Goal: Task Accomplishment & Management: Use online tool/utility

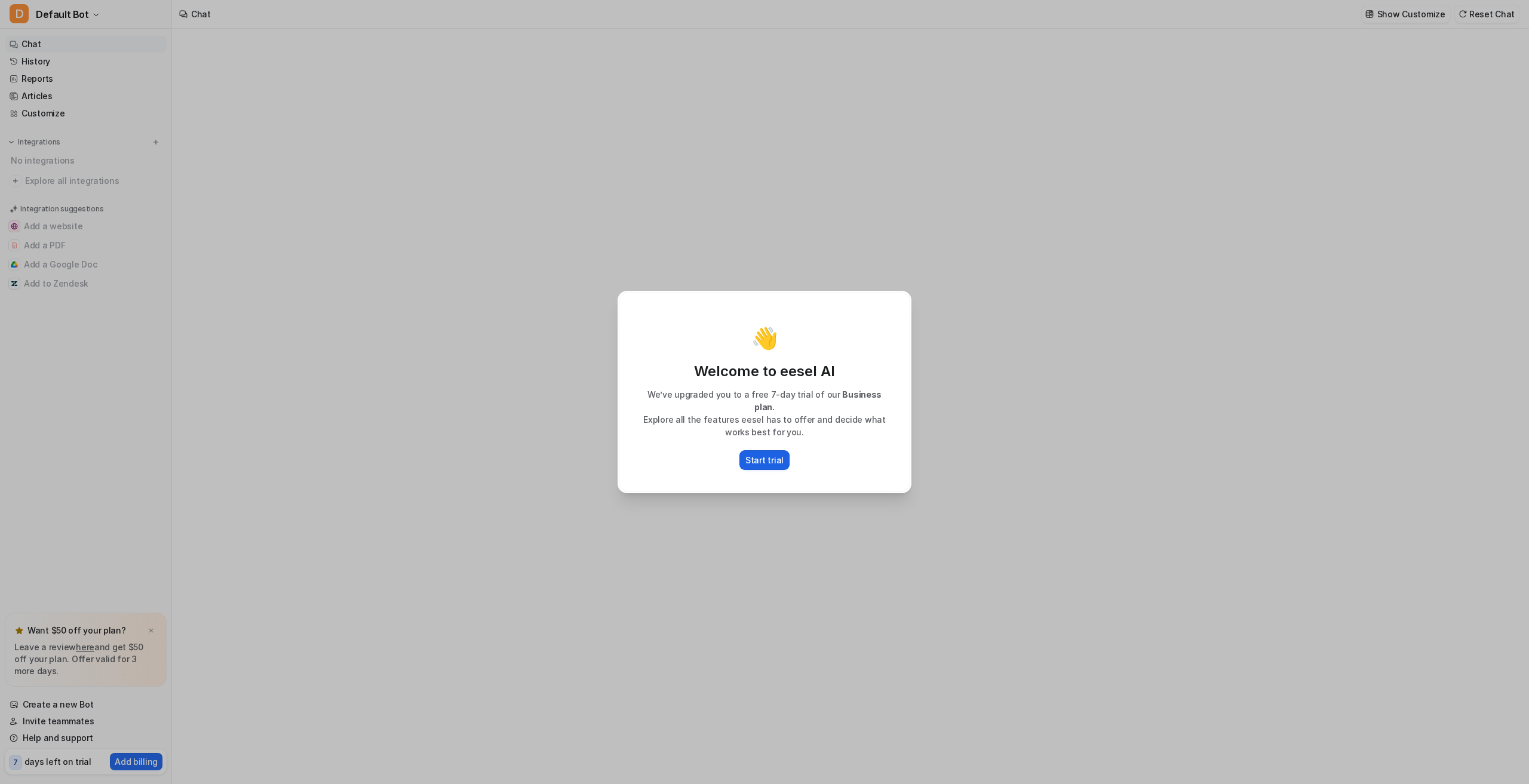
click at [773, 454] on p "Start trial" at bounding box center [765, 459] width 38 height 12
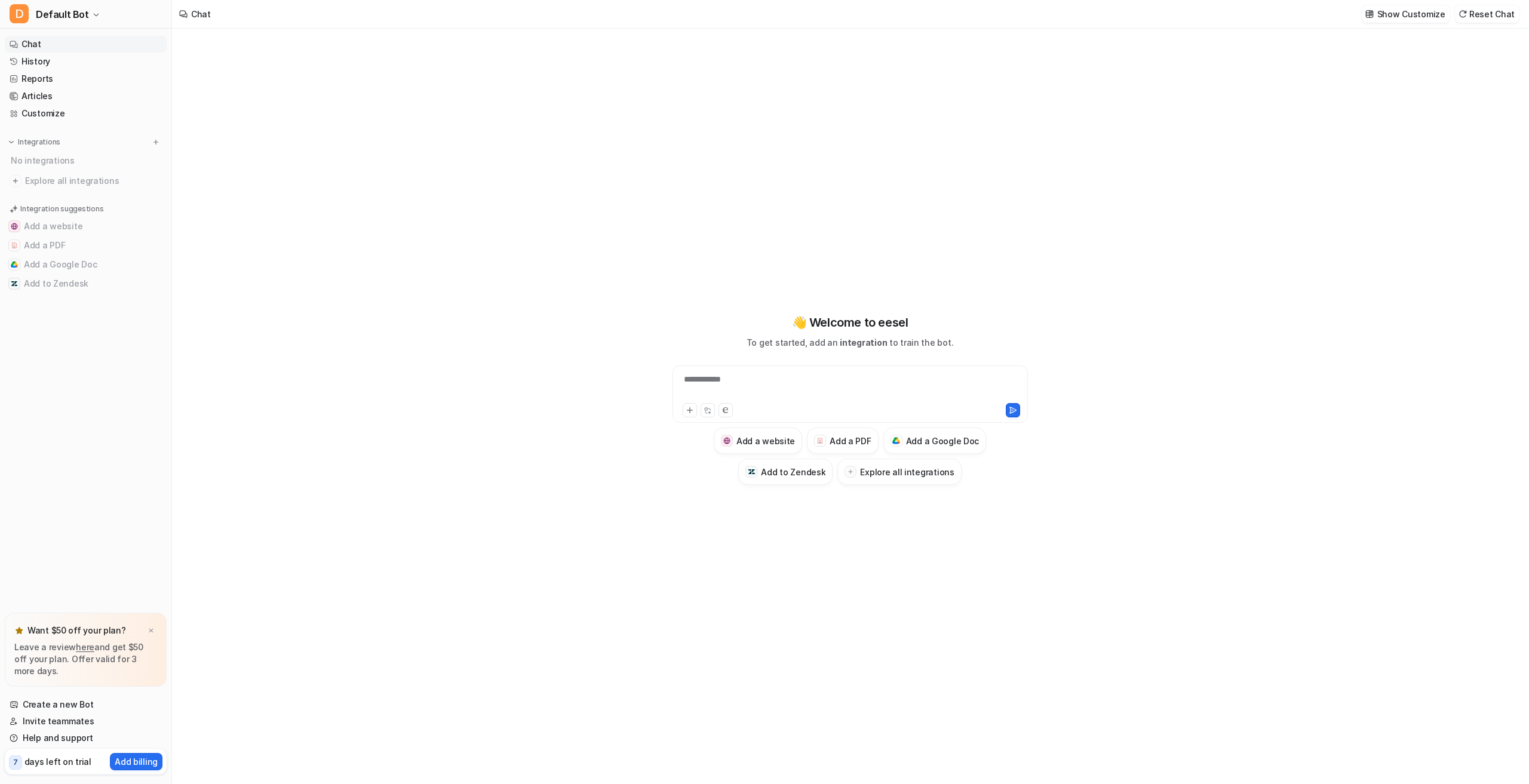
type textarea "**********"
click at [115, 264] on button "Add a Google Doc" at bounding box center [85, 264] width 162 height 19
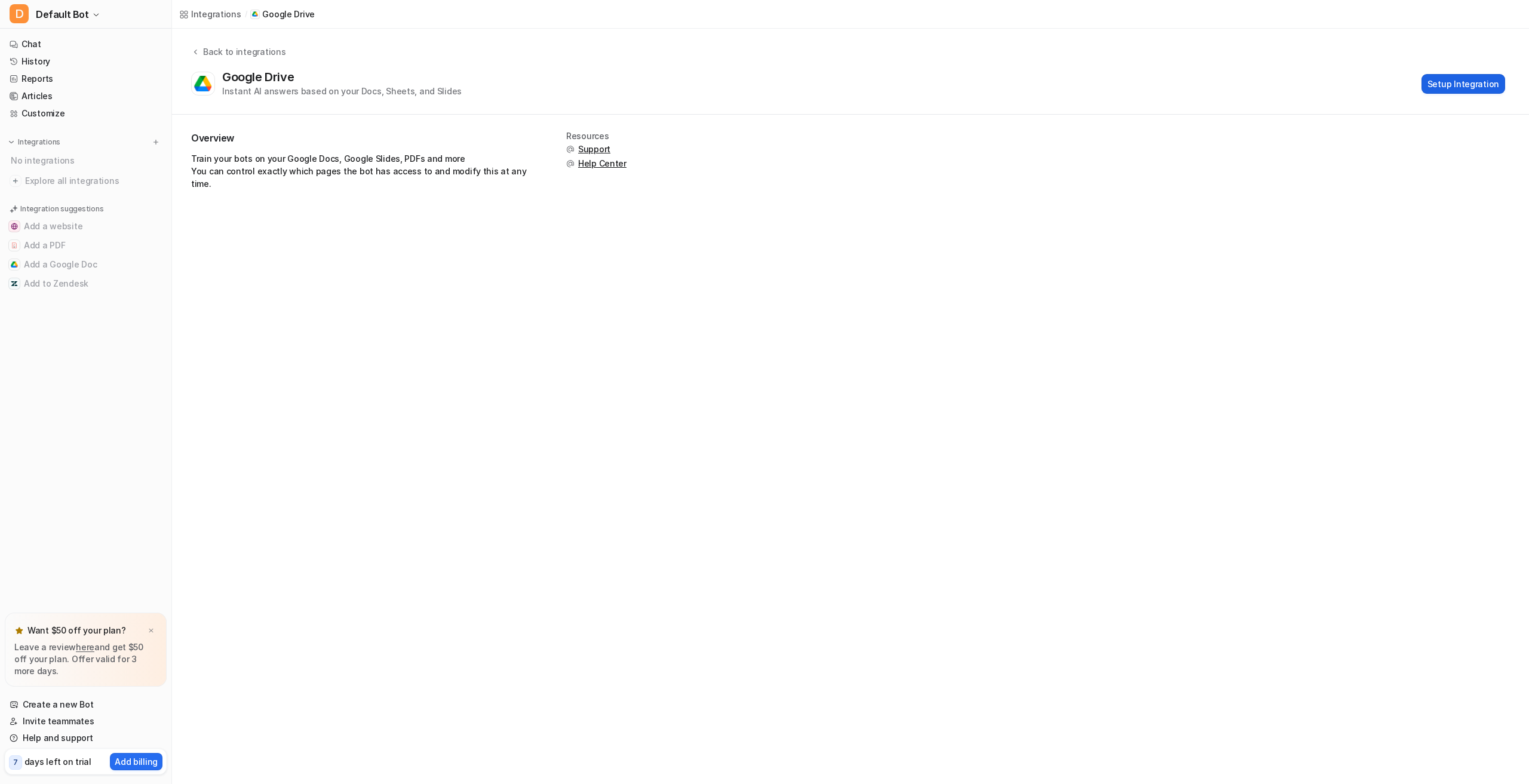
click at [1463, 83] on button "Setup Integration" at bounding box center [1463, 83] width 83 height 20
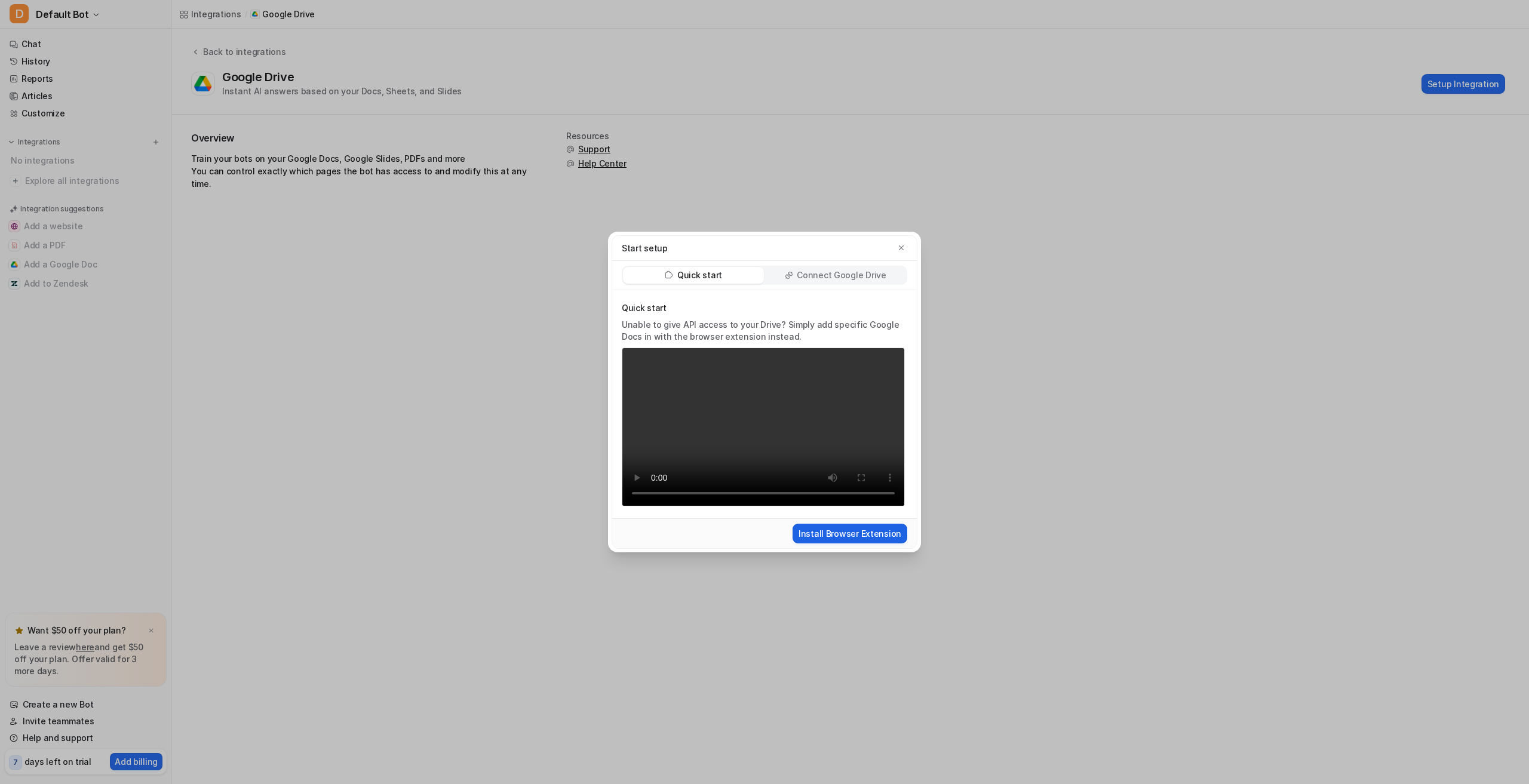
click at [866, 540] on button "Install Browser Extension" at bounding box center [850, 533] width 115 height 20
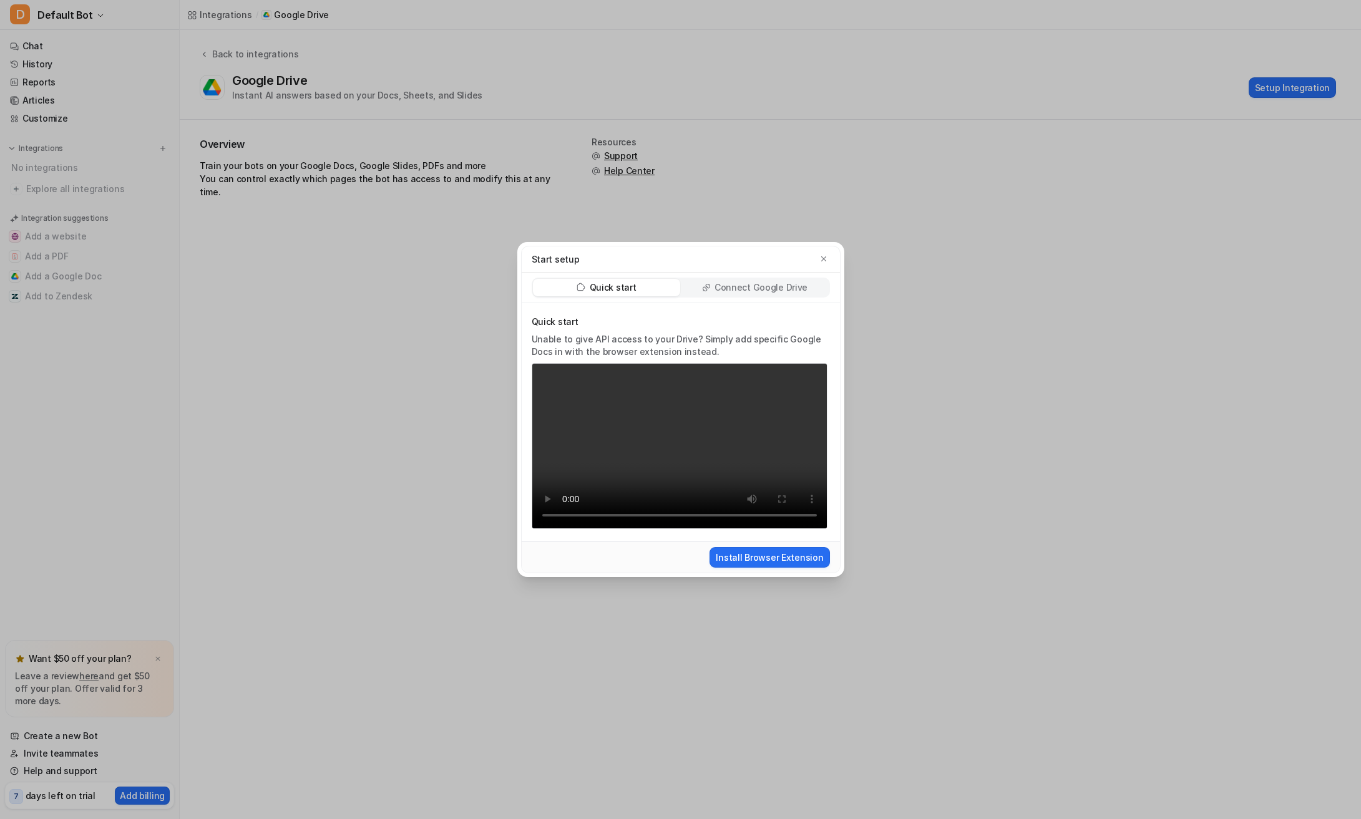
click at [797, 285] on p "Connect Google Drive" at bounding box center [760, 287] width 93 height 12
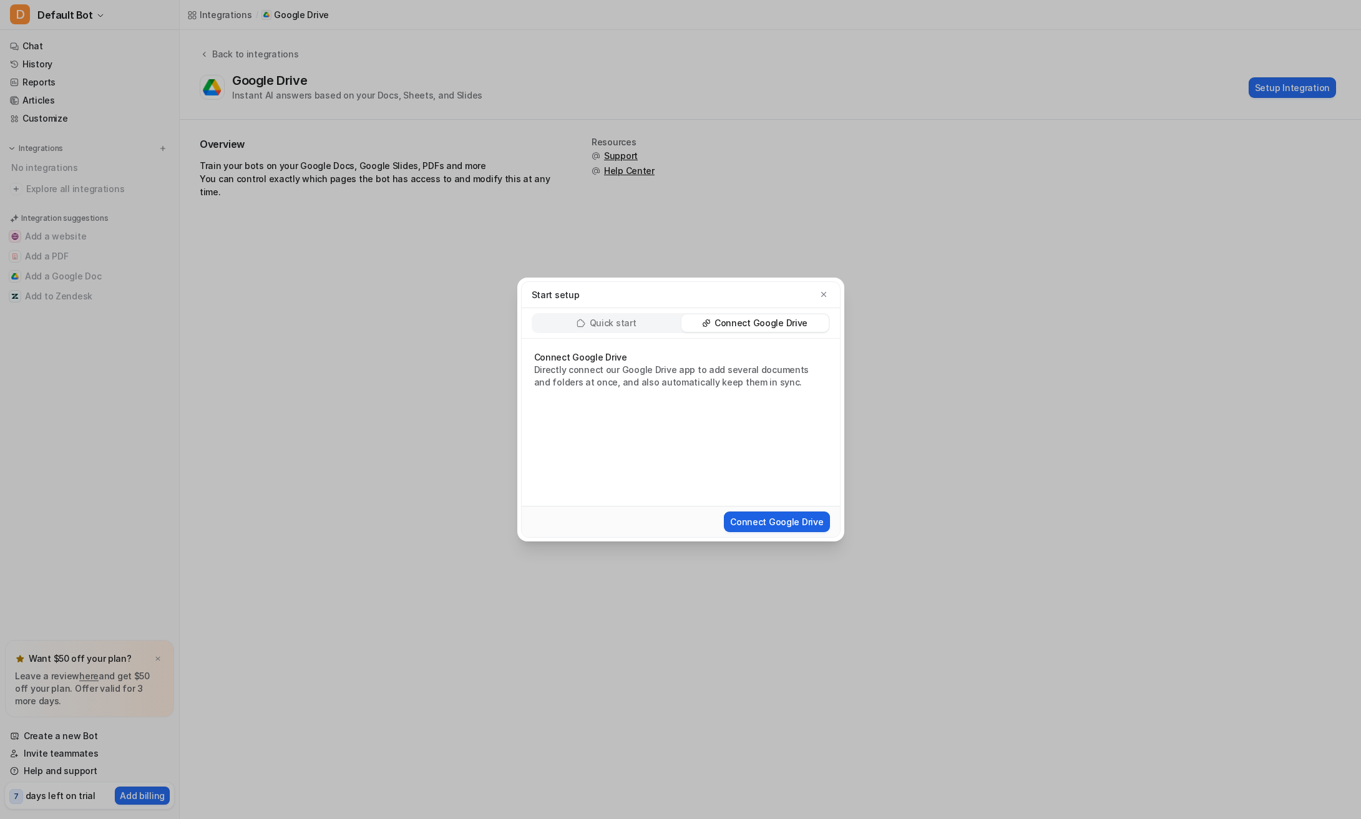
click at [789, 526] on button "Connect Google Drive" at bounding box center [776, 522] width 105 height 21
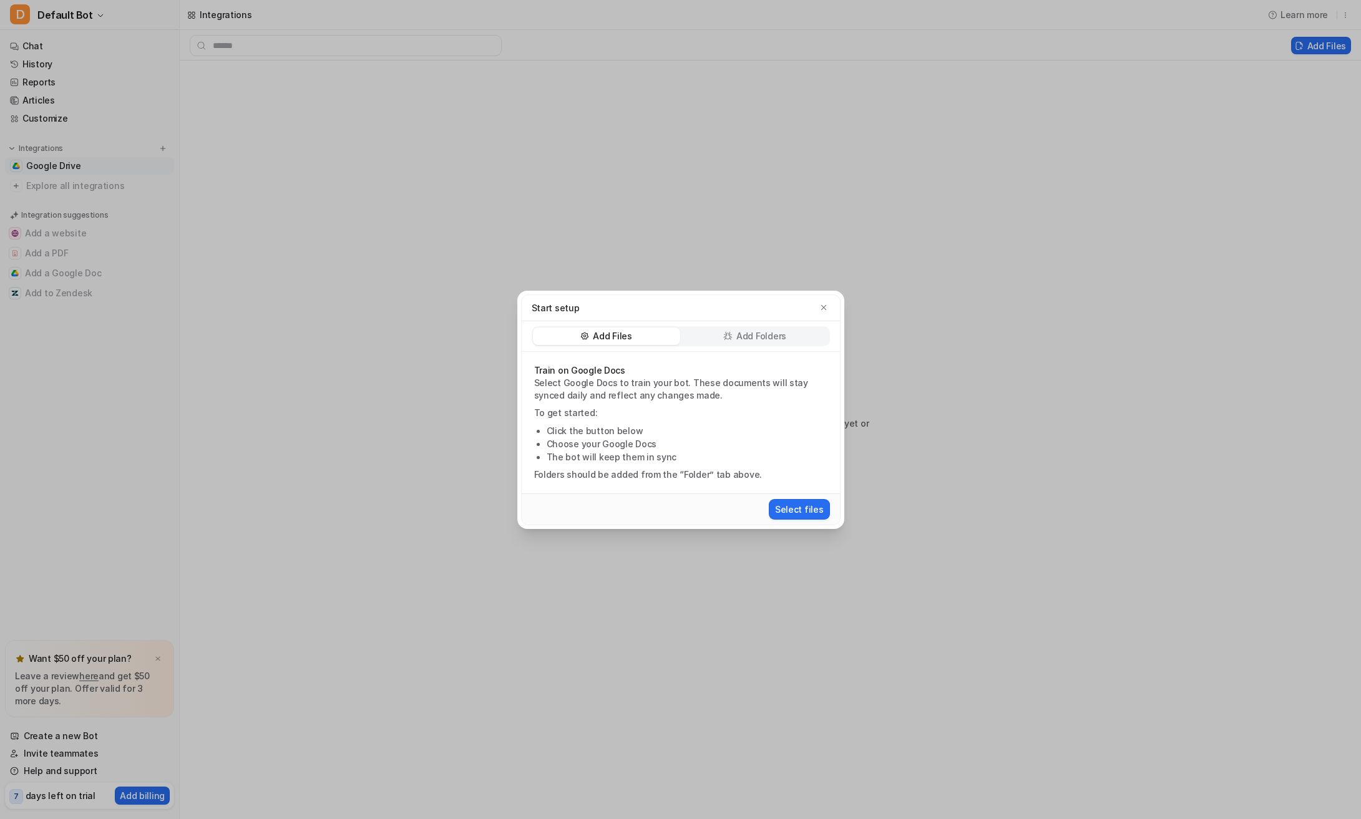
drag, startPoint x: 600, startPoint y: 337, endPoint x: 635, endPoint y: 341, distance: 35.8
click at [599, 337] on p "Add Files" at bounding box center [612, 336] width 39 height 12
click at [792, 503] on button "Select files" at bounding box center [799, 509] width 61 height 21
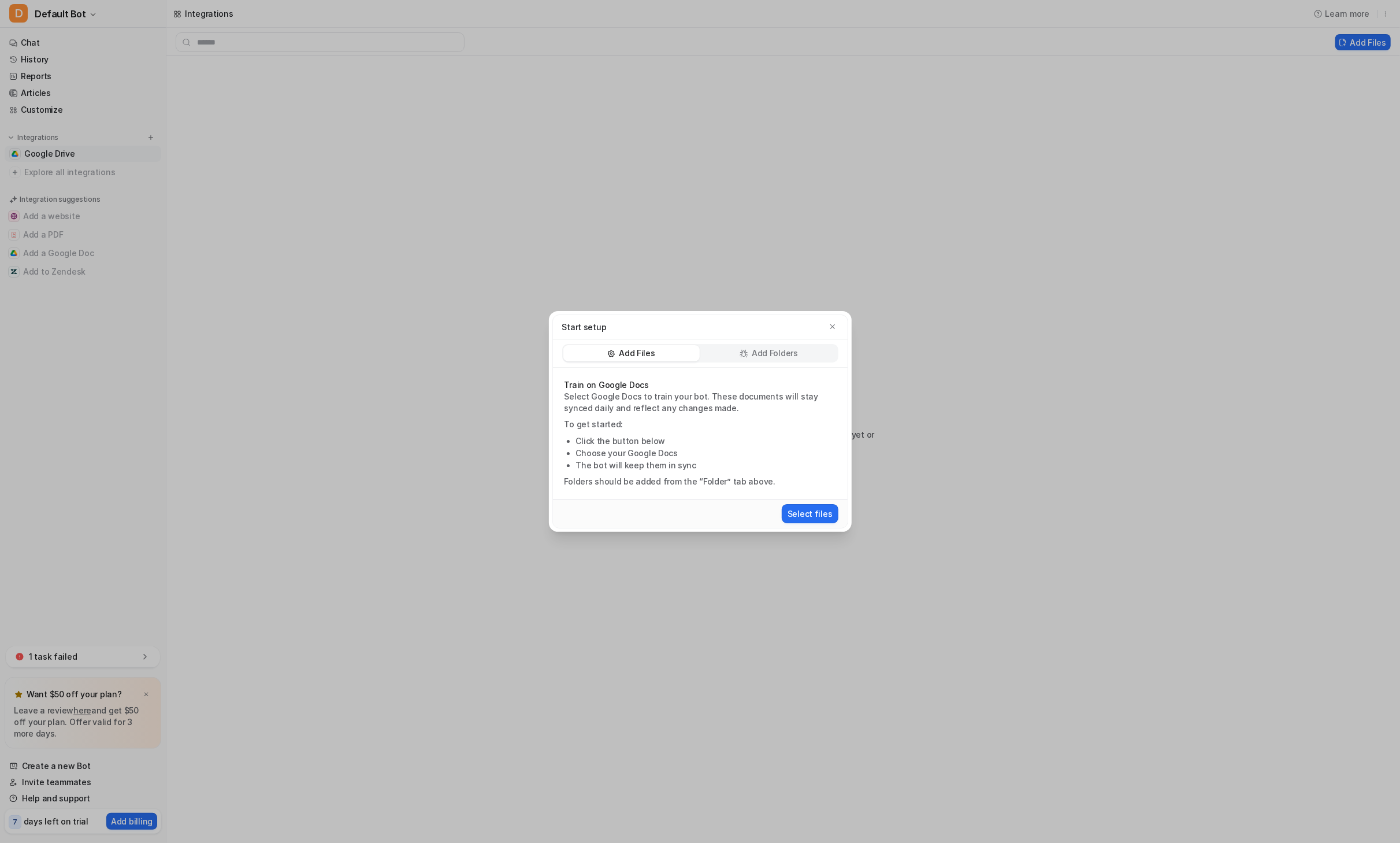
drag, startPoint x: 844, startPoint y: 296, endPoint x: 843, endPoint y: 308, distance: 12.0
click at [844, 296] on div "Start setup Add Files Add Folders Train on Google Docs Select Google Docs to tr…" at bounding box center [700, 422] width 321 height 843
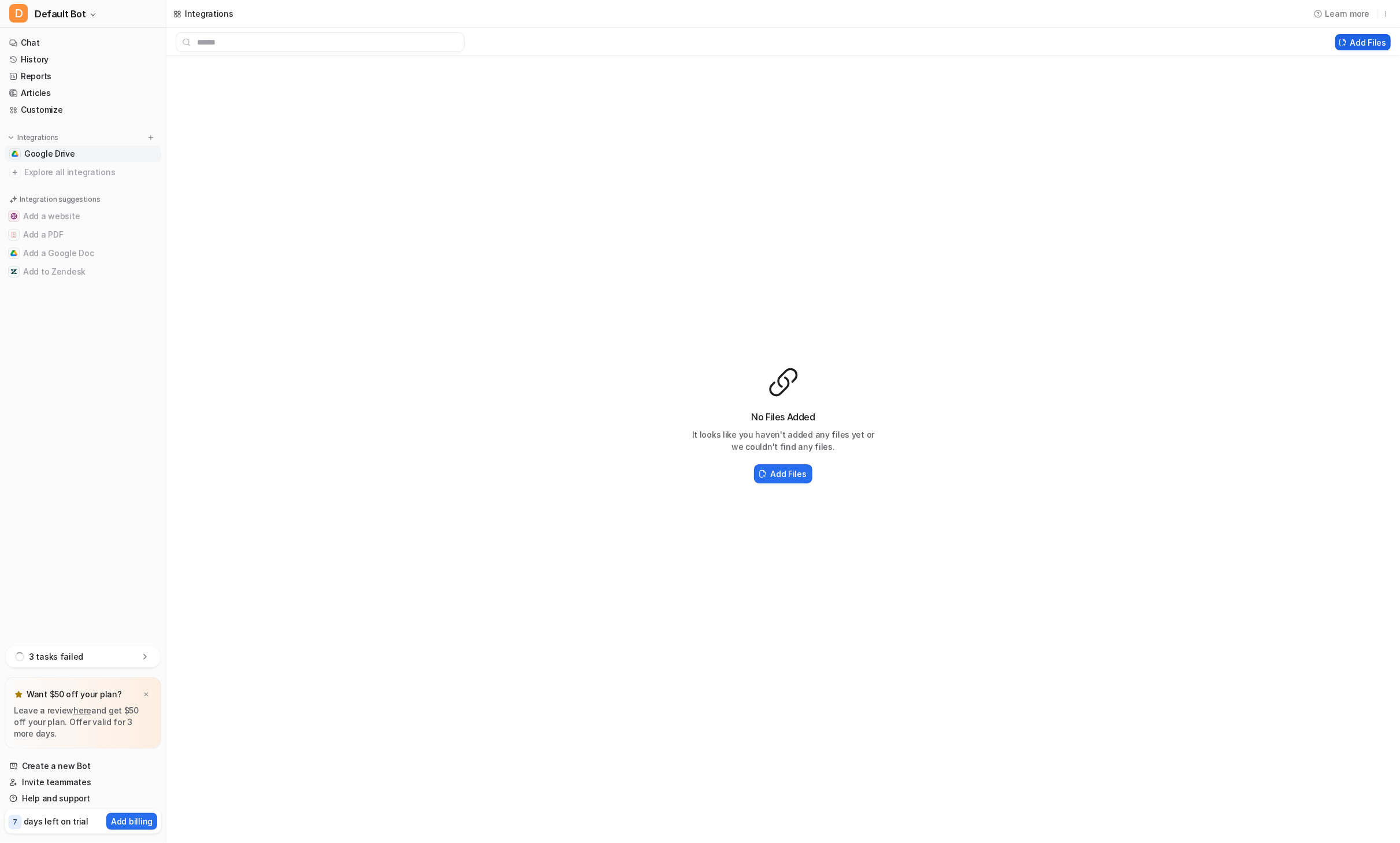
click at [1360, 43] on button "Add Files" at bounding box center [1363, 42] width 56 height 16
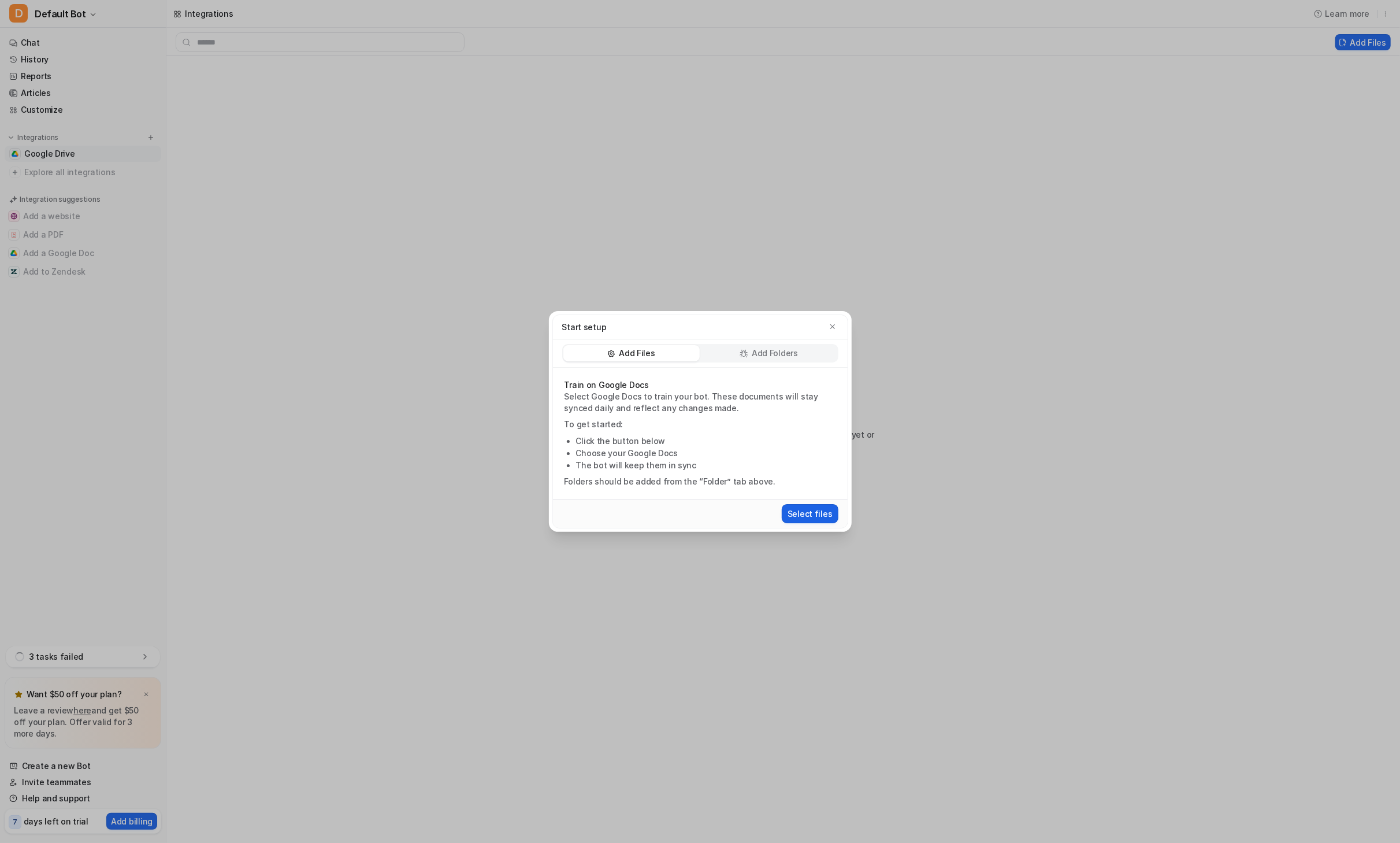
click at [824, 516] on button "Select files" at bounding box center [809, 513] width 56 height 19
click at [829, 327] on icon "button" at bounding box center [832, 326] width 8 height 8
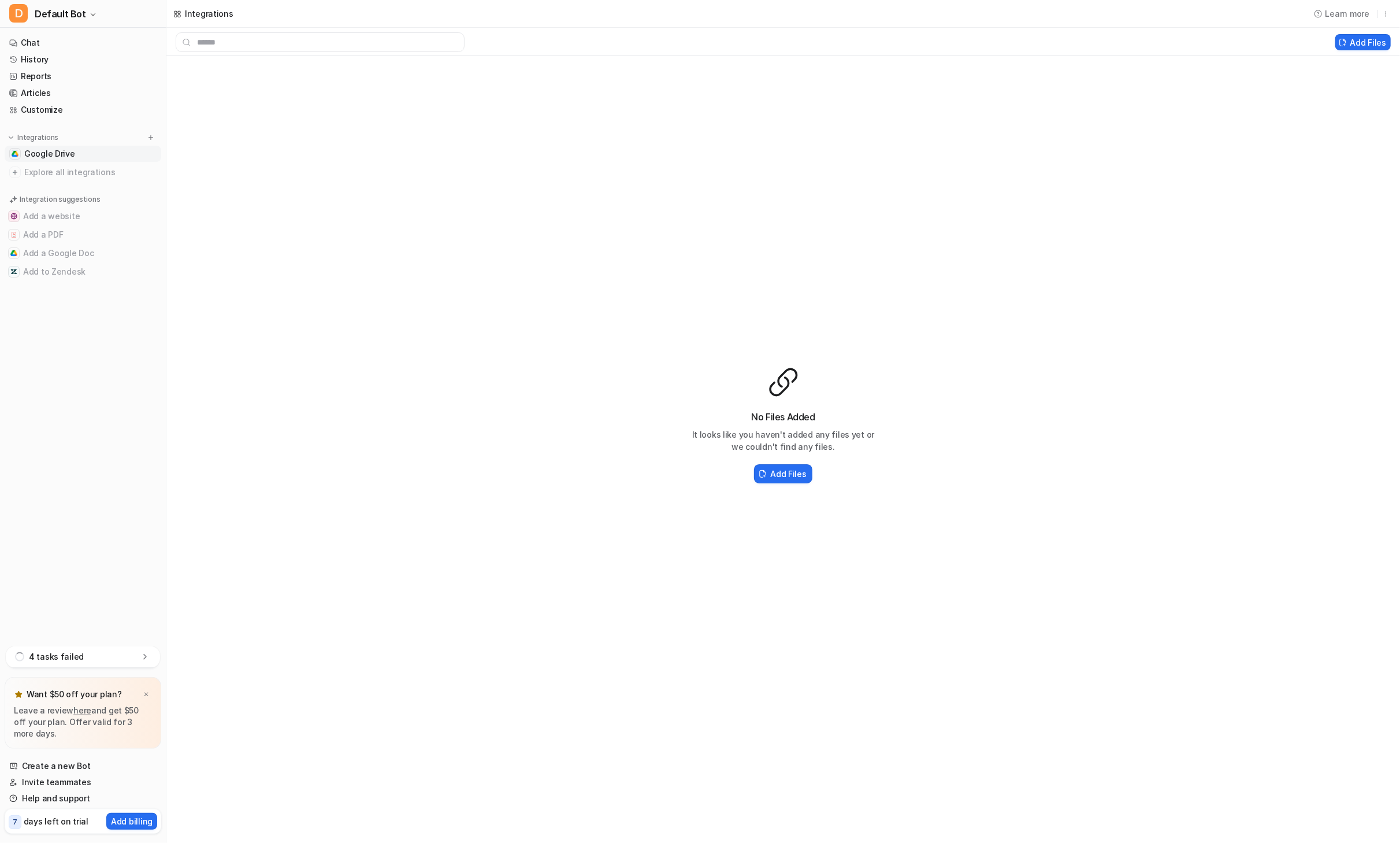
click at [451, 565] on div "No Files Added It looks like you haven't added any files yet or we couldn't fin…" at bounding box center [783, 425] width 1233 height 738
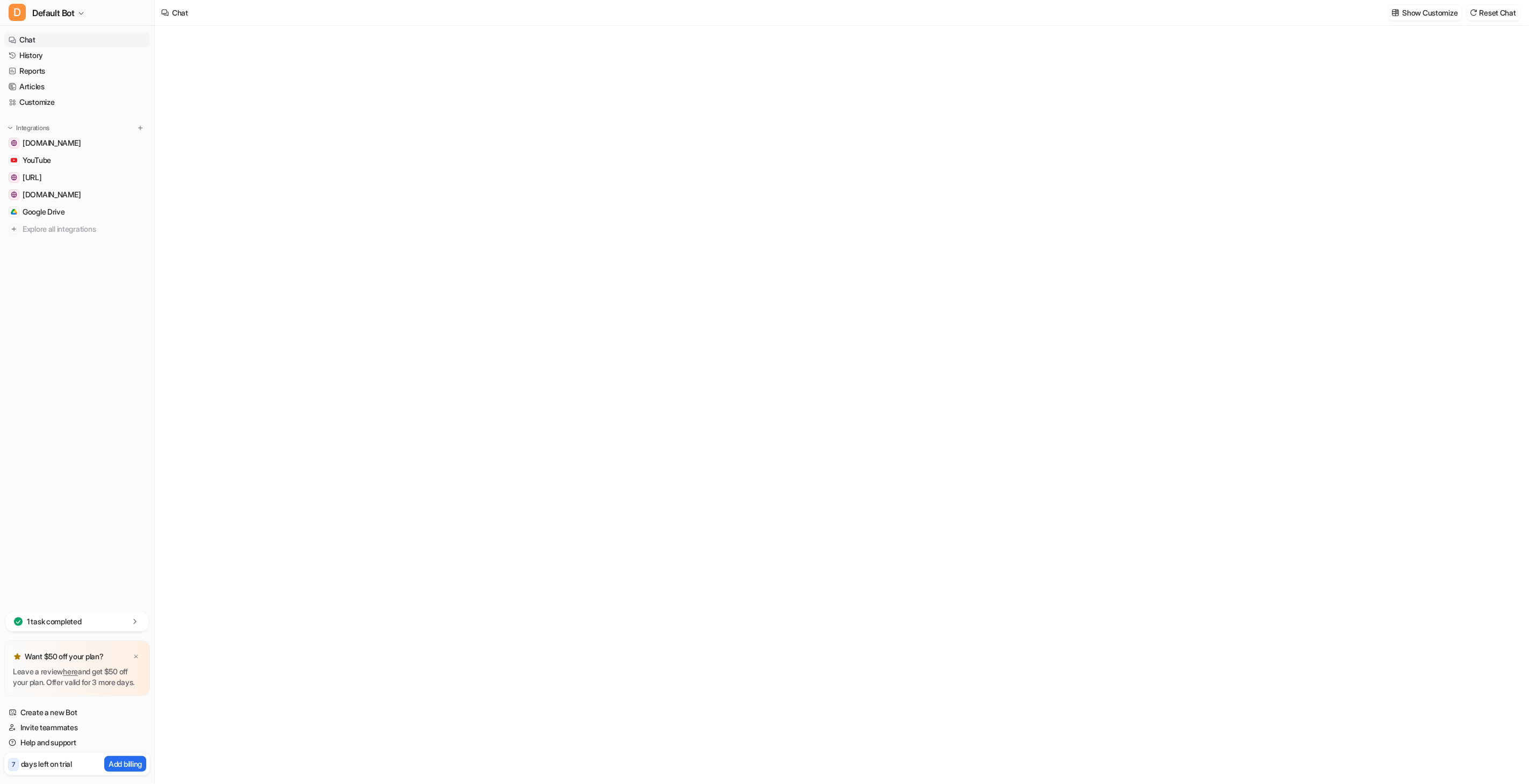
type textarea "**********"
click at [746, 418] on div "**********" at bounding box center [841, 415] width 315 height 25
click at [36, 212] on span "Google Drive" at bounding box center [43, 212] width 42 height 10
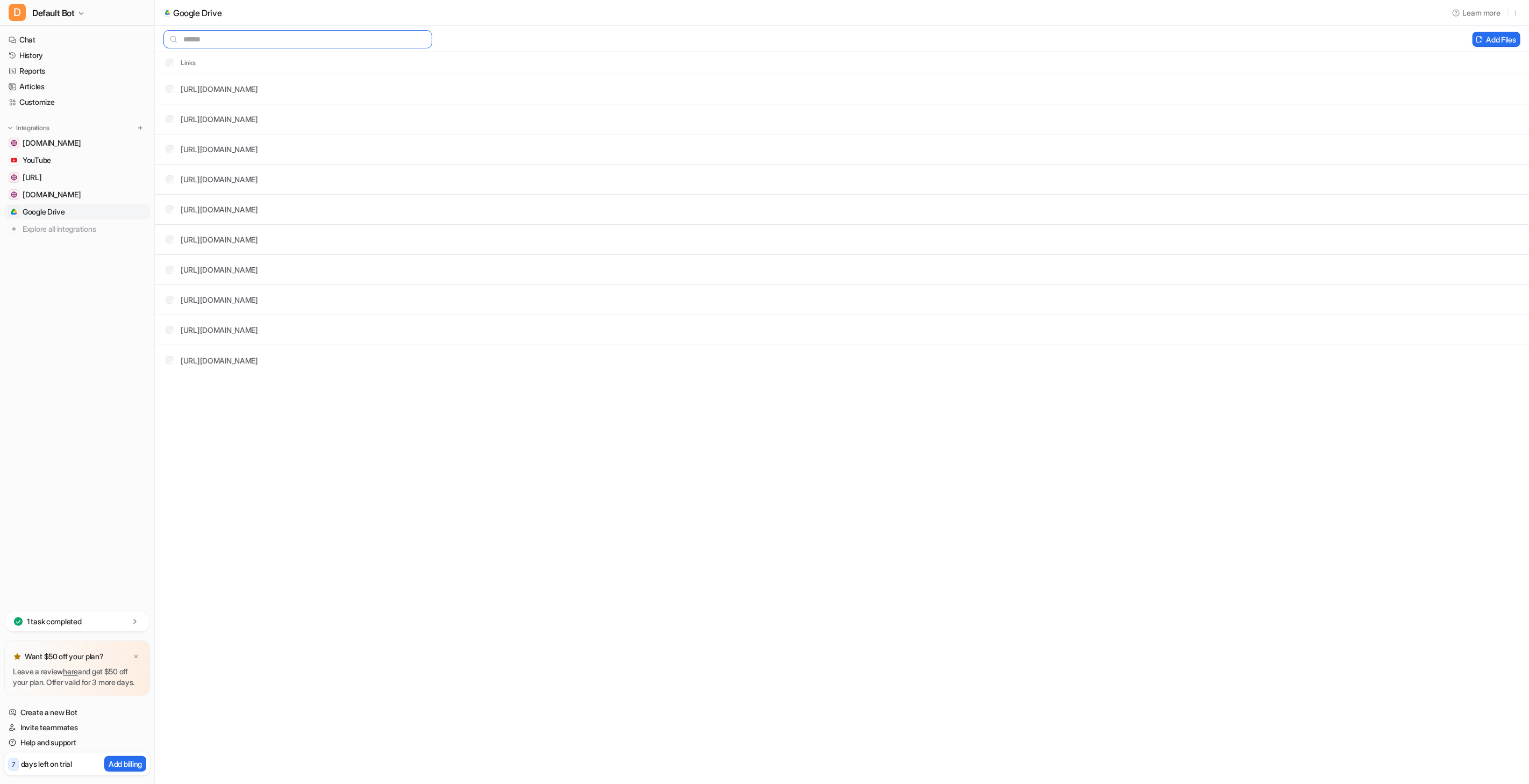
drag, startPoint x: 211, startPoint y: 40, endPoint x: 208, endPoint y: 25, distance: 15.3
click at [211, 40] on input "text" at bounding box center [298, 39] width 269 height 18
drag, startPoint x: 191, startPoint y: 12, endPoint x: 146, endPoint y: 15, distance: 45.1
click at [190, 12] on p "Google Drive" at bounding box center [197, 13] width 48 height 10
click at [147, 14] on button "D Default Bot" at bounding box center [77, 13] width 154 height 26
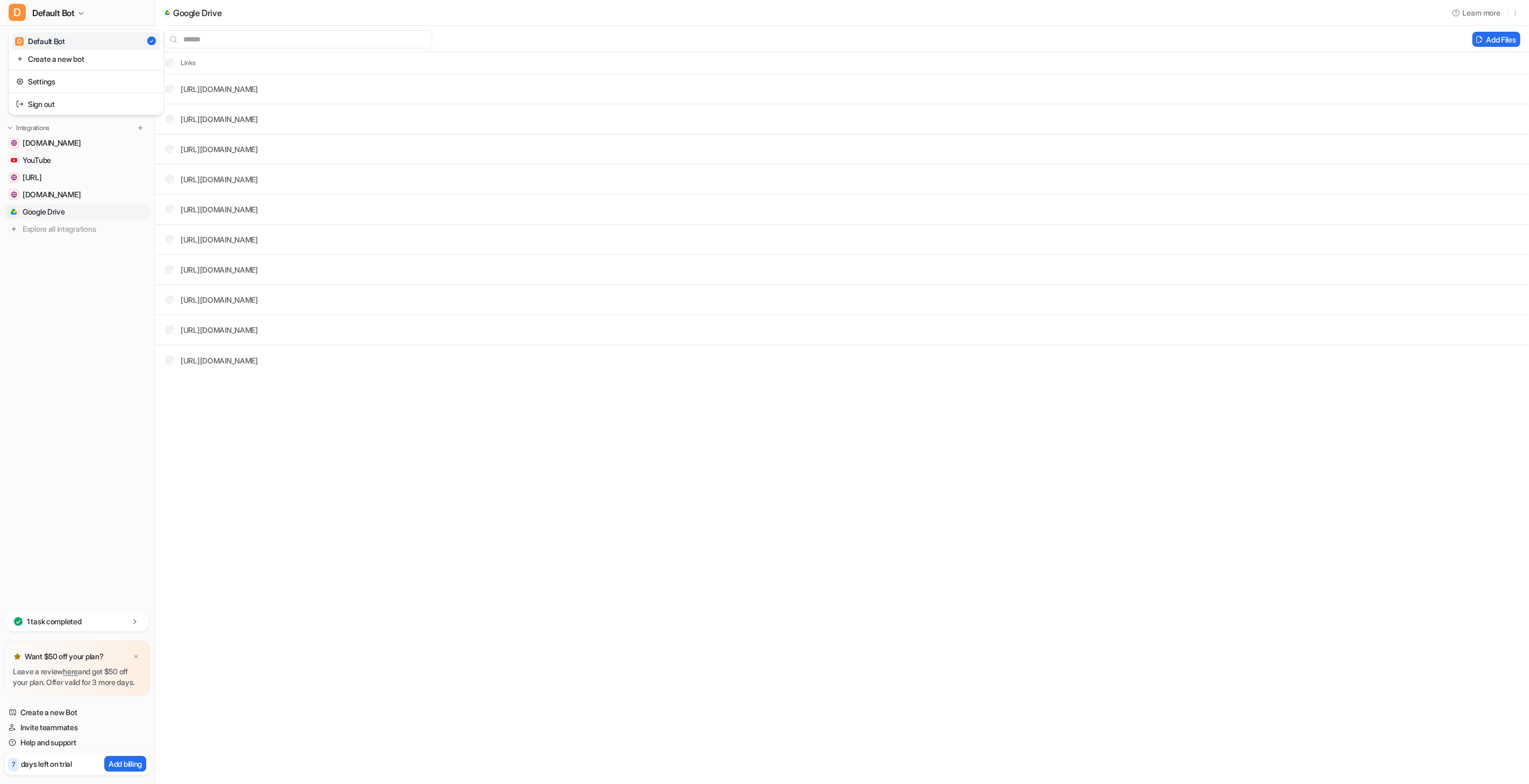
click at [179, 10] on div "D Default Bot D Default Bot Create a new bot Settings Sign out Chat History Rep…" at bounding box center [764, 392] width 1529 height 784
click at [143, 131] on img at bounding box center [140, 128] width 8 height 8
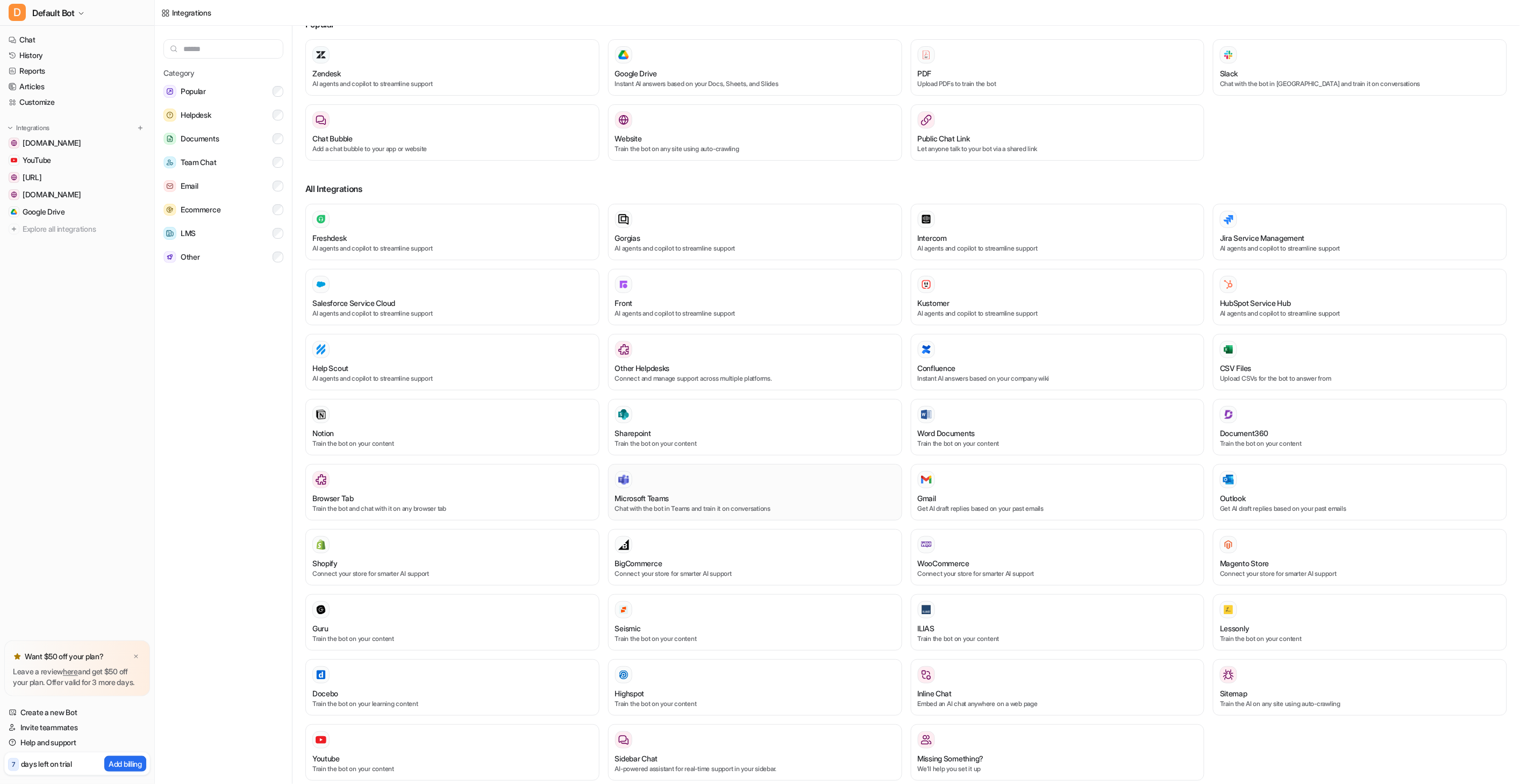
scroll to position [36, 0]
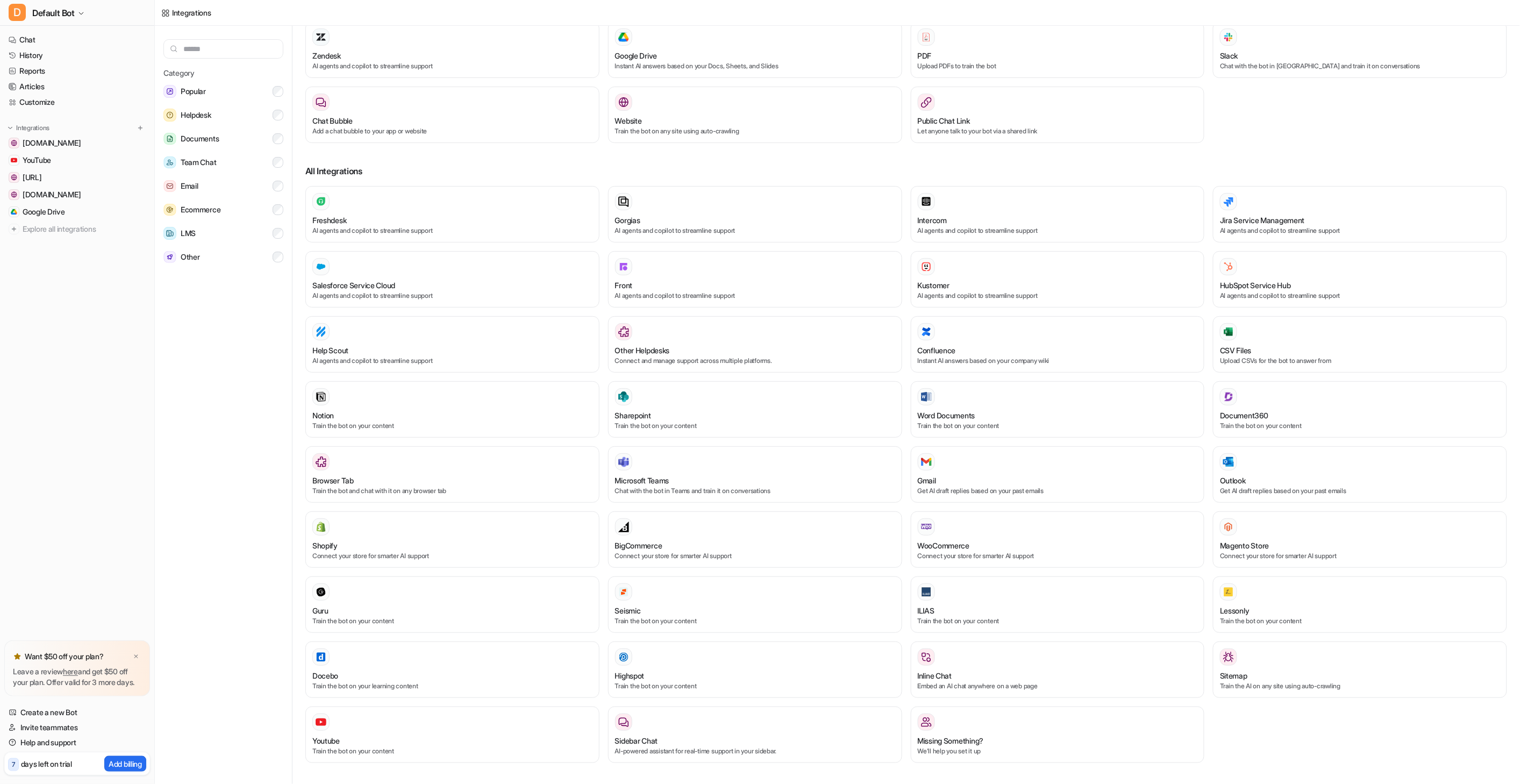
click at [128, 389] on nav "Chat History Reports Articles Customize Integrations www.ainvest.com YouTube da…" at bounding box center [77, 333] width 154 height 613
click at [49, 208] on span "Google Drive" at bounding box center [43, 212] width 42 height 10
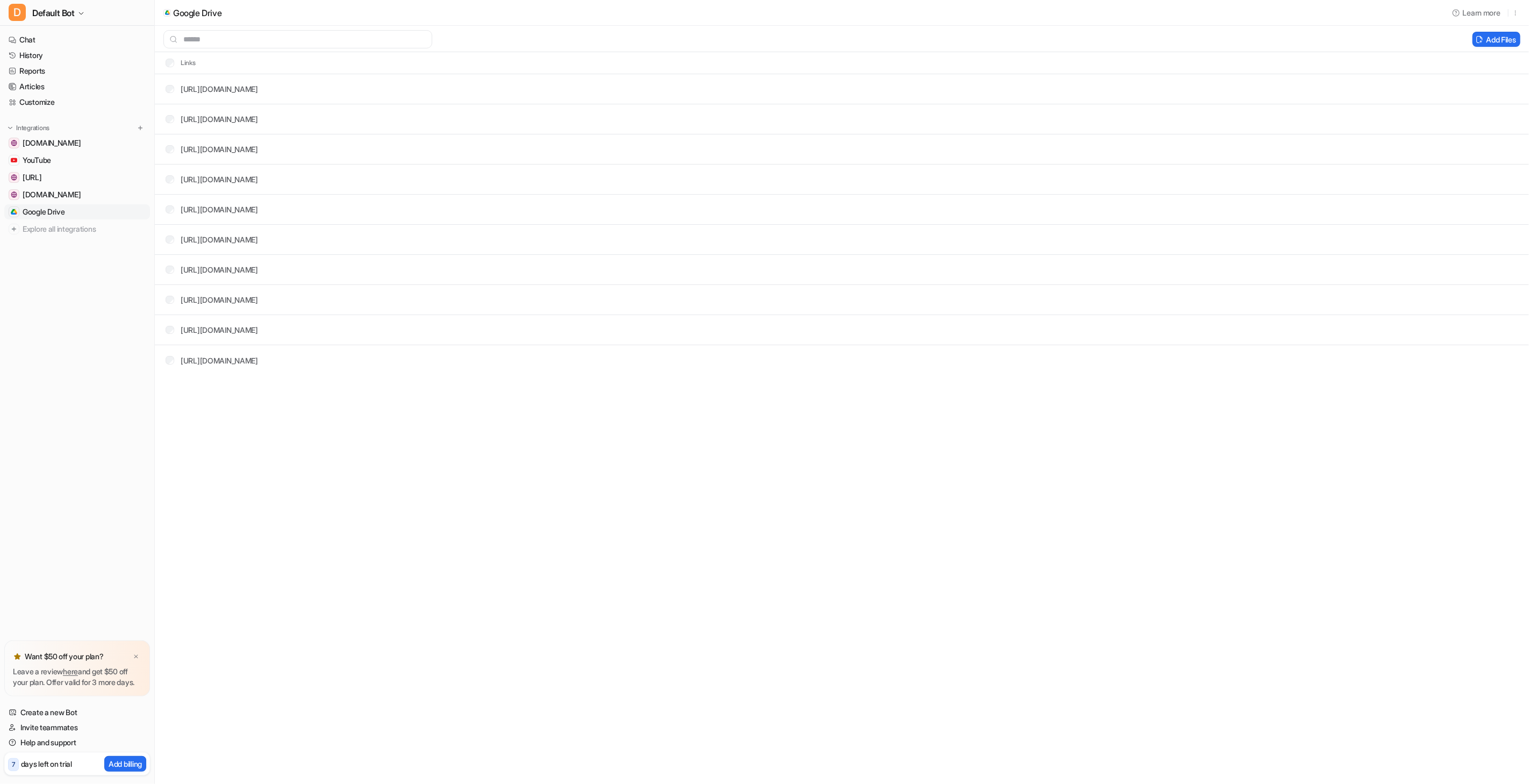
click at [254, 95] on td "https://docs.google.com/.../edit" at bounding box center [208, 89] width 102 height 20
click at [253, 89] on link "https://docs.google.com/.../edit" at bounding box center [220, 89] width 78 height 9
click at [231, 121] on link "https://docs.google.com/.../edit" at bounding box center [220, 119] width 78 height 9
click at [258, 148] on link "[URL][DOMAIN_NAME]" at bounding box center [220, 149] width 78 height 9
click at [244, 149] on link "[URL][DOMAIN_NAME]" at bounding box center [220, 149] width 78 height 9
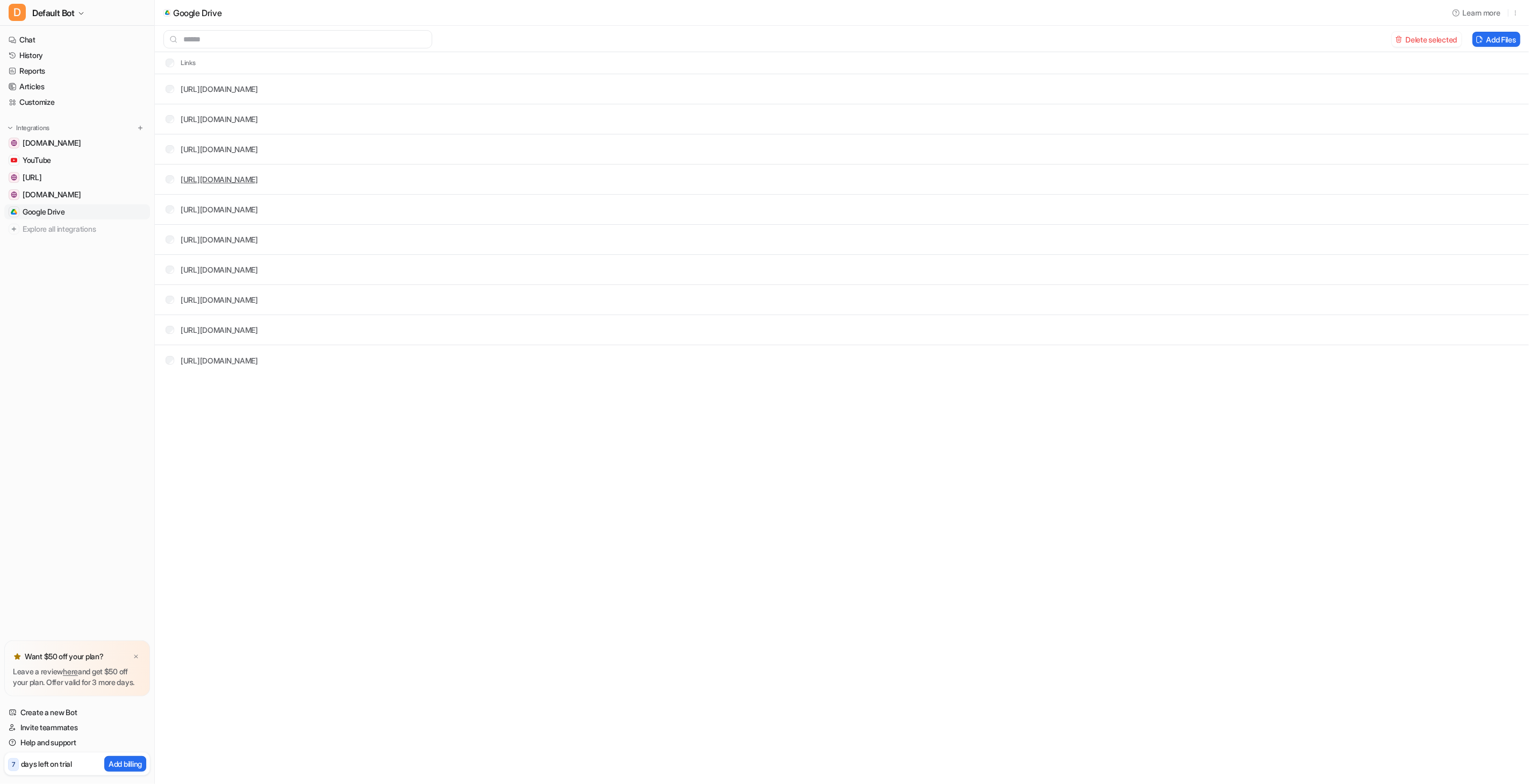
click at [210, 179] on link "[URL][DOMAIN_NAME]" at bounding box center [220, 179] width 78 height 9
click at [170, 171] on td "[URL][DOMAIN_NAME]" at bounding box center [208, 179] width 102 height 20
click at [234, 214] on div "https://docs.google.com/.../edit" at bounding box center [220, 208] width 78 height 11
click at [235, 207] on link "https://docs.google.com/.../edit" at bounding box center [220, 209] width 78 height 9
click at [258, 239] on link "https://docs.google.com/document/d/1GB1Is9U5SsnctAh7DXuJKC7ZSEQ5TYjkX4e0lF6ZmWU…" at bounding box center [220, 240] width 78 height 9
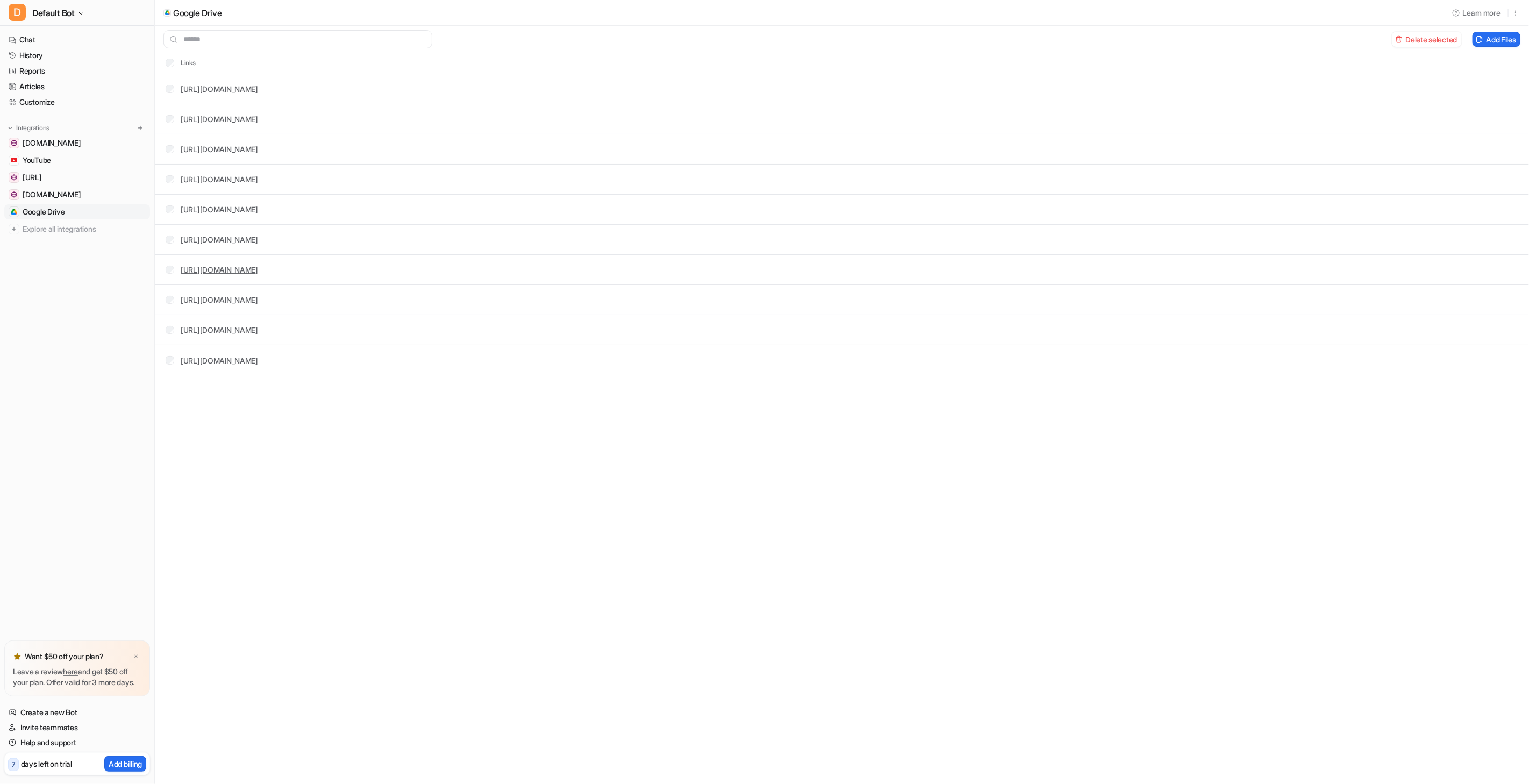
click at [204, 265] on link "https://docs.google.com/.../edit" at bounding box center [220, 270] width 78 height 9
click at [1511, 40] on button "Add Files" at bounding box center [1497, 39] width 48 height 15
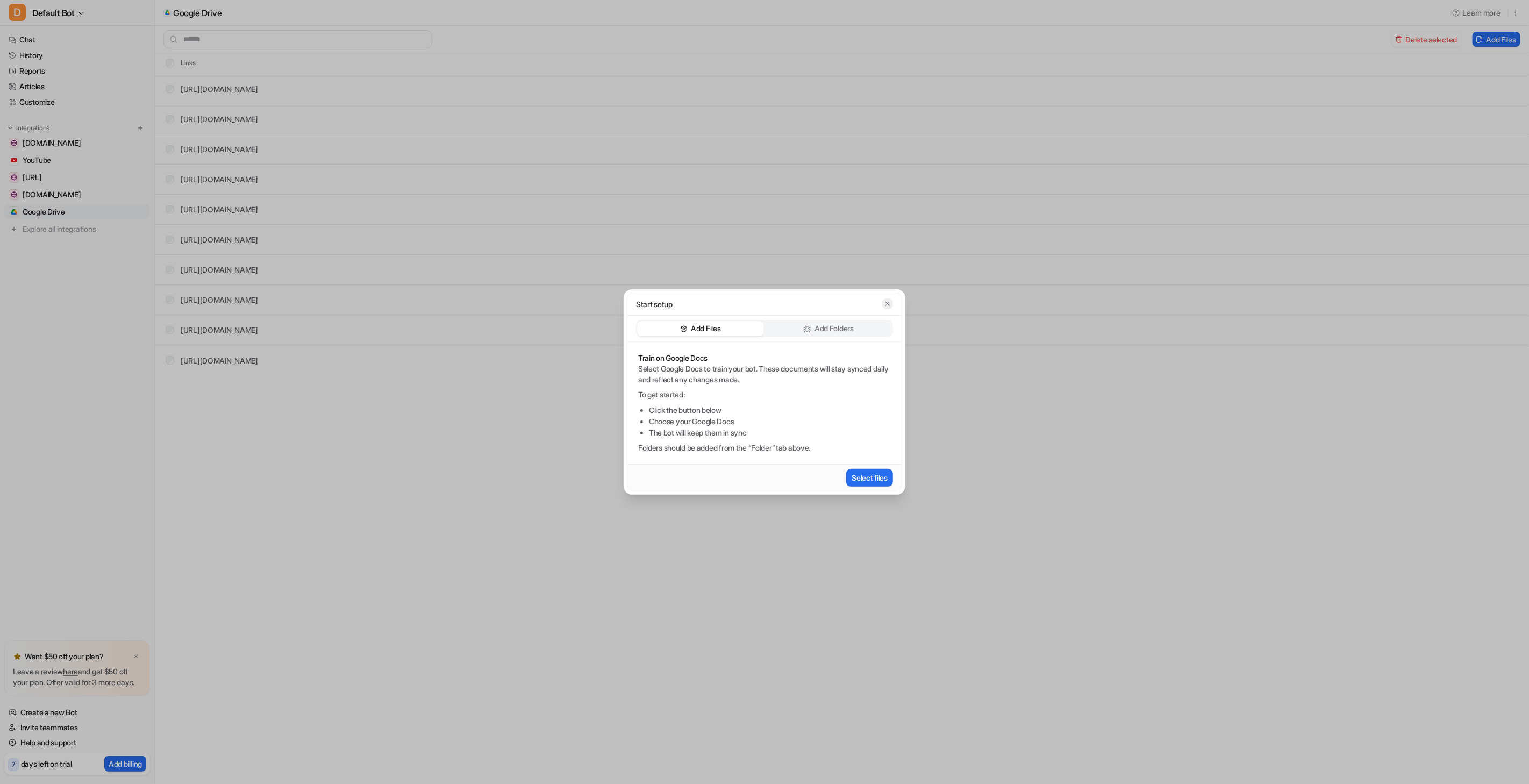
click at [889, 302] on icon "button" at bounding box center [888, 303] width 8 height 8
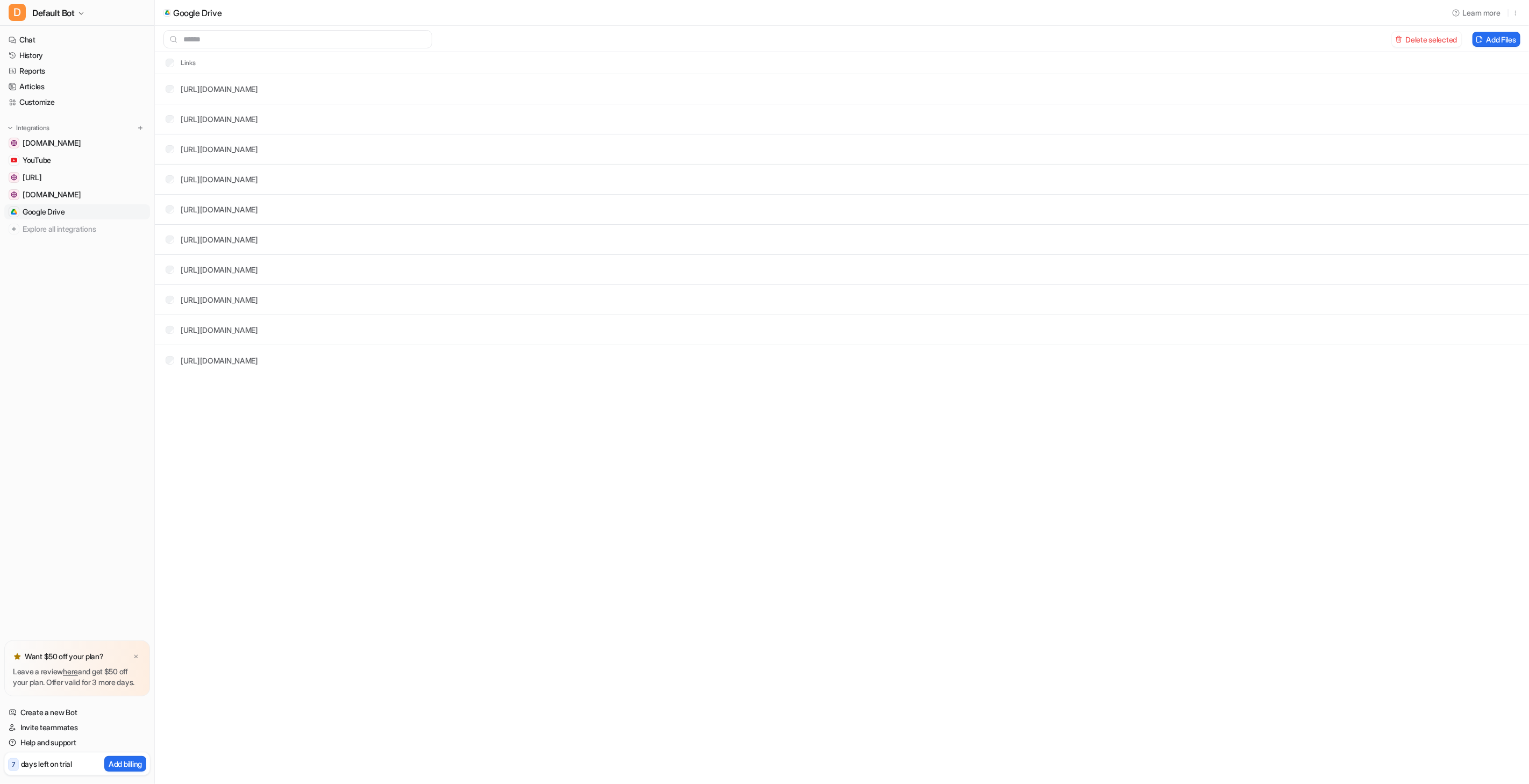
click at [48, 214] on span "Google Drive" at bounding box center [43, 212] width 42 height 10
click at [65, 212] on span "Google Drive" at bounding box center [43, 212] width 42 height 10
click at [55, 212] on span "Google Drive" at bounding box center [43, 212] width 42 height 10
click at [57, 226] on span "Explore all integrations" at bounding box center [84, 229] width 123 height 17
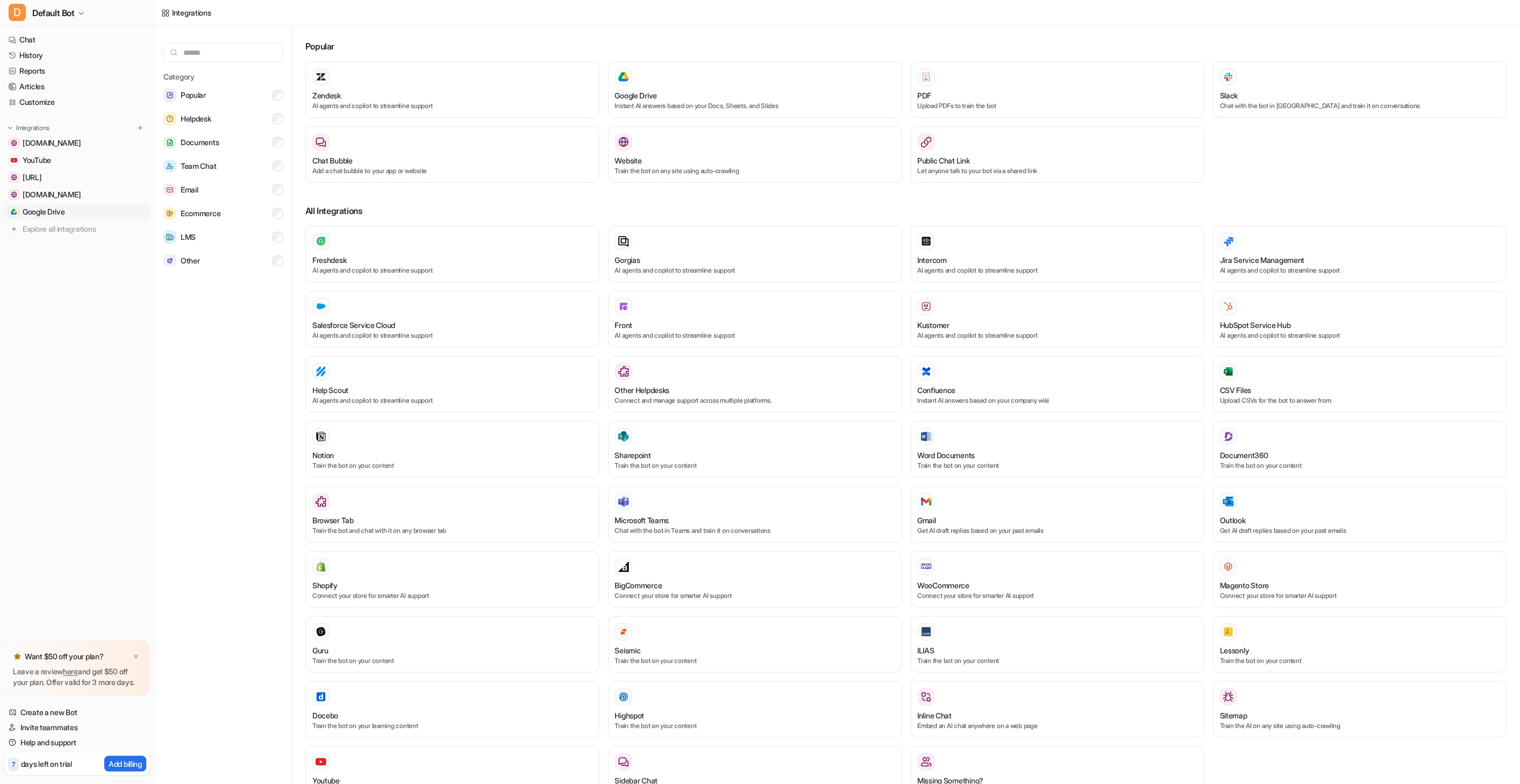
click at [51, 213] on span "Google Drive" at bounding box center [43, 212] width 42 height 10
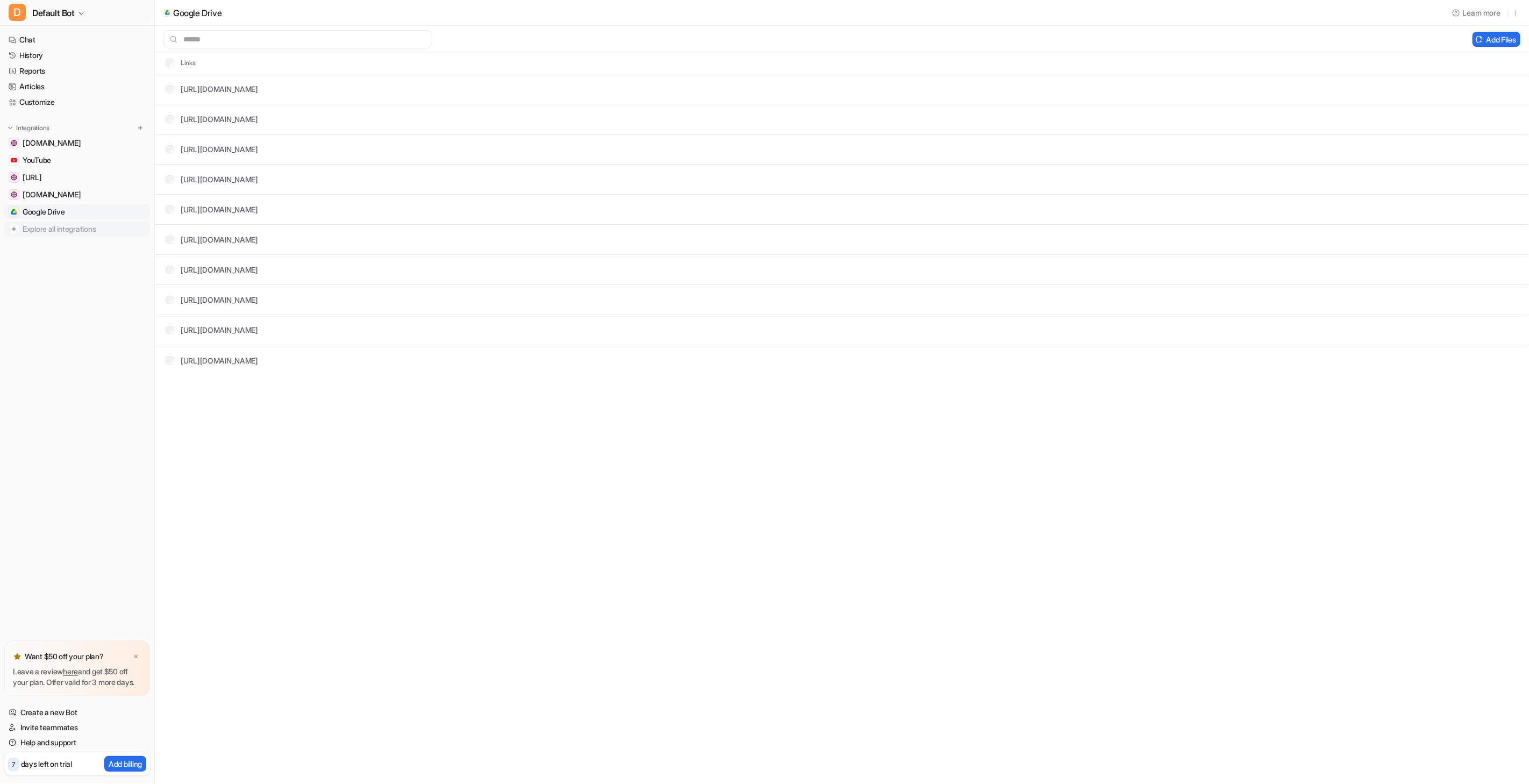
click at [62, 233] on span "Explore all integrations" at bounding box center [84, 229] width 123 height 17
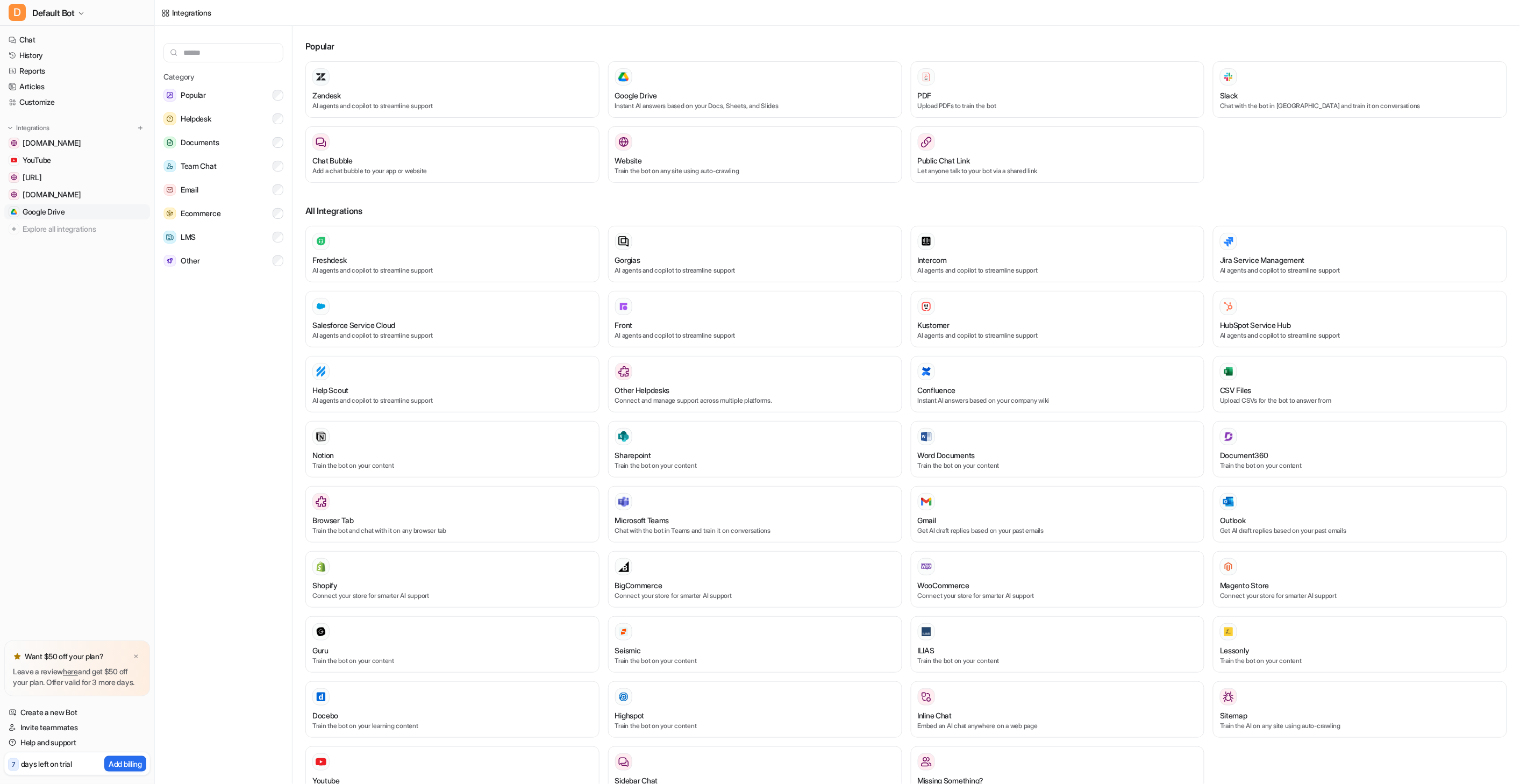
click at [47, 218] on link "Google Drive" at bounding box center [77, 211] width 146 height 15
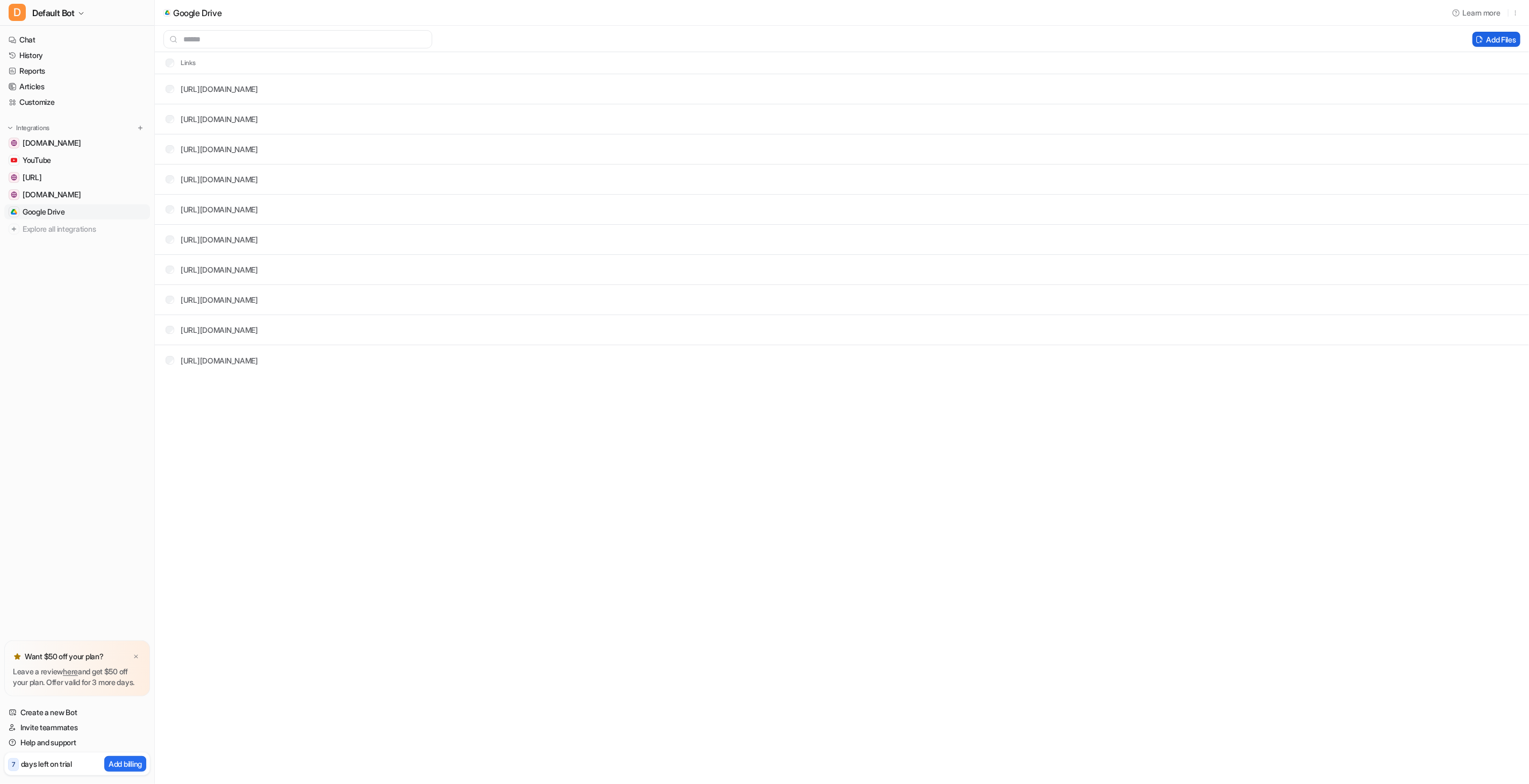
click at [1488, 44] on button "Add Files" at bounding box center [1497, 39] width 48 height 15
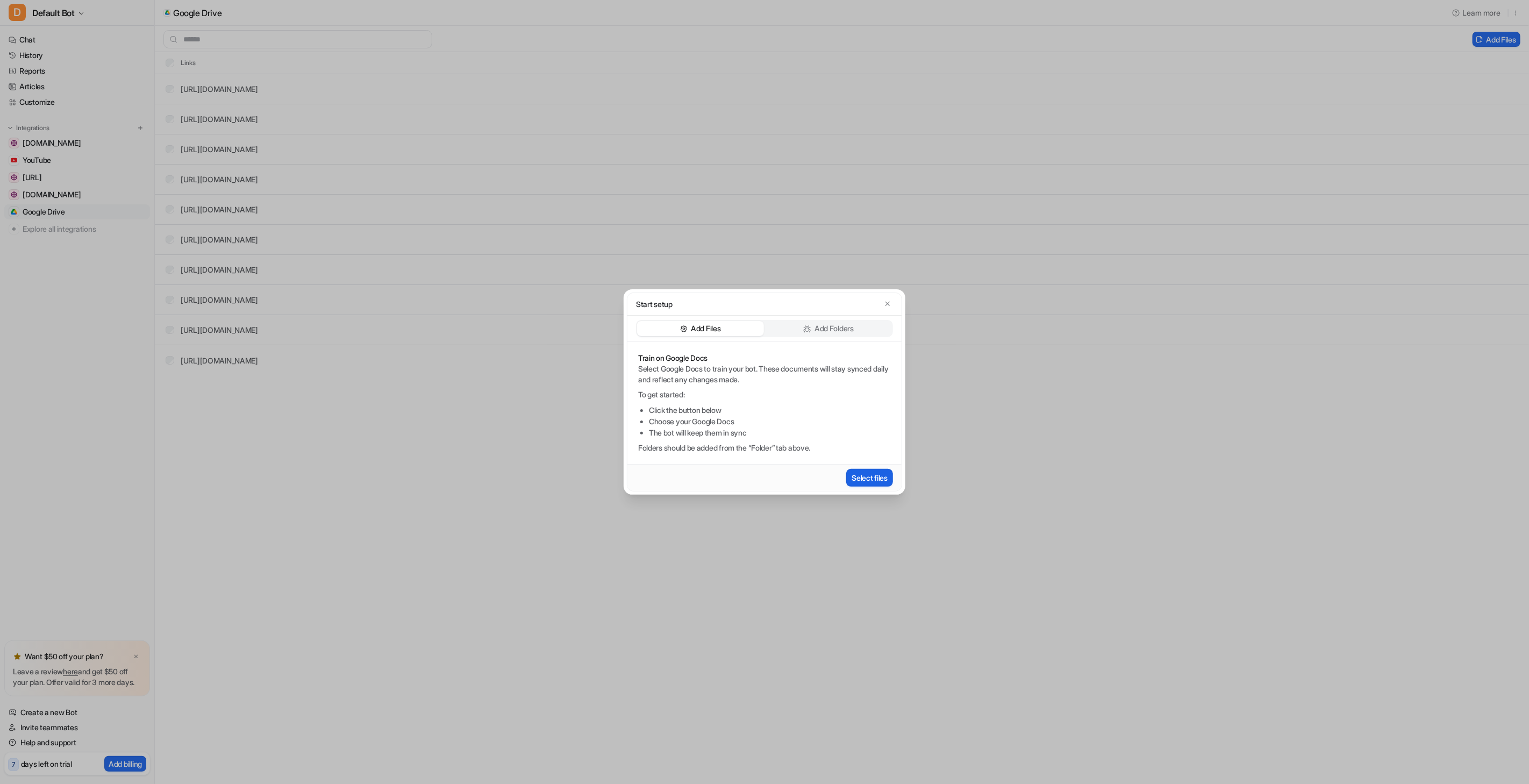
click at [858, 472] on button "Select files" at bounding box center [870, 477] width 47 height 18
click at [1463, 761] on div "Start setup Add Files Add Folders Train on Google Docs Select Google Docs to tr…" at bounding box center [764, 392] width 1529 height 784
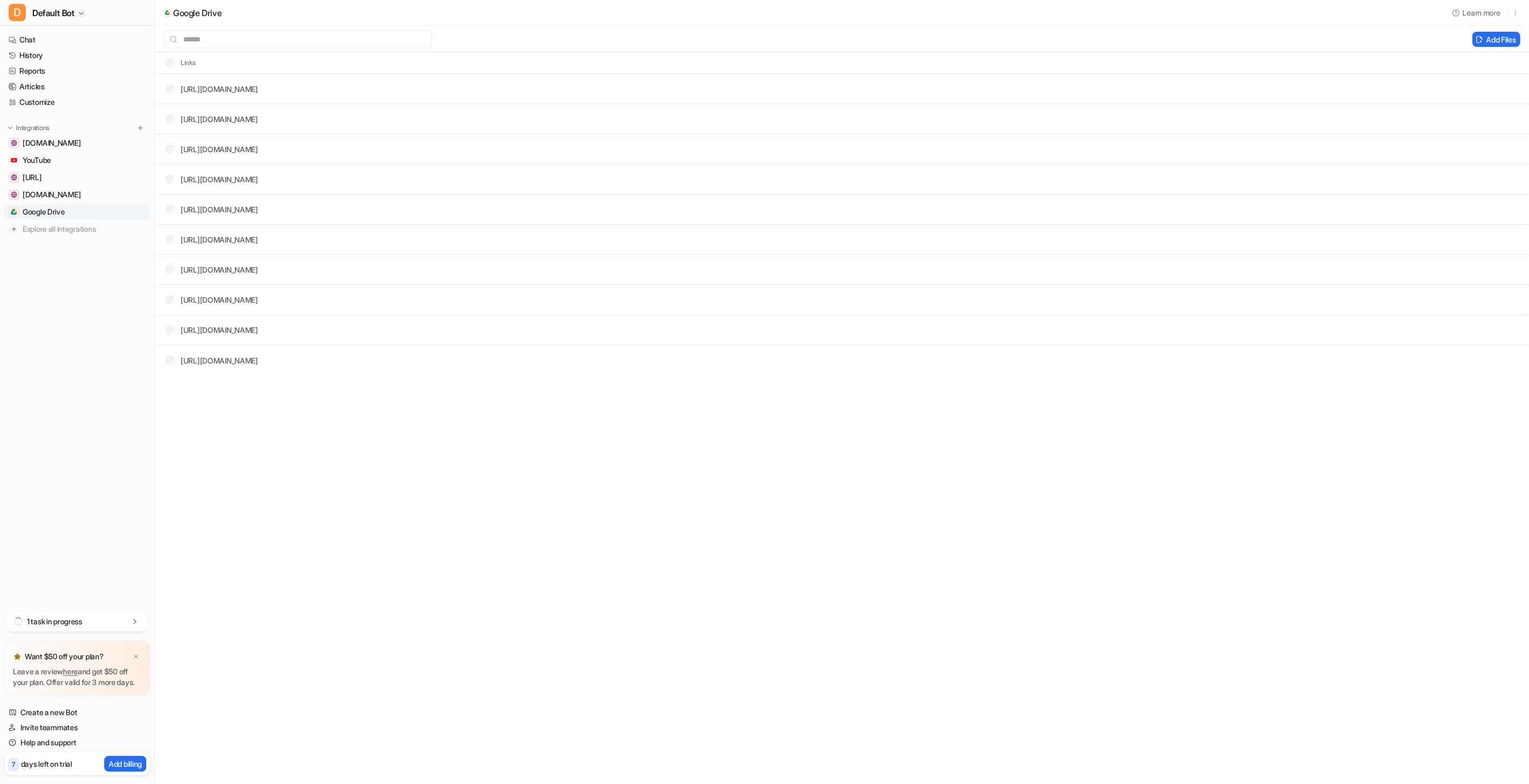
click at [375, 522] on div "Google Drive Learn more Add Files Links https://docs.google.com/.../edit https:…" at bounding box center [764, 392] width 1529 height 784
click at [44, 44] on link "Chat" at bounding box center [77, 39] width 146 height 15
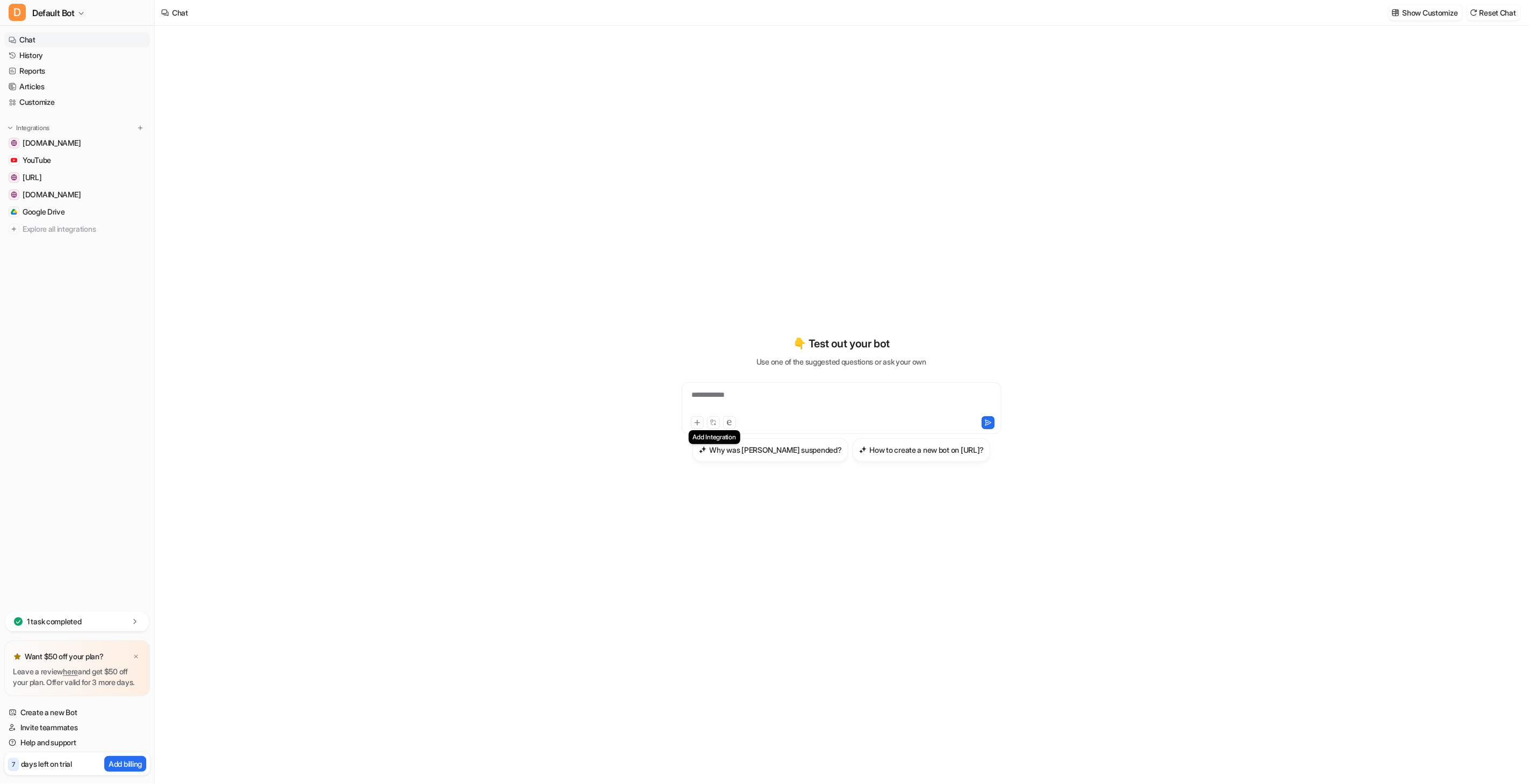
click at [697, 420] on icon at bounding box center [697, 422] width 5 height 5
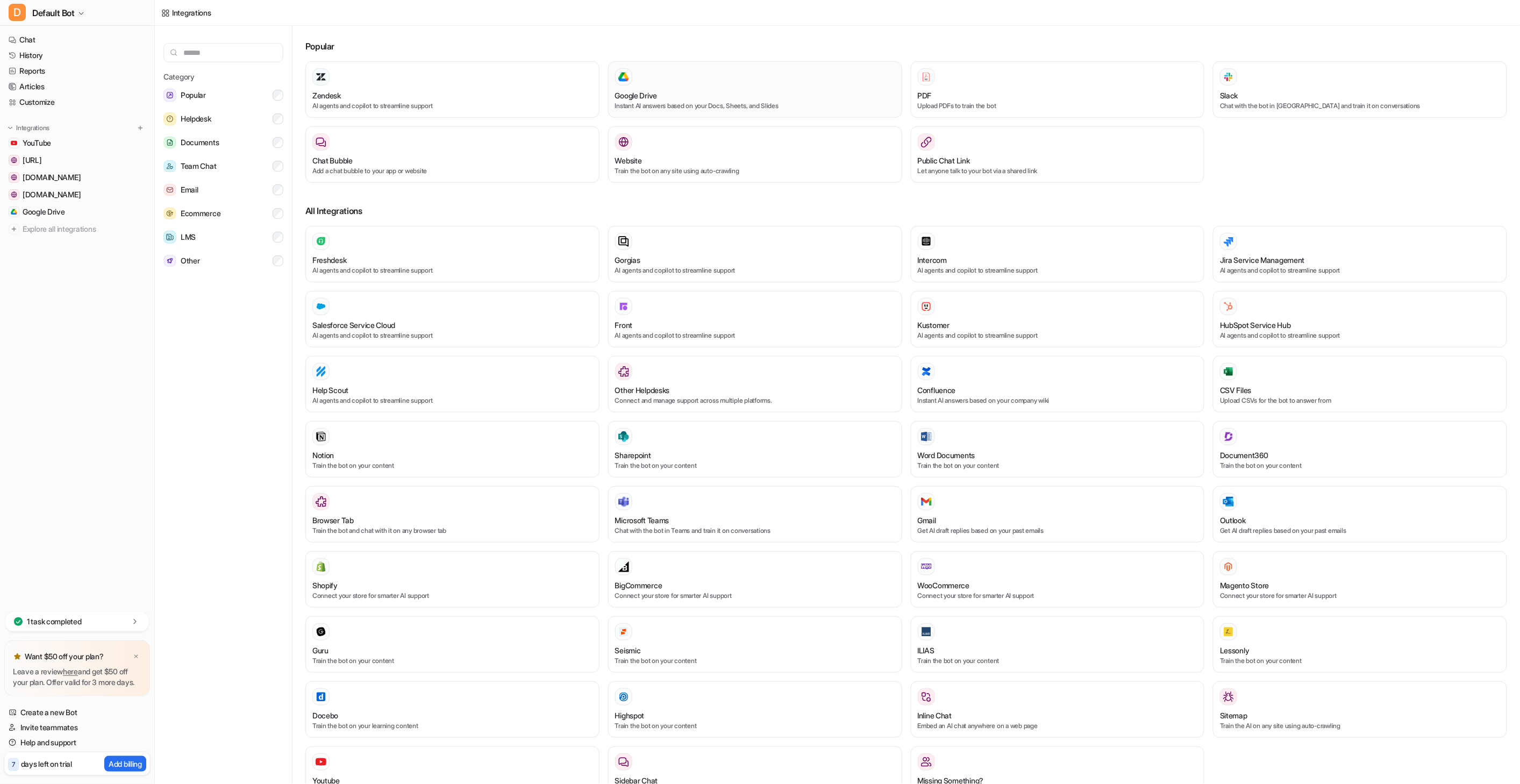
click at [723, 69] on div at bounding box center [755, 77] width 280 height 17
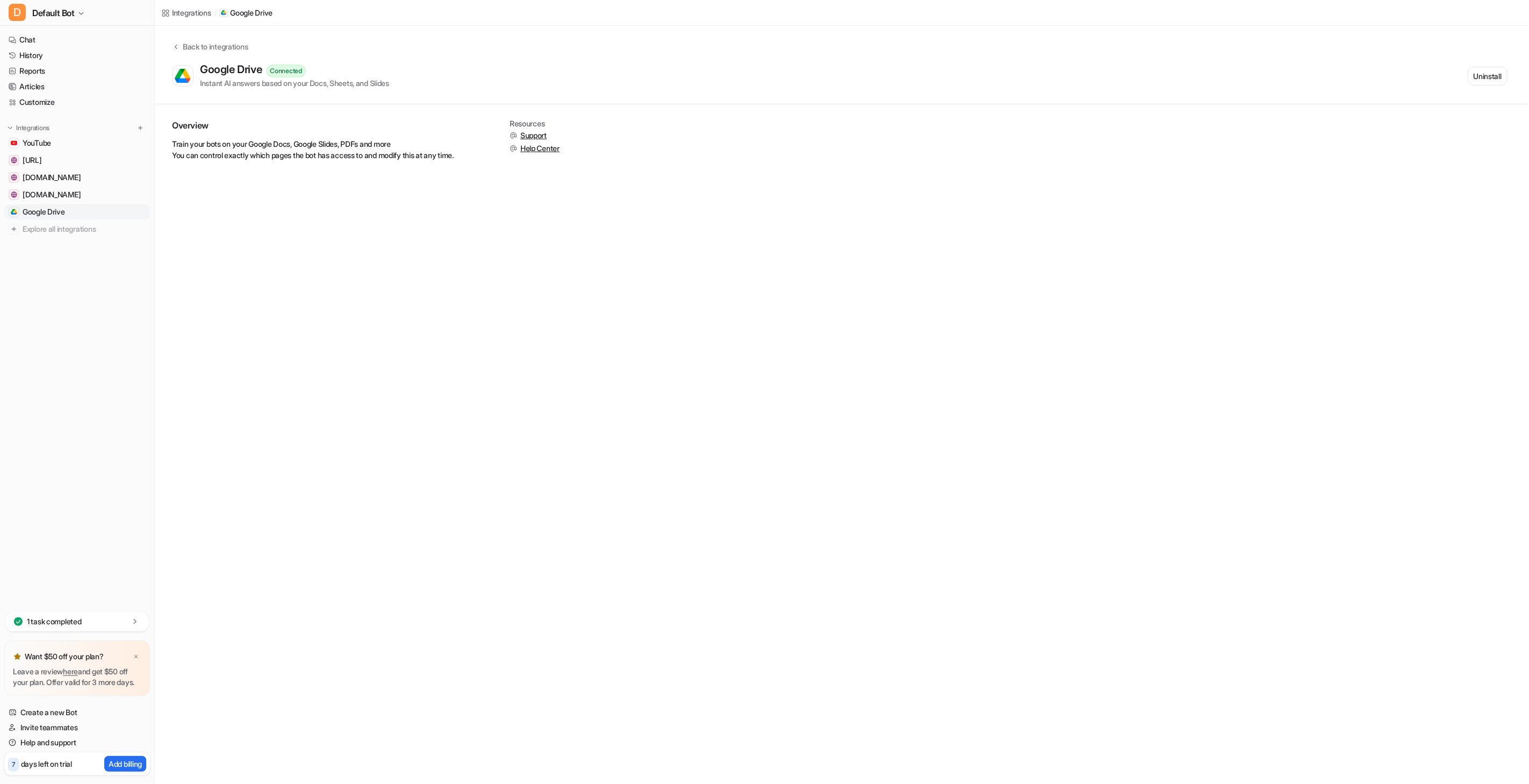
drag, startPoint x: 770, startPoint y: 281, endPoint x: 432, endPoint y: 212, distance: 345.0
click at [724, 281] on div "Integrations / Google Drive Back to integrations Google Drive Connected Instant…" at bounding box center [764, 392] width 1529 height 784
click at [259, 125] on h2 "Overview" at bounding box center [328, 126] width 312 height 12
click at [231, 78] on div "Instant AI answers based on your Docs, Sheets, and Slides" at bounding box center [295, 83] width 190 height 11
drag, startPoint x: 490, startPoint y: 134, endPoint x: 506, endPoint y: 134, distance: 16.0
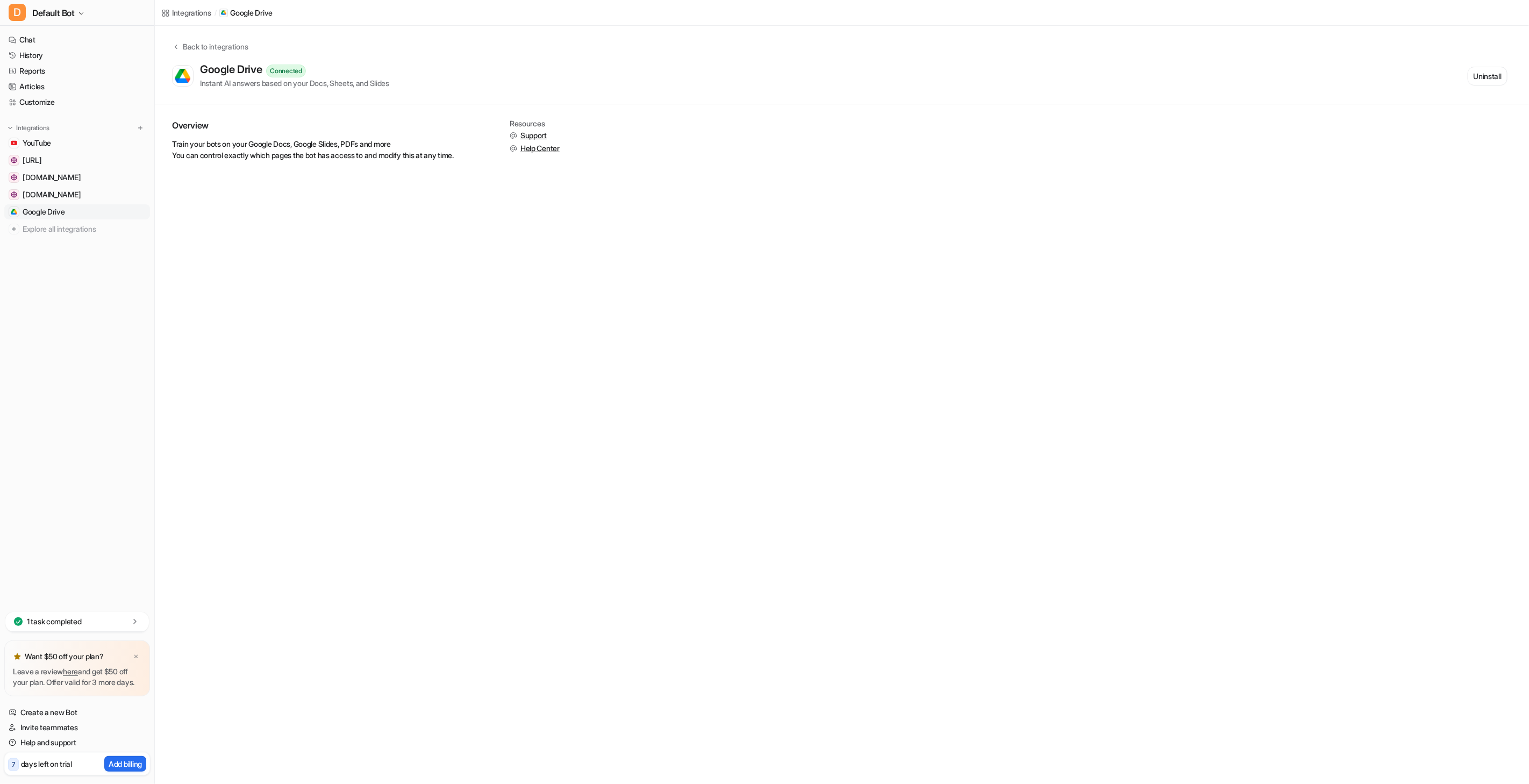
click at [504, 134] on div "Overview Train your bots on your Google Docs, Google Slides, PDFs and more You …" at bounding box center [842, 145] width 1340 height 50
drag, startPoint x: 652, startPoint y: 255, endPoint x: 577, endPoint y: 195, distance: 96.0
click at [647, 247] on div "Integrations / Google Drive Back to integrations Google Drive Connected Instant…" at bounding box center [764, 392] width 1529 height 784
click at [422, 154] on p "Train your bots on your Google Docs, Google Slides, PDFs and more You can contr…" at bounding box center [328, 149] width 312 height 22
click at [223, 48] on div "Back to integrations" at bounding box center [213, 46] width 68 height 11
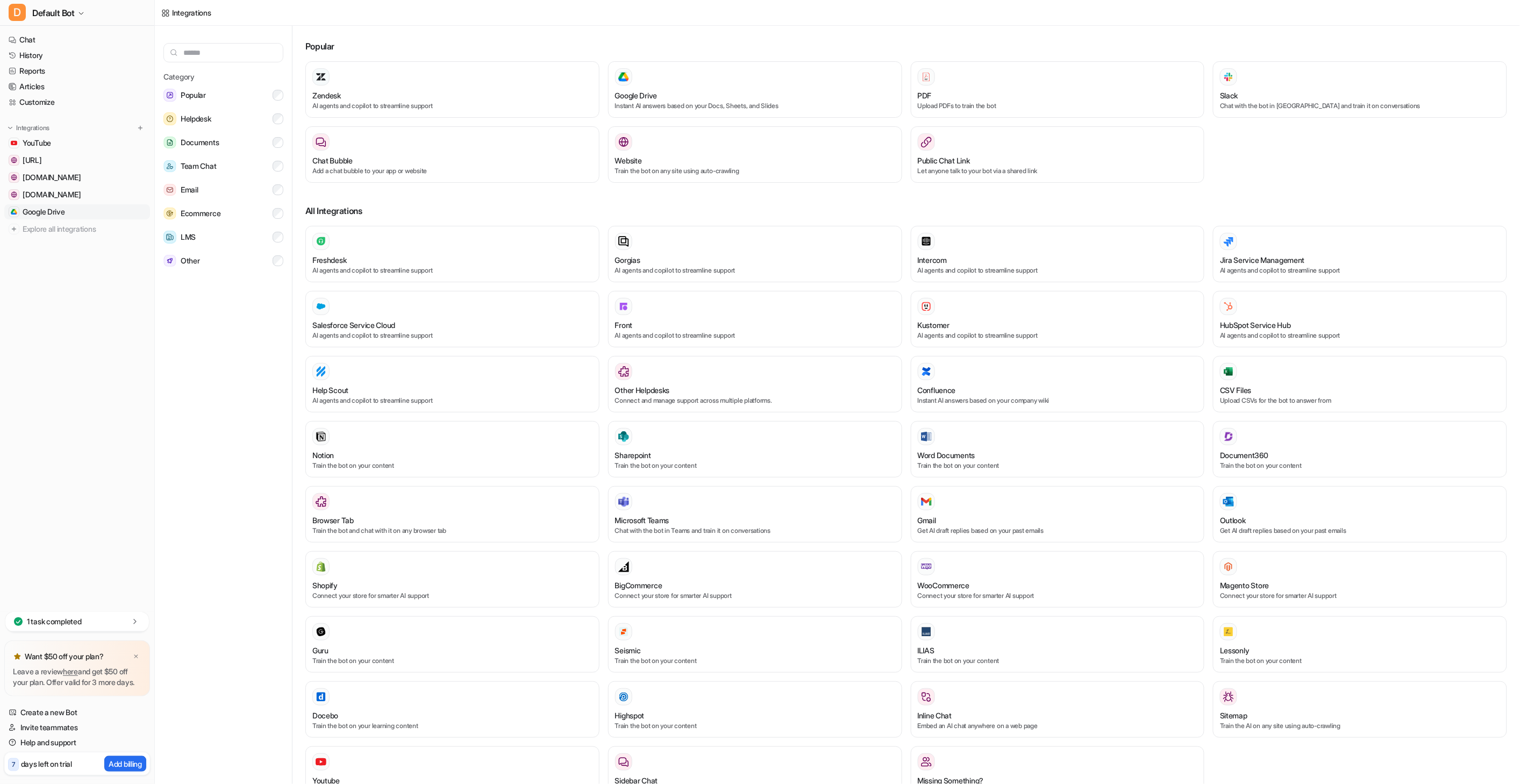
click at [52, 215] on span "Google Drive" at bounding box center [43, 212] width 42 height 10
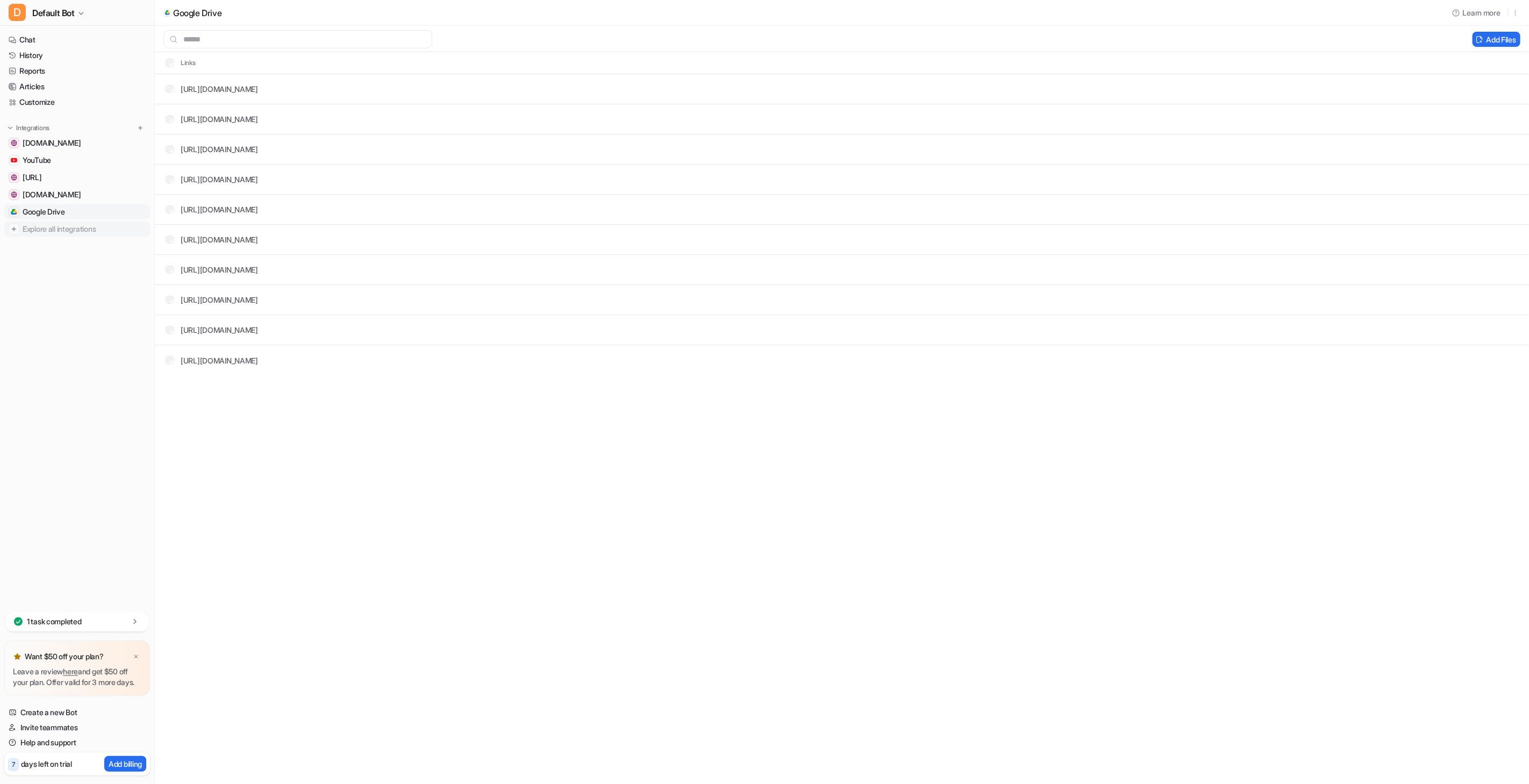
click at [78, 224] on span "Explore all integrations" at bounding box center [84, 229] width 123 height 17
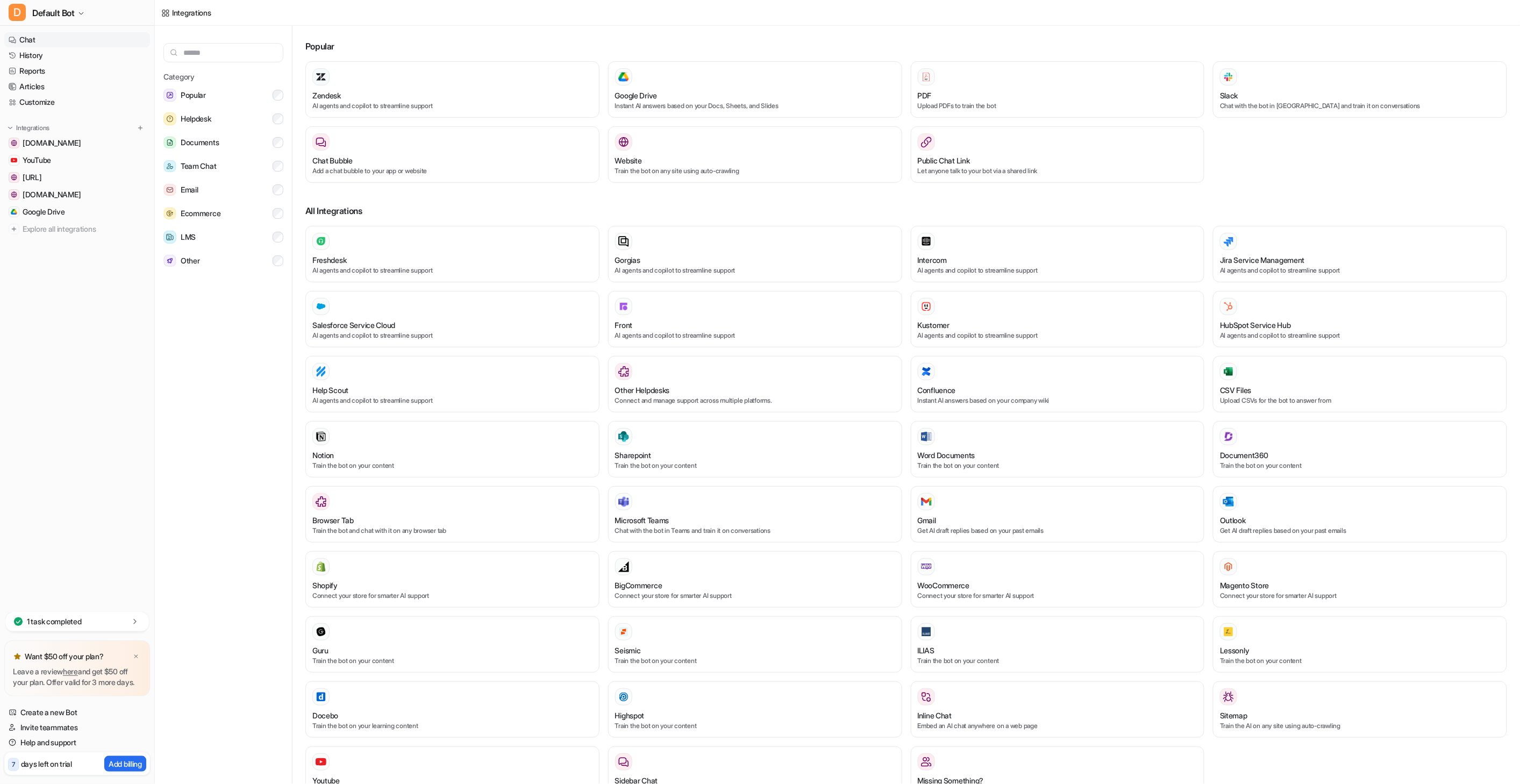
click at [47, 36] on link "Chat" at bounding box center [77, 39] width 146 height 15
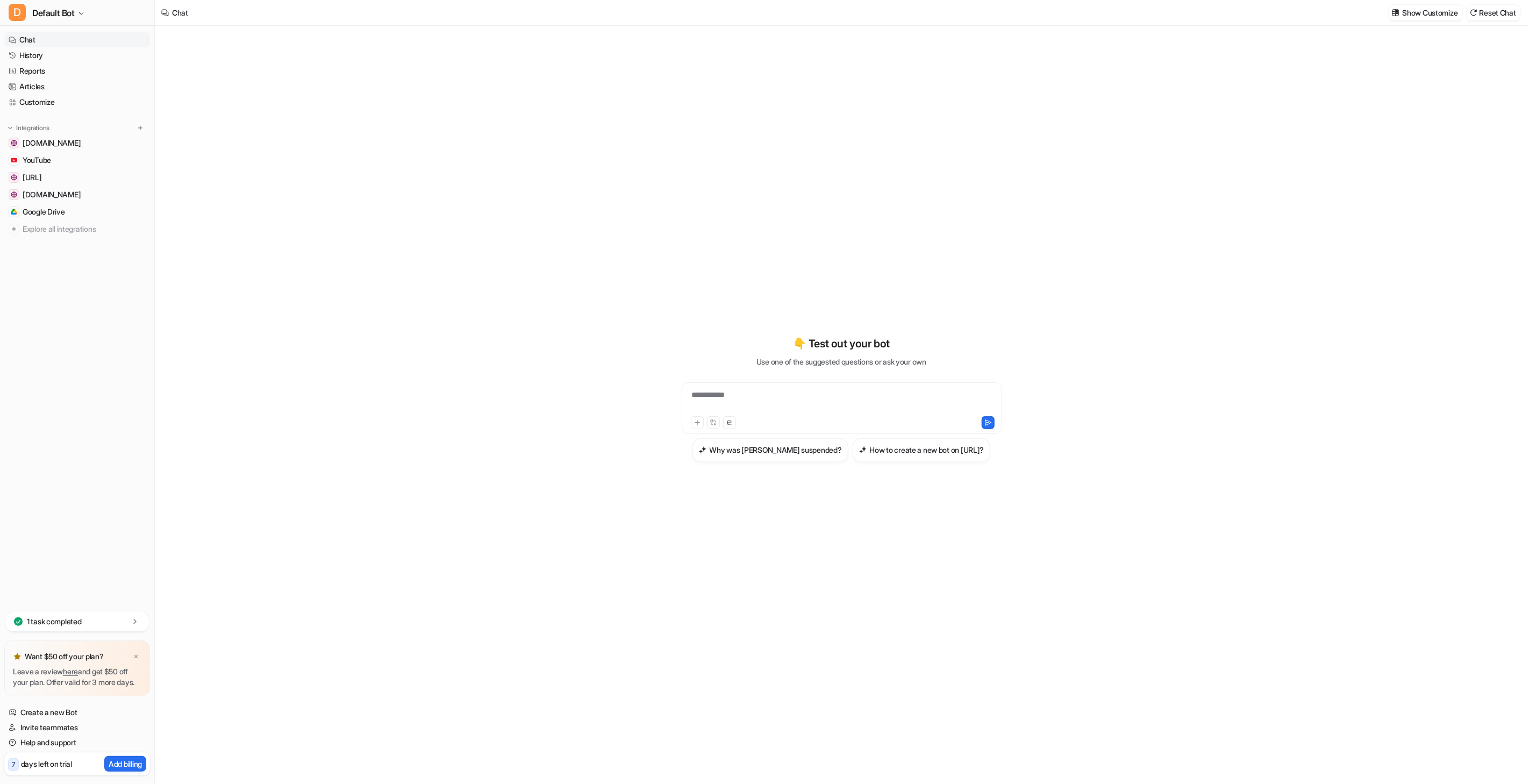
click at [743, 396] on div "**********" at bounding box center [841, 401] width 315 height 25
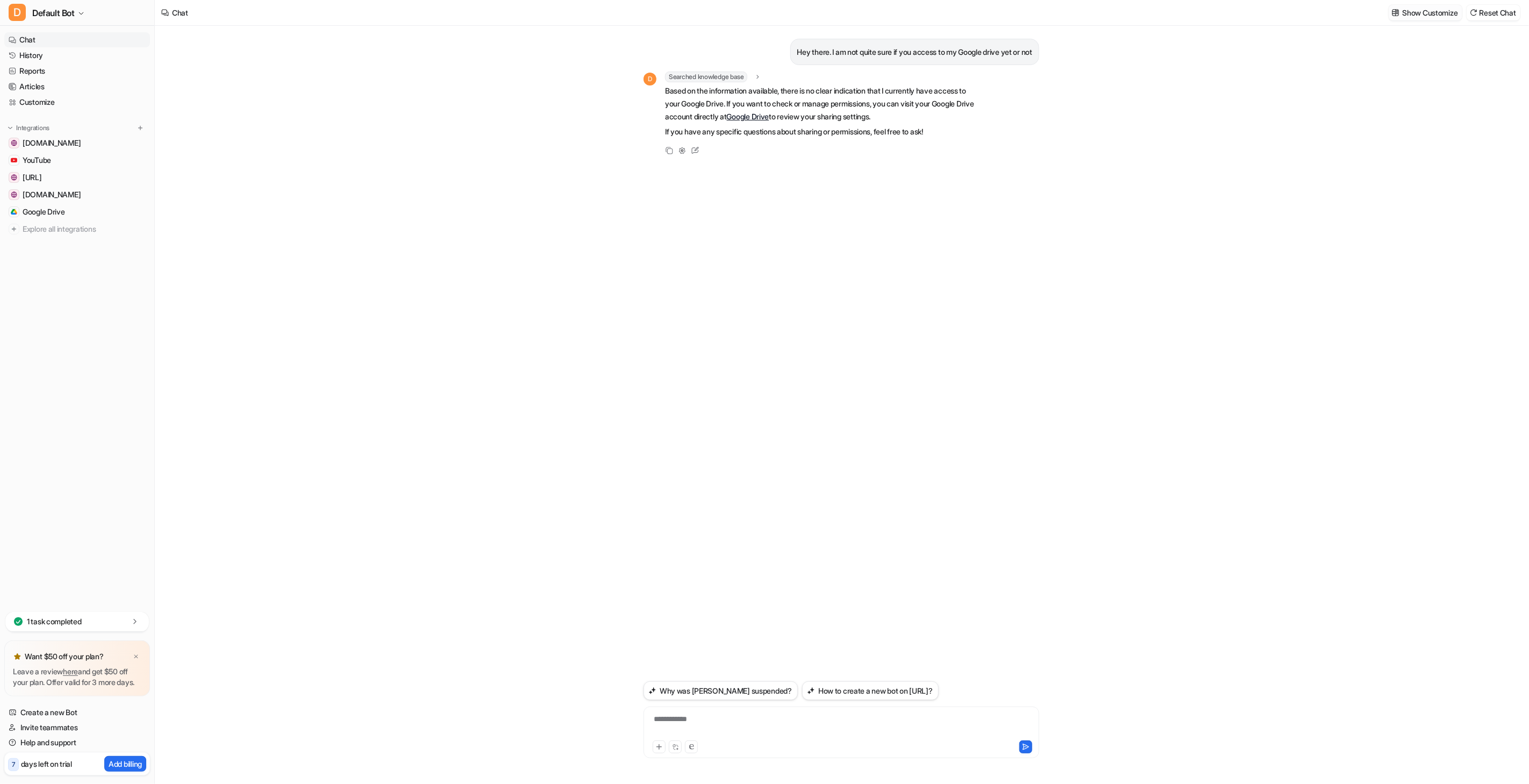
click at [1429, 20] on div "Show Customize Reset Chat" at bounding box center [1455, 13] width 140 height 24
click at [1429, 16] on p "Show Customize" at bounding box center [1431, 12] width 55 height 11
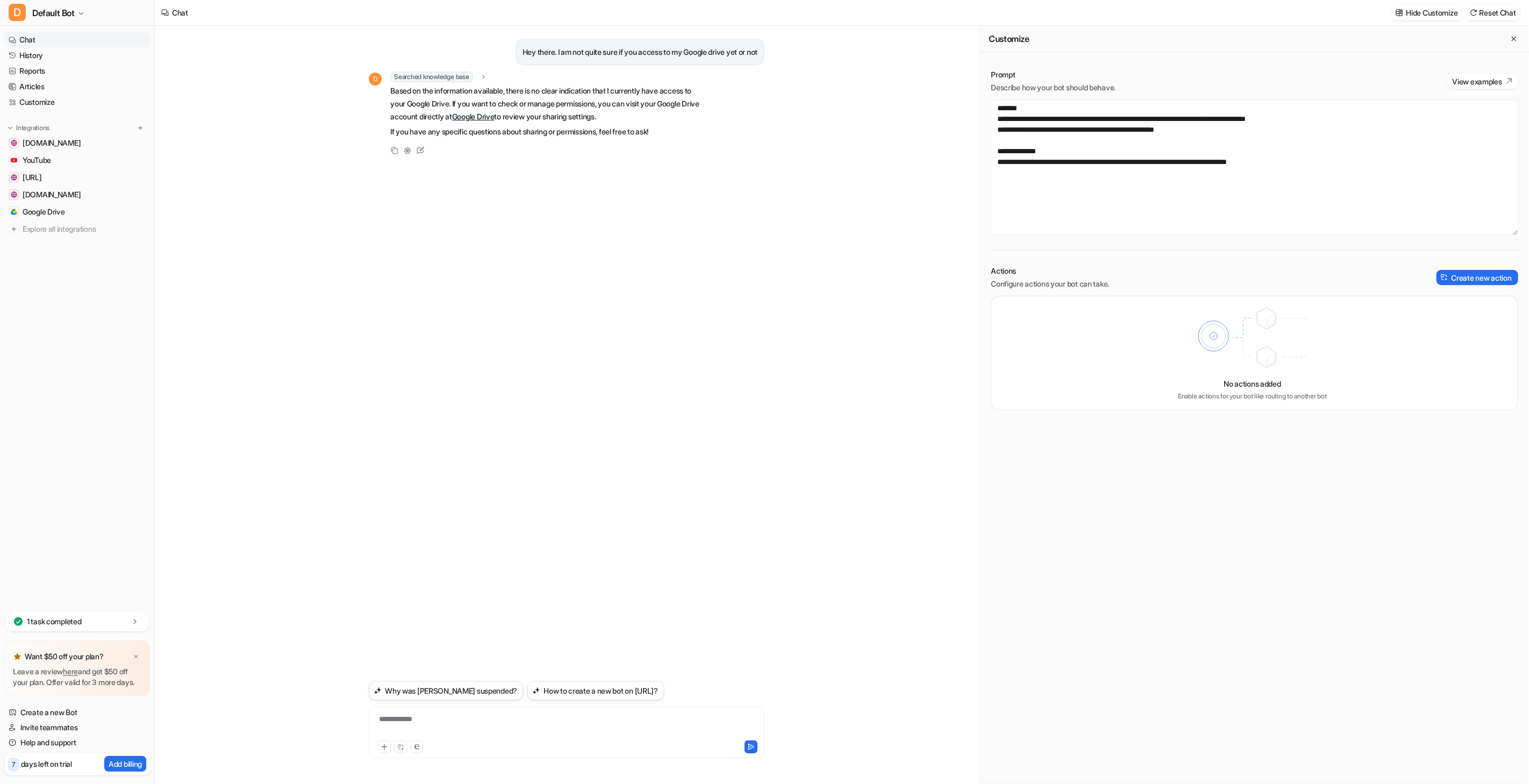
click at [604, 373] on div "Hey there. I am not quite sure if you access to my Google drive yet or not D Se…" at bounding box center [566, 352] width 396 height 652
click at [1513, 38] on icon "Close flyout" at bounding box center [1514, 39] width 8 height 8
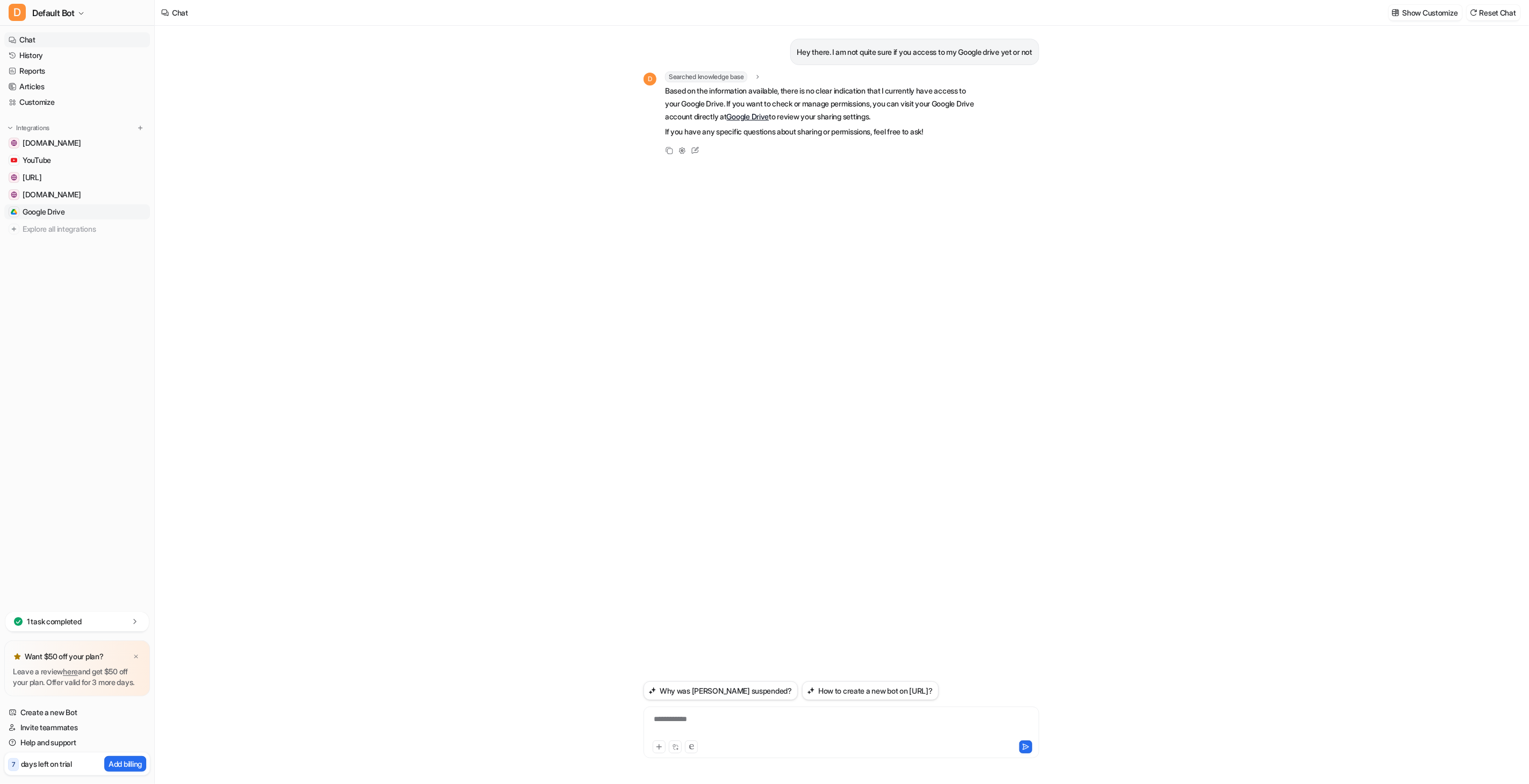
click at [62, 209] on span "Google Drive" at bounding box center [43, 212] width 42 height 10
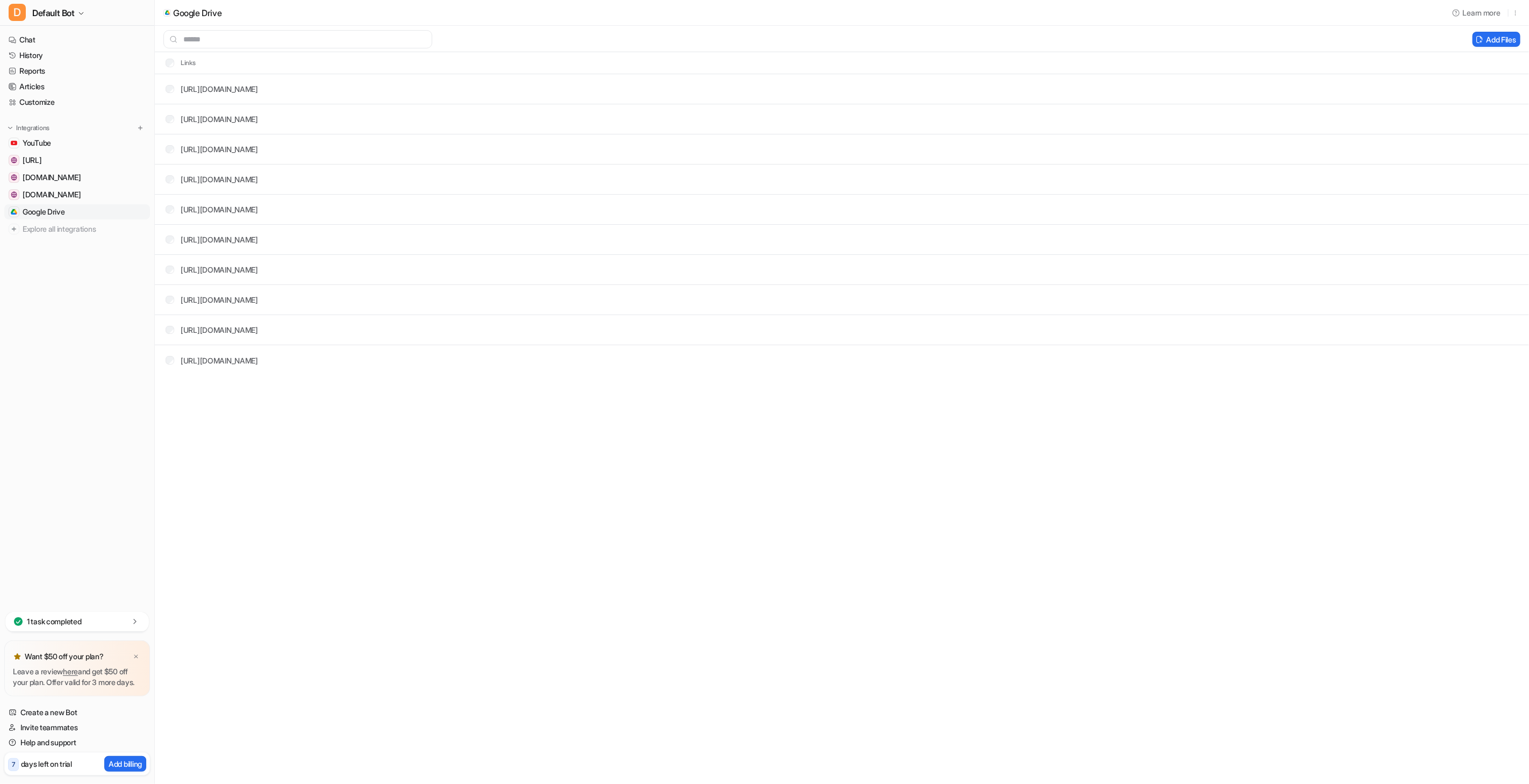
click at [38, 209] on span "Google Drive" at bounding box center [43, 212] width 42 height 10
click at [637, 396] on div "Google Drive Learn more Delete selected Add Files Links https://docs.google.com…" at bounding box center [764, 392] width 1529 height 784
click at [242, 35] on input "text" at bounding box center [298, 39] width 269 height 18
click at [208, 14] on p "Google Drive" at bounding box center [197, 13] width 48 height 10
drag, startPoint x: 214, startPoint y: 47, endPoint x: 212, endPoint y: 34, distance: 13.2
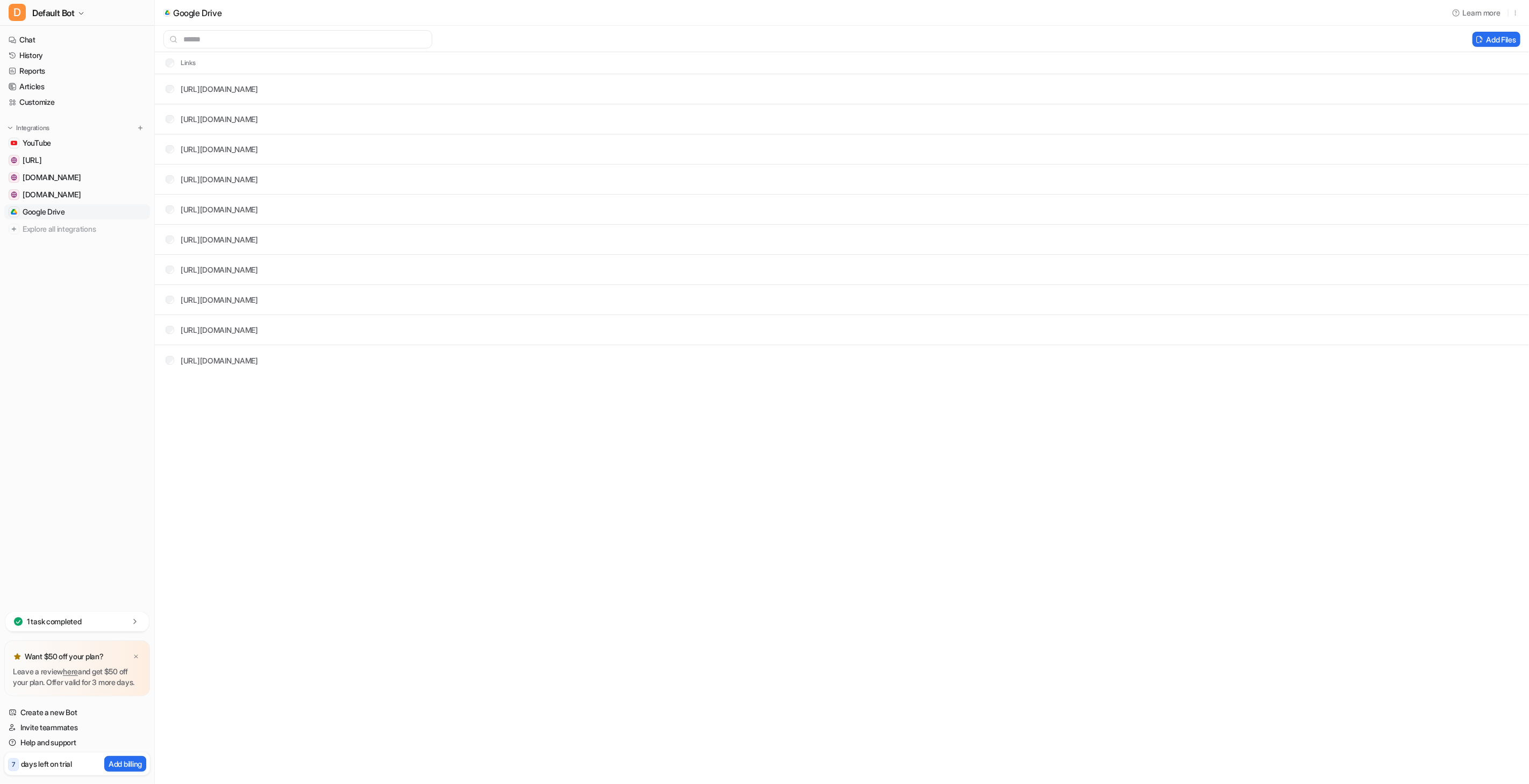
click at [213, 44] on div "Add Files" at bounding box center [842, 39] width 1375 height 27
click at [214, 34] on input "text" at bounding box center [298, 39] width 269 height 18
click at [61, 38] on link "Chat" at bounding box center [77, 39] width 146 height 15
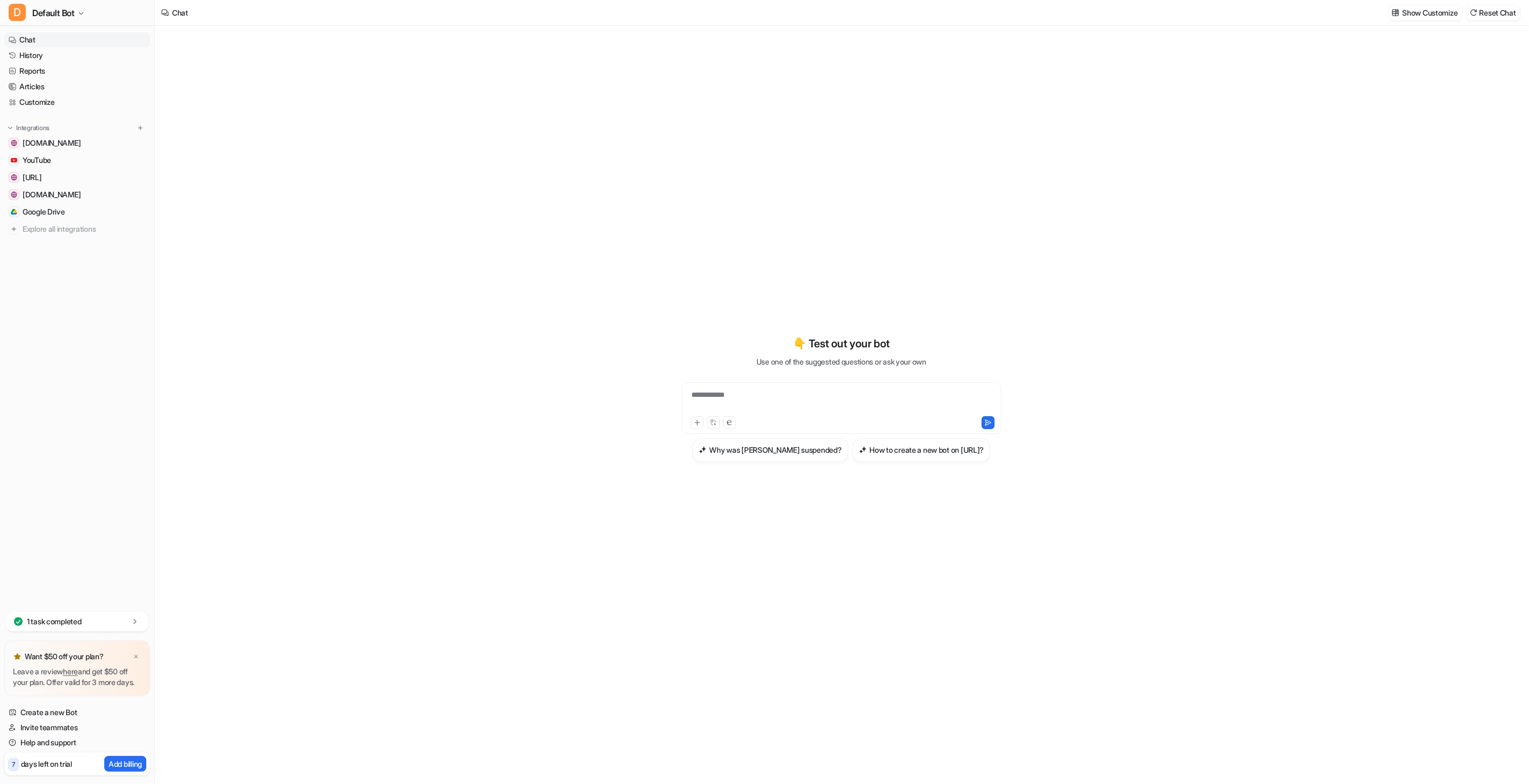
click at [853, 401] on div "**********" at bounding box center [841, 401] width 315 height 25
click at [68, 715] on link "Create a new Bot" at bounding box center [77, 712] width 146 height 15
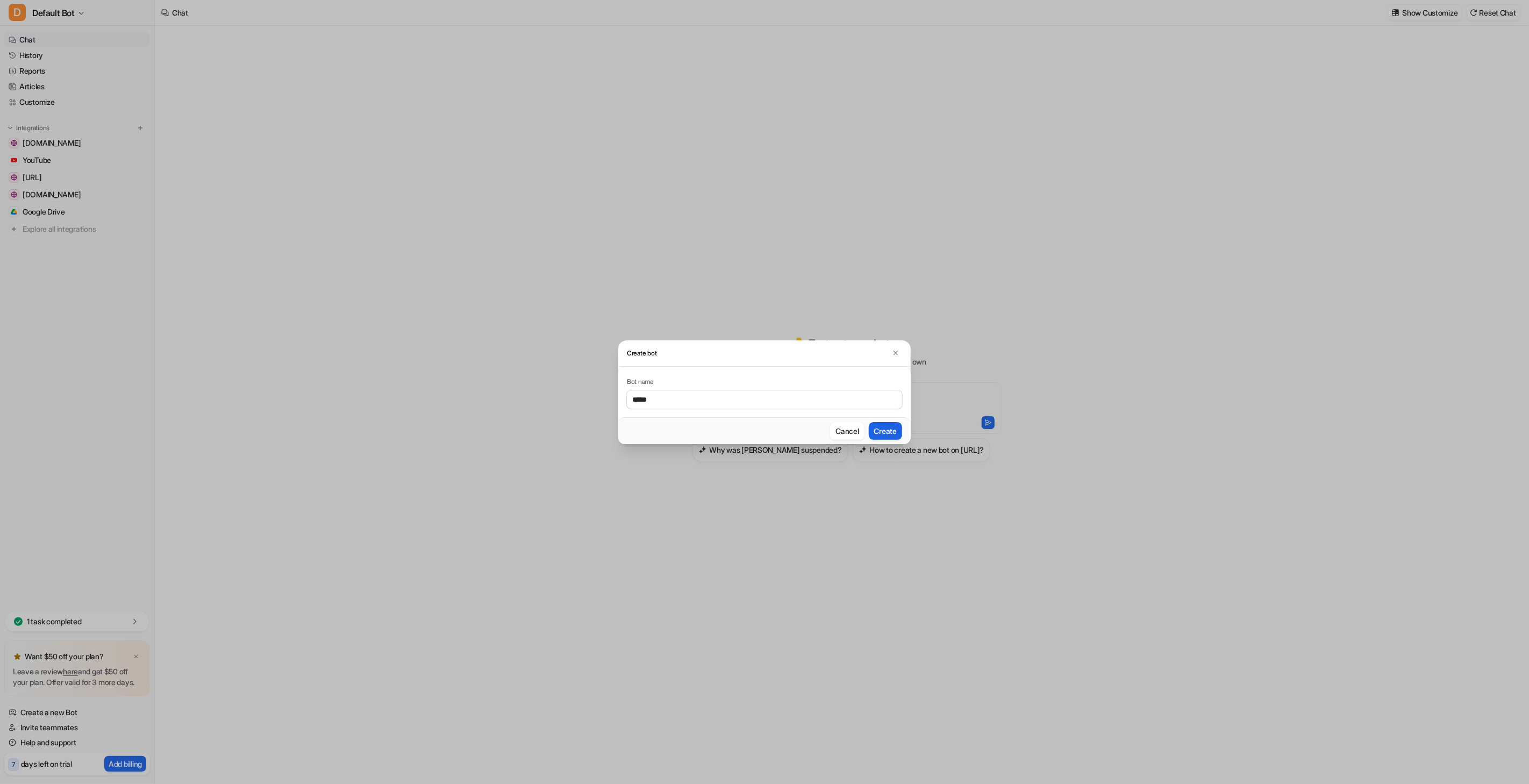
type input "*****"
click at [886, 434] on button "Create" at bounding box center [885, 431] width 34 height 18
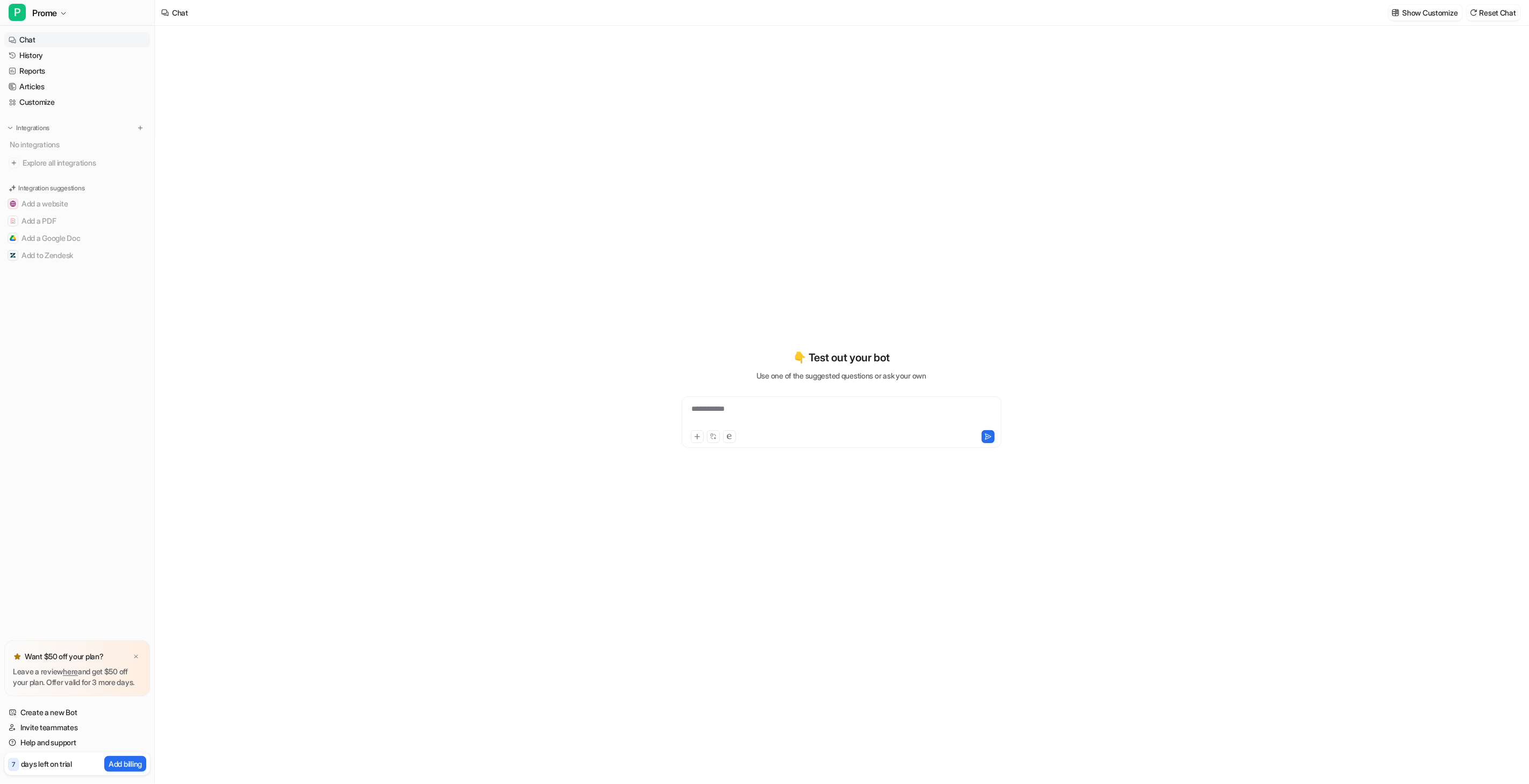
type textarea "**********"
click at [90, 243] on button "Add a Google Doc" at bounding box center [77, 238] width 146 height 17
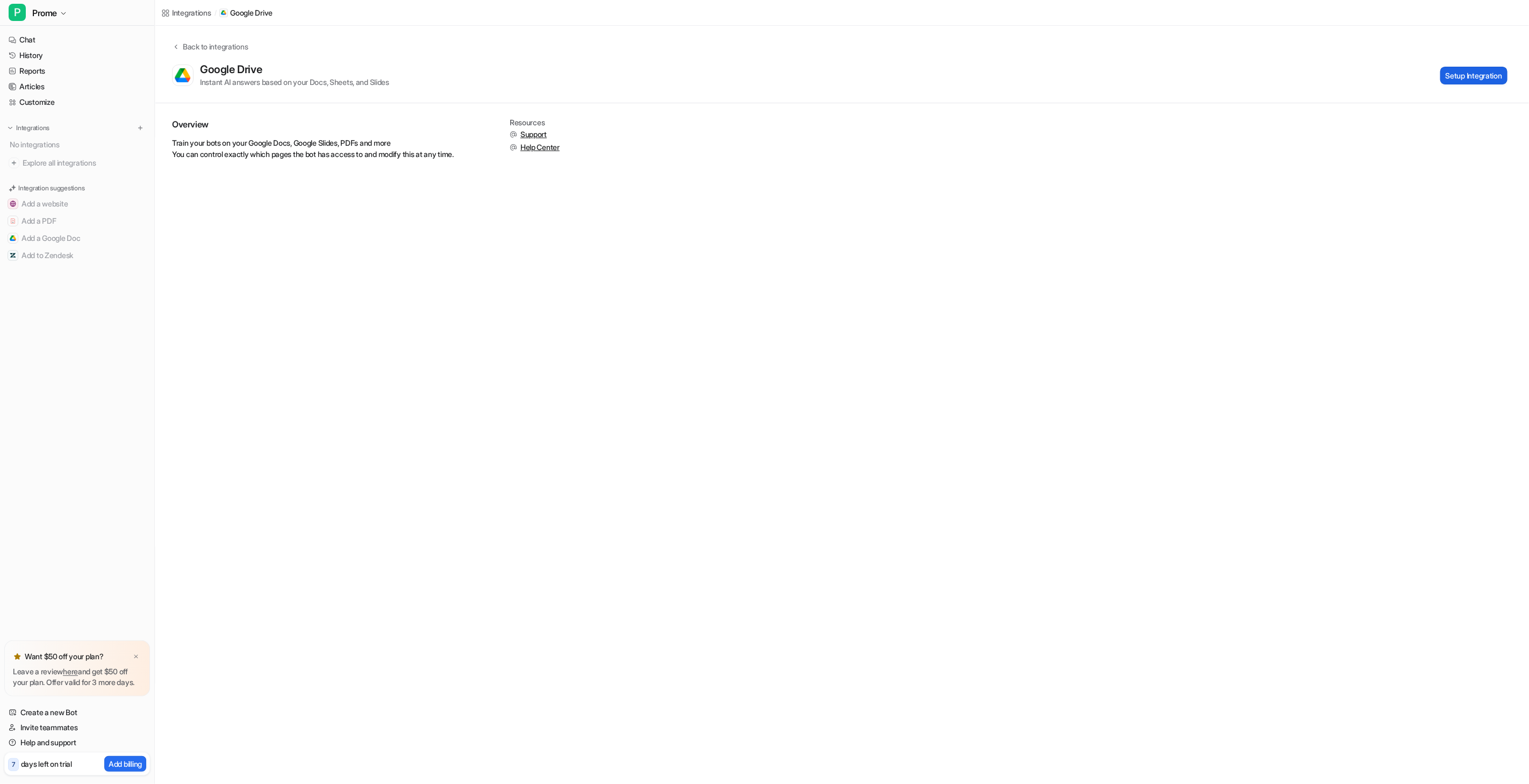
click at [1469, 77] on button "Setup Integration" at bounding box center [1474, 75] width 67 height 18
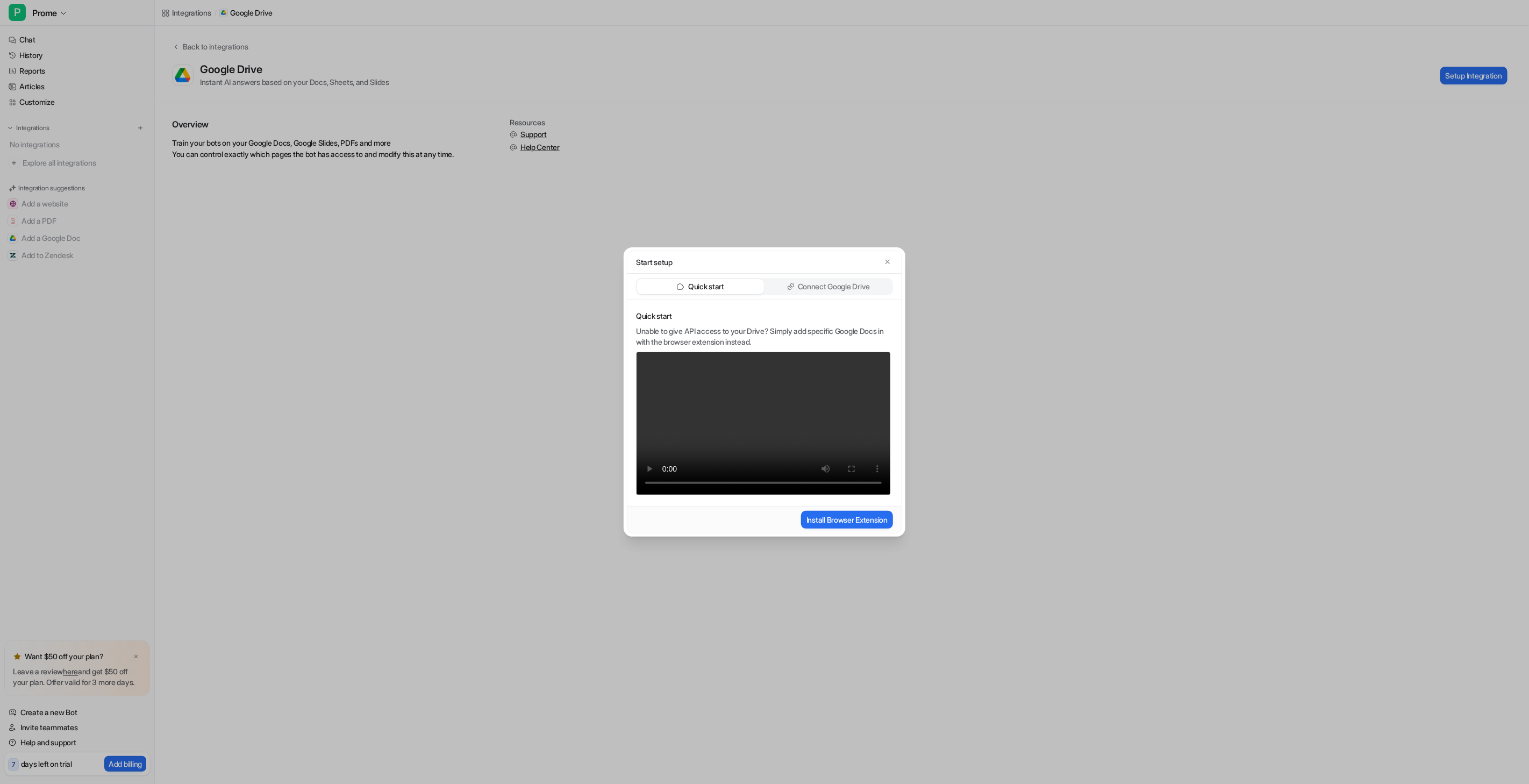
click at [850, 285] on p "Connect Google Drive" at bounding box center [834, 286] width 72 height 10
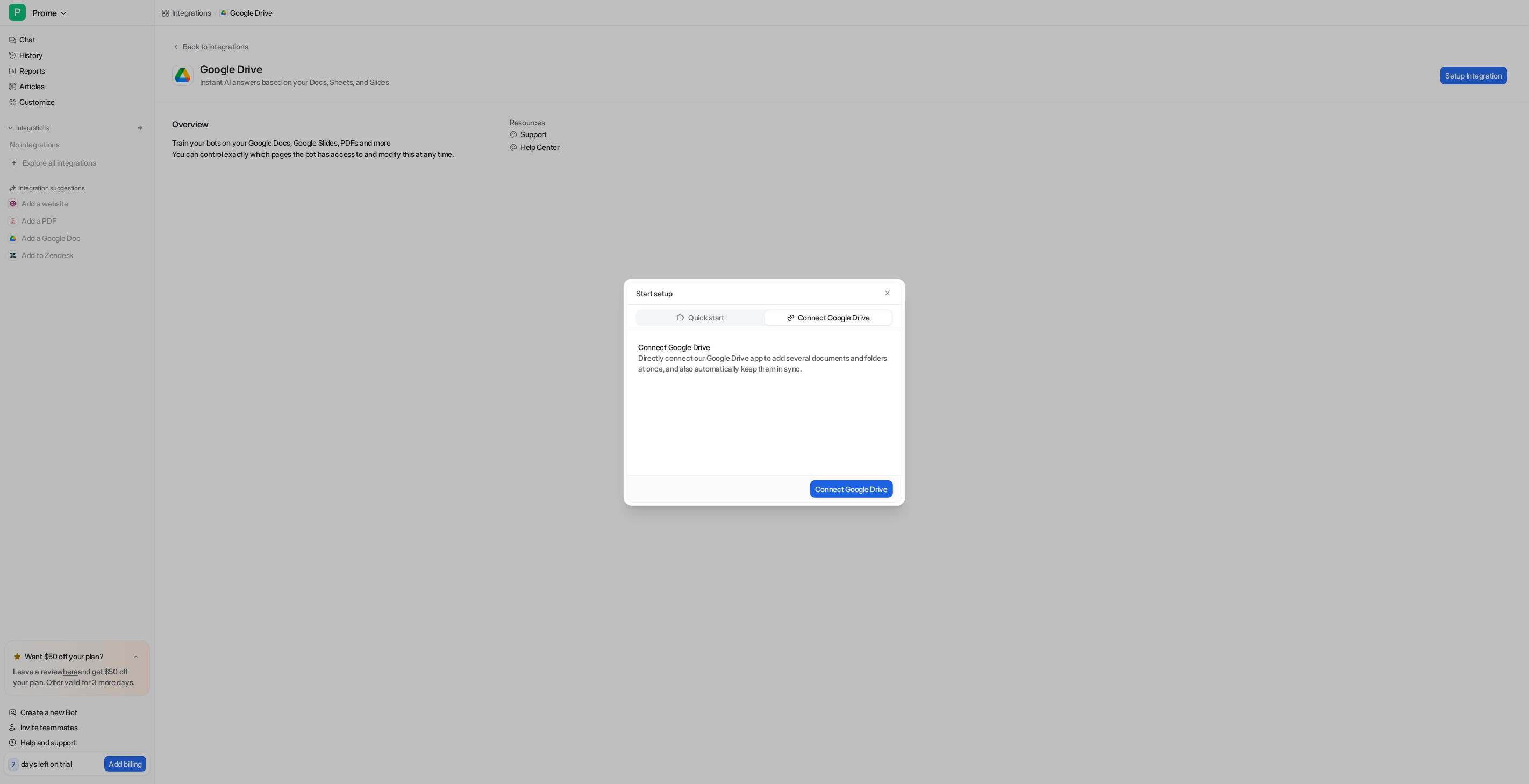
click at [846, 489] on button "Connect Google Drive" at bounding box center [852, 488] width 83 height 18
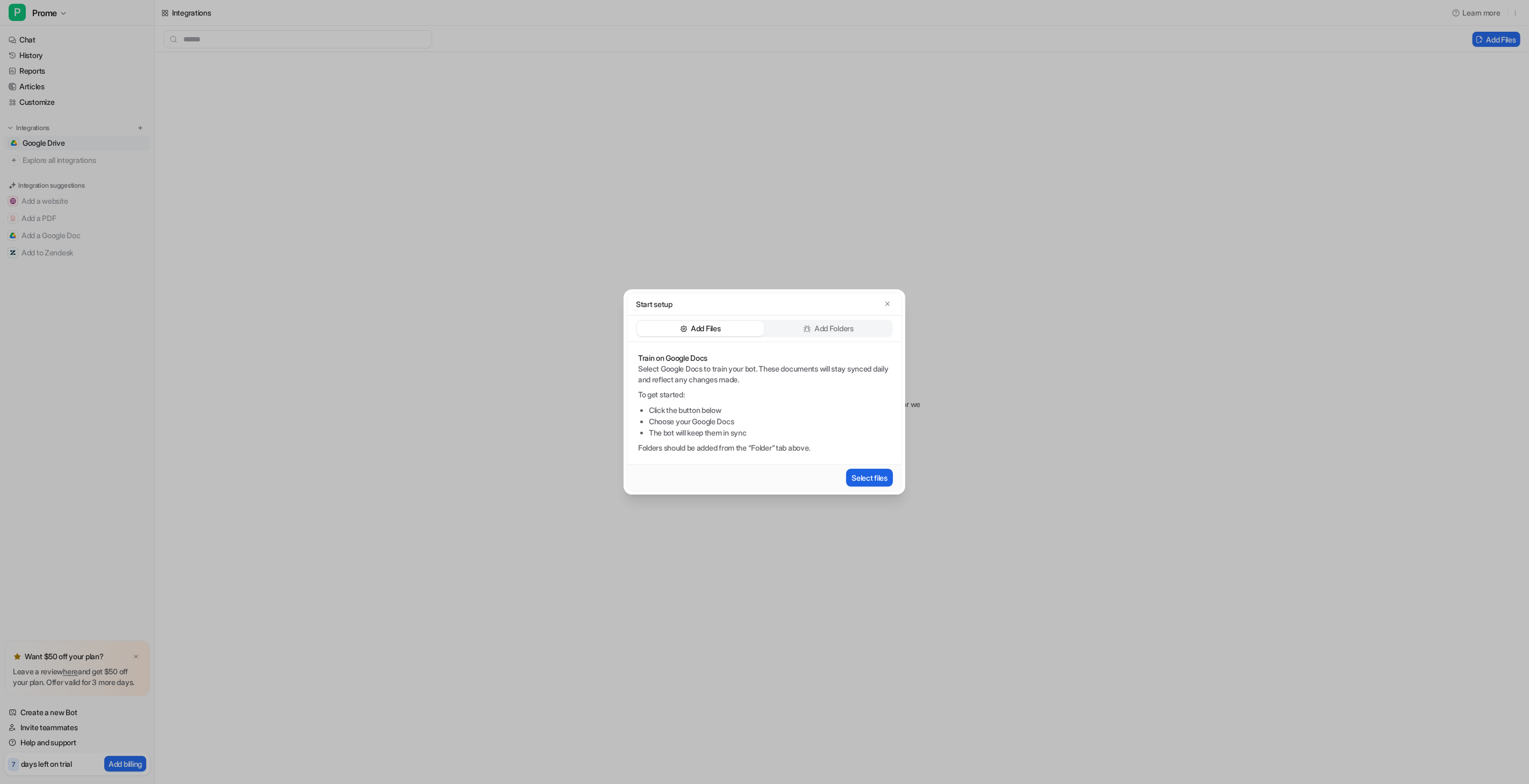
click at [878, 477] on button "Select files" at bounding box center [870, 477] width 47 height 18
drag, startPoint x: 1416, startPoint y: 762, endPoint x: 1457, endPoint y: 763, distance: 41.0
click at [1418, 760] on div "Start setup Add Files Add Folders Train on Google Docs Select Google Docs to tr…" at bounding box center [764, 392] width 1529 height 784
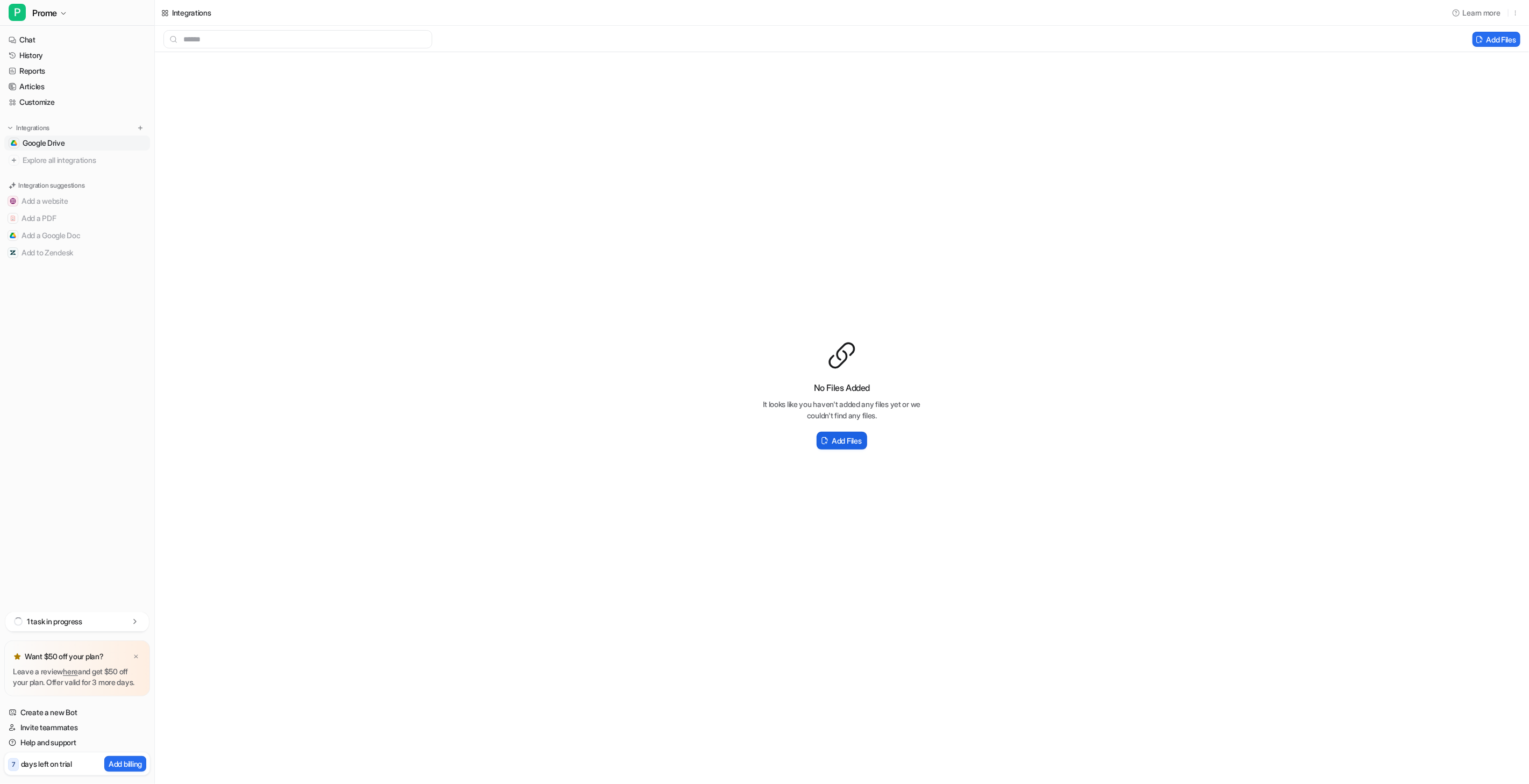
click at [849, 444] on h2 "Add Files" at bounding box center [846, 440] width 29 height 11
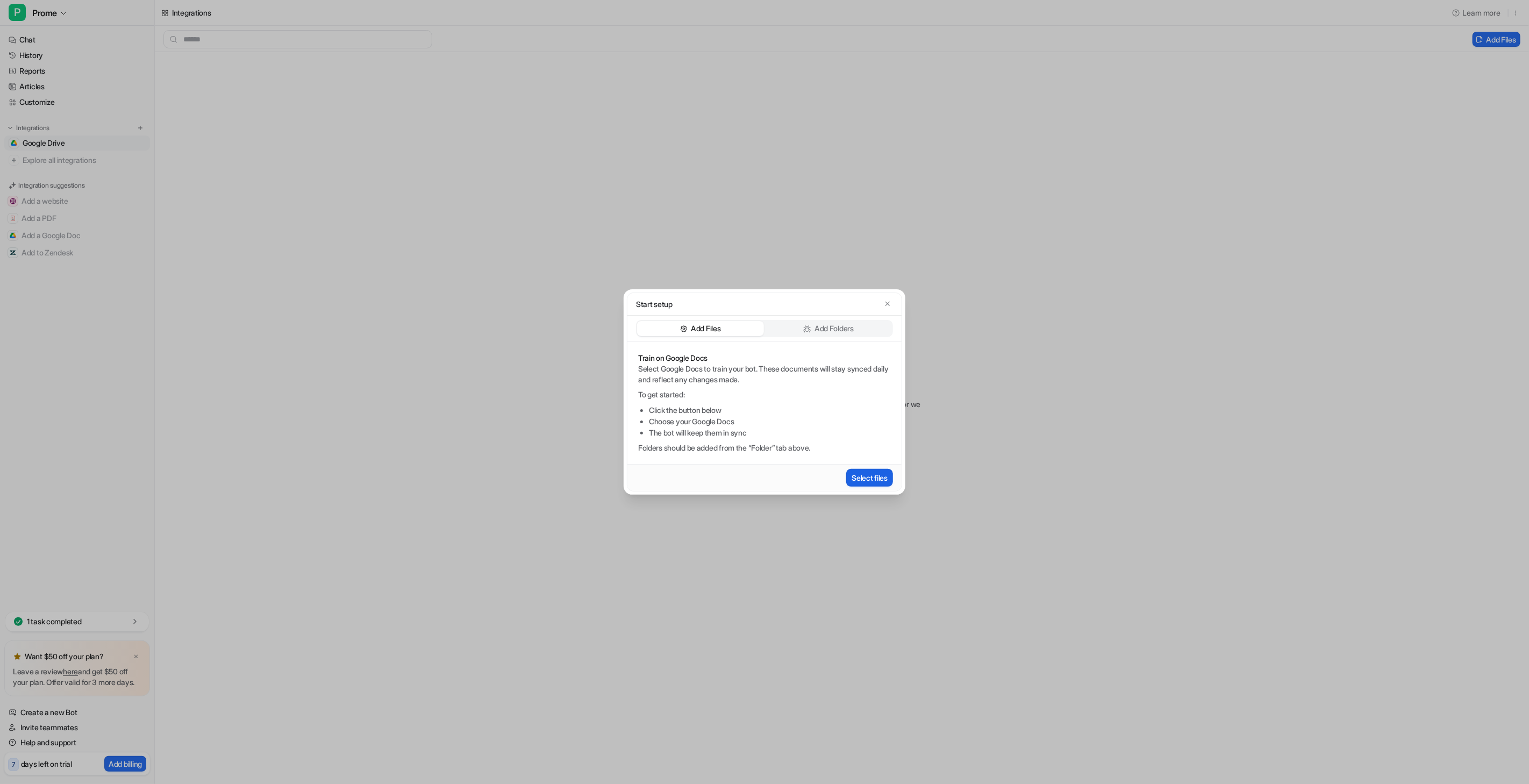
click at [873, 478] on button "Select files" at bounding box center [870, 477] width 47 height 18
click at [888, 302] on icon "button" at bounding box center [888, 303] width 8 height 8
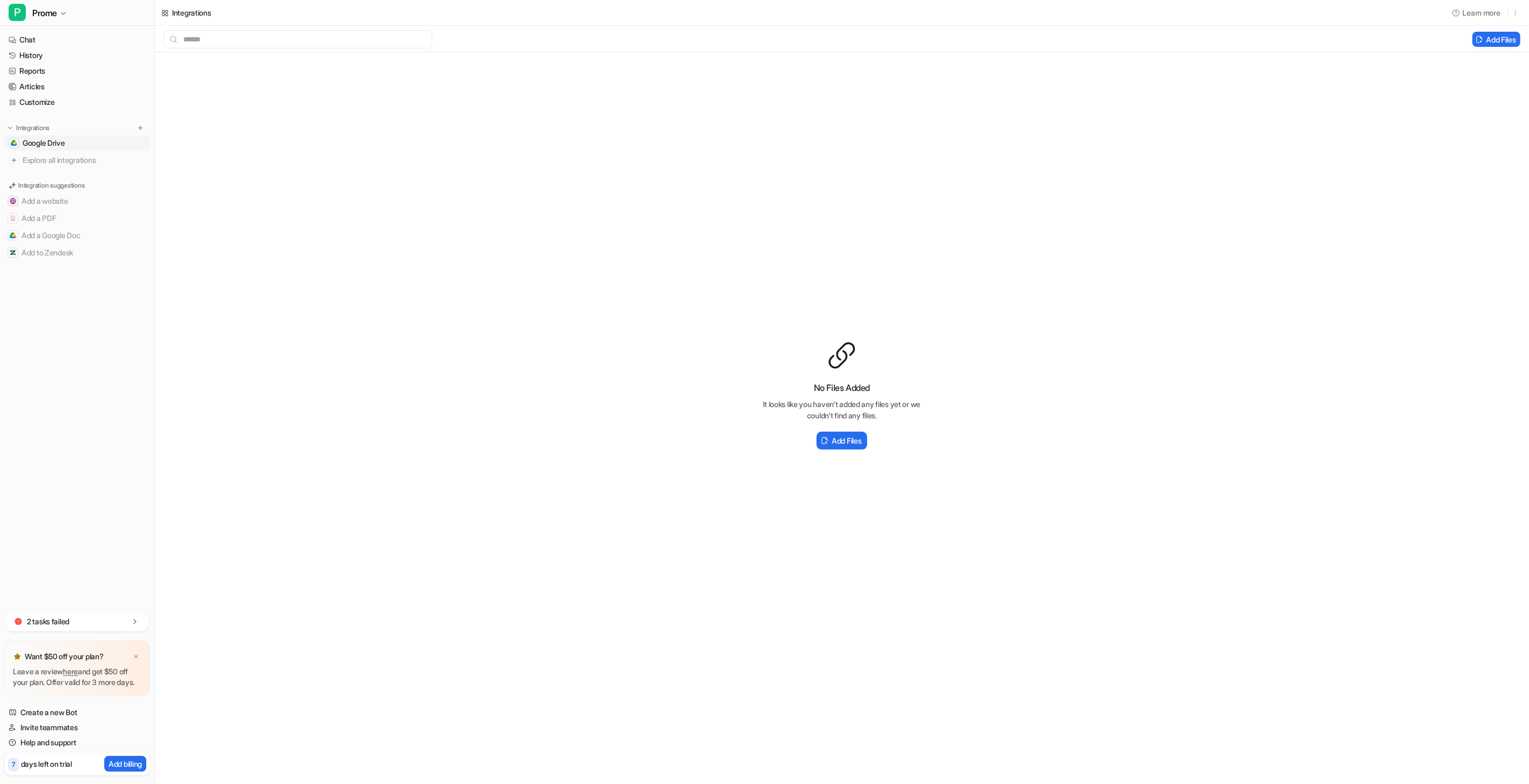
click at [131, 616] on icon at bounding box center [134, 621] width 10 height 10
click at [31, 576] on div "Processing completed" at bounding box center [77, 580] width 127 height 17
click at [33, 575] on p "Processing completed" at bounding box center [62, 580] width 73 height 10
click at [94, 541] on link "docs" at bounding box center [85, 545] width 16 height 9
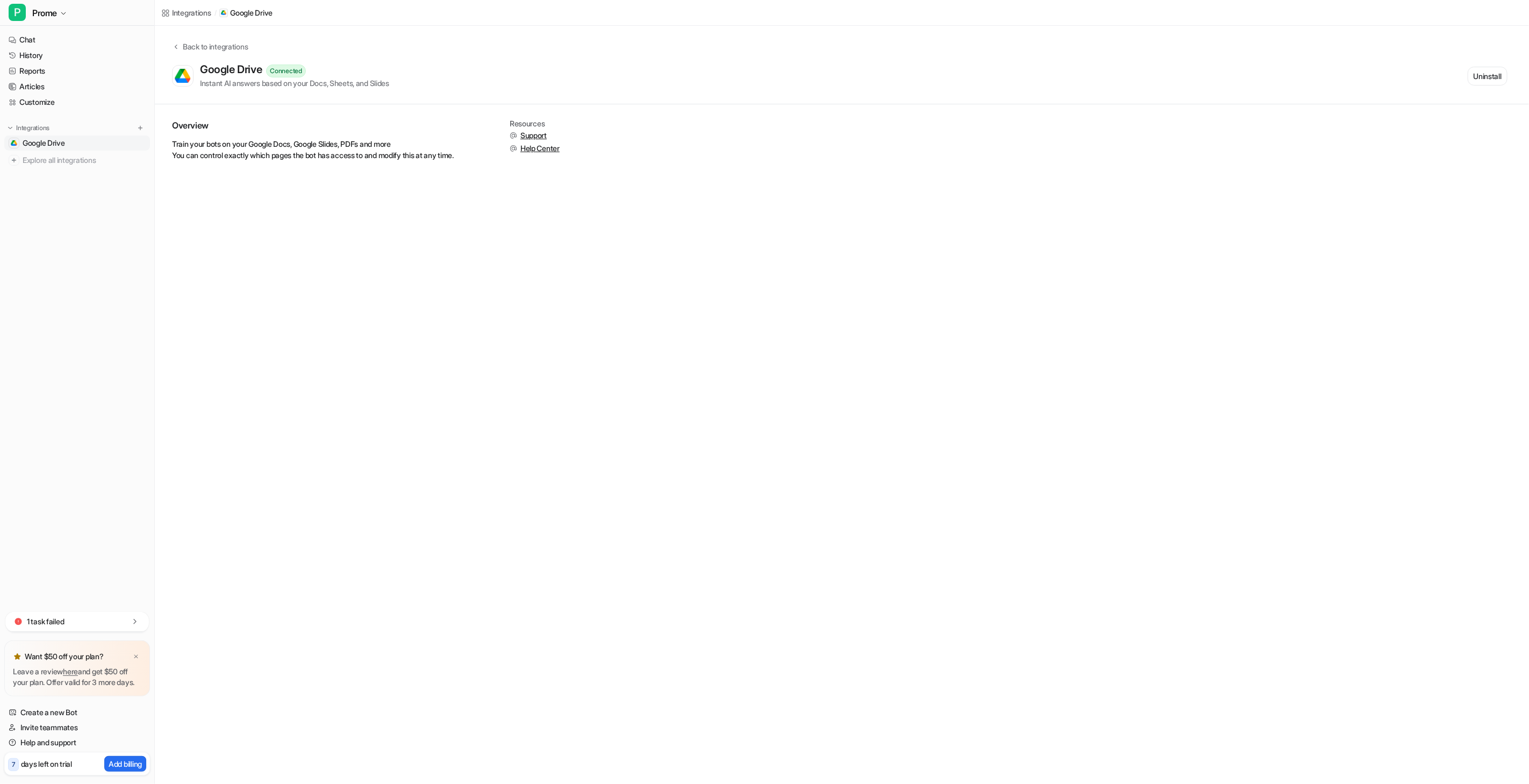
click at [199, 15] on div "Integrations" at bounding box center [192, 12] width 40 height 11
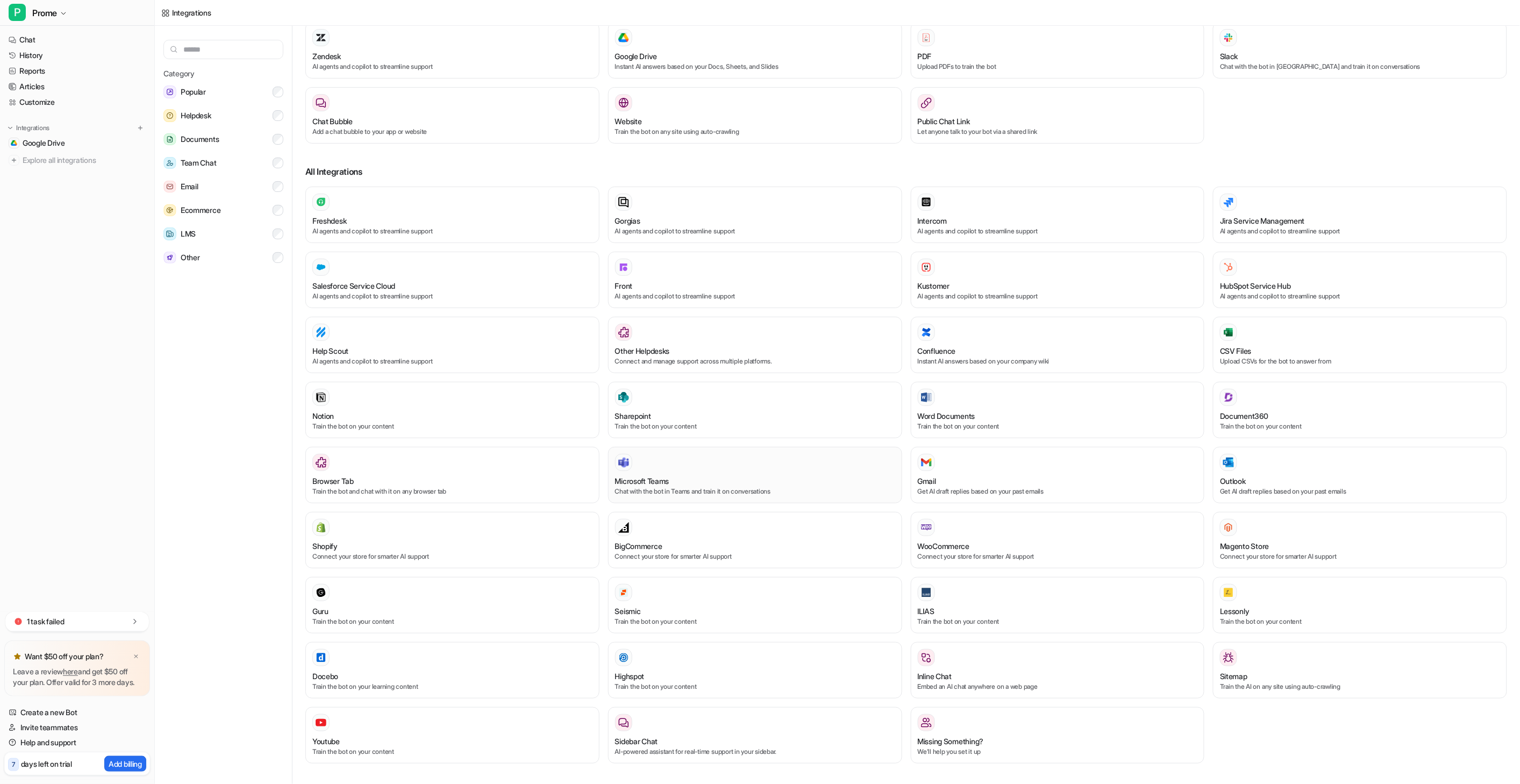
scroll to position [3, 0]
click at [1344, 346] on div "CSV Files" at bounding box center [1360, 350] width 280 height 11
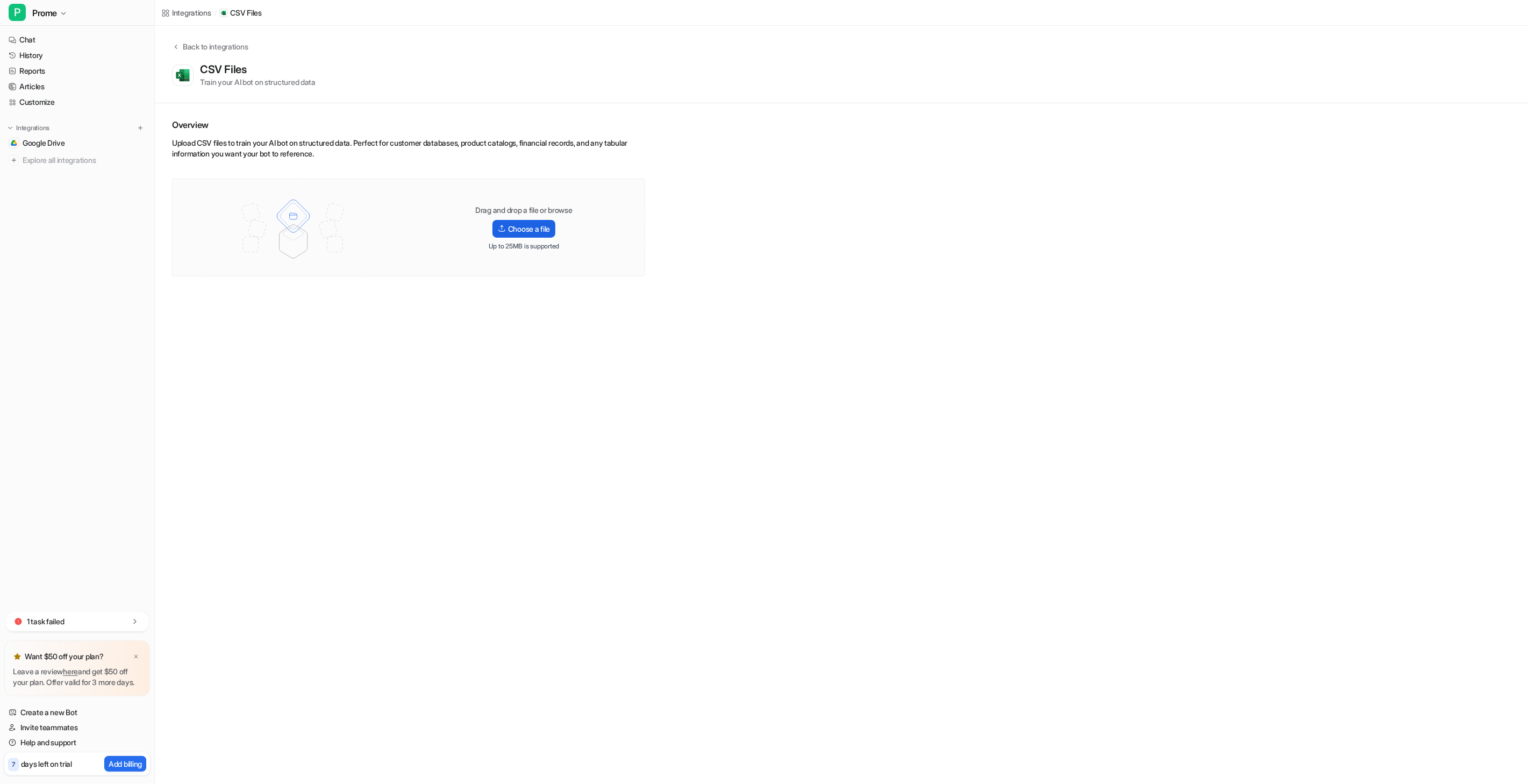
click at [537, 226] on label "Choose a file" at bounding box center [523, 228] width 63 height 18
click at [0, 0] on input "Choose a file" at bounding box center [0, 0] width 0 height 0
drag, startPoint x: 197, startPoint y: 61, endPoint x: 178, endPoint y: 84, distance: 29.8
click at [197, 67] on div "Back to integrations CSV Files Train your AI bot on structured data" at bounding box center [842, 64] width 1375 height 47
click at [178, 81] on div at bounding box center [183, 75] width 22 height 22
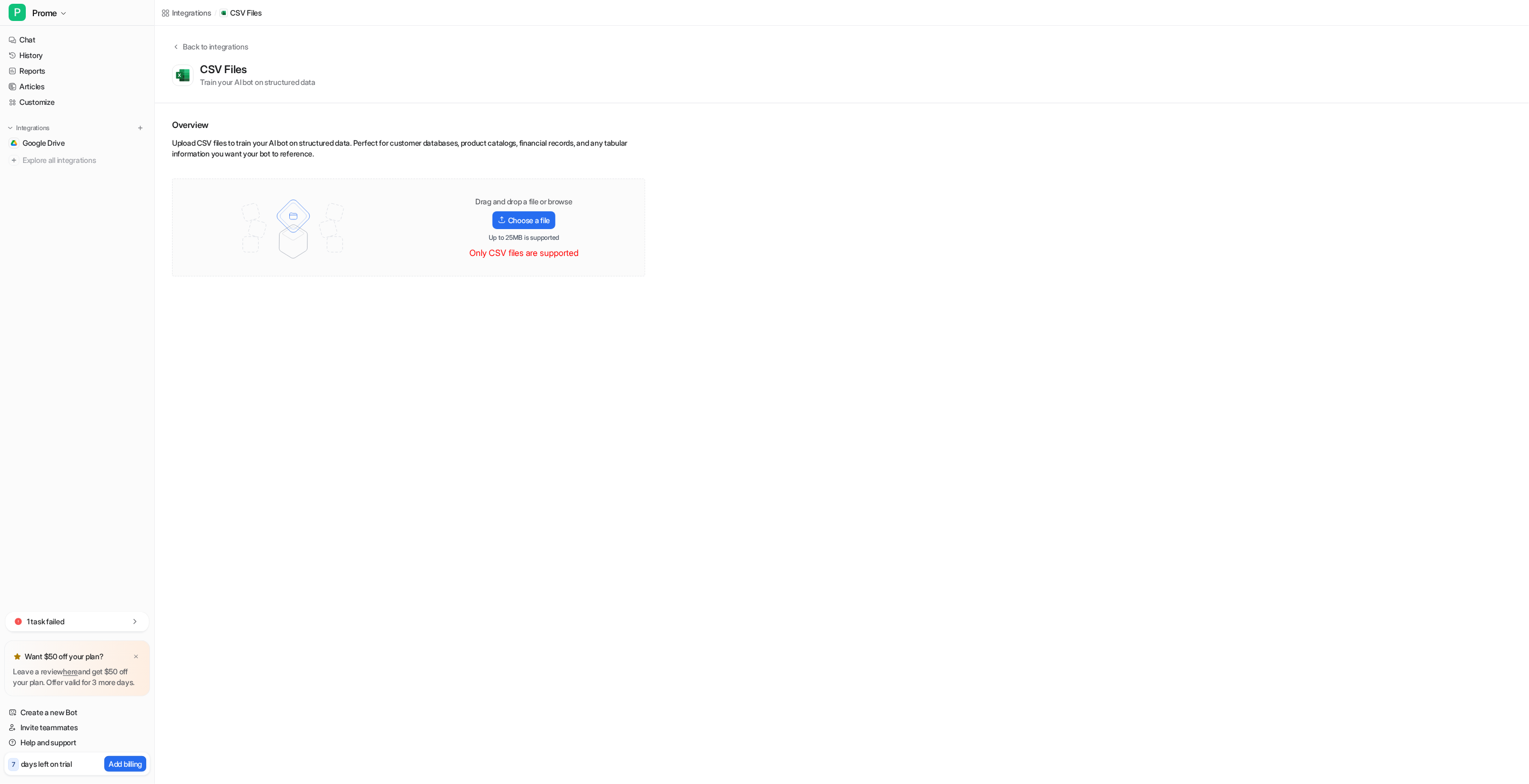
click at [221, 69] on div "CSV Files" at bounding box center [225, 69] width 51 height 13
click at [253, 86] on div "Train your AI bot on structured data" at bounding box center [258, 82] width 115 height 11
click at [530, 222] on label "Choose a file" at bounding box center [523, 220] width 63 height 18
click at [0, 0] on input "Choose a file" at bounding box center [0, 0] width 0 height 0
click at [196, 12] on div "Integrations" at bounding box center [192, 12] width 40 height 11
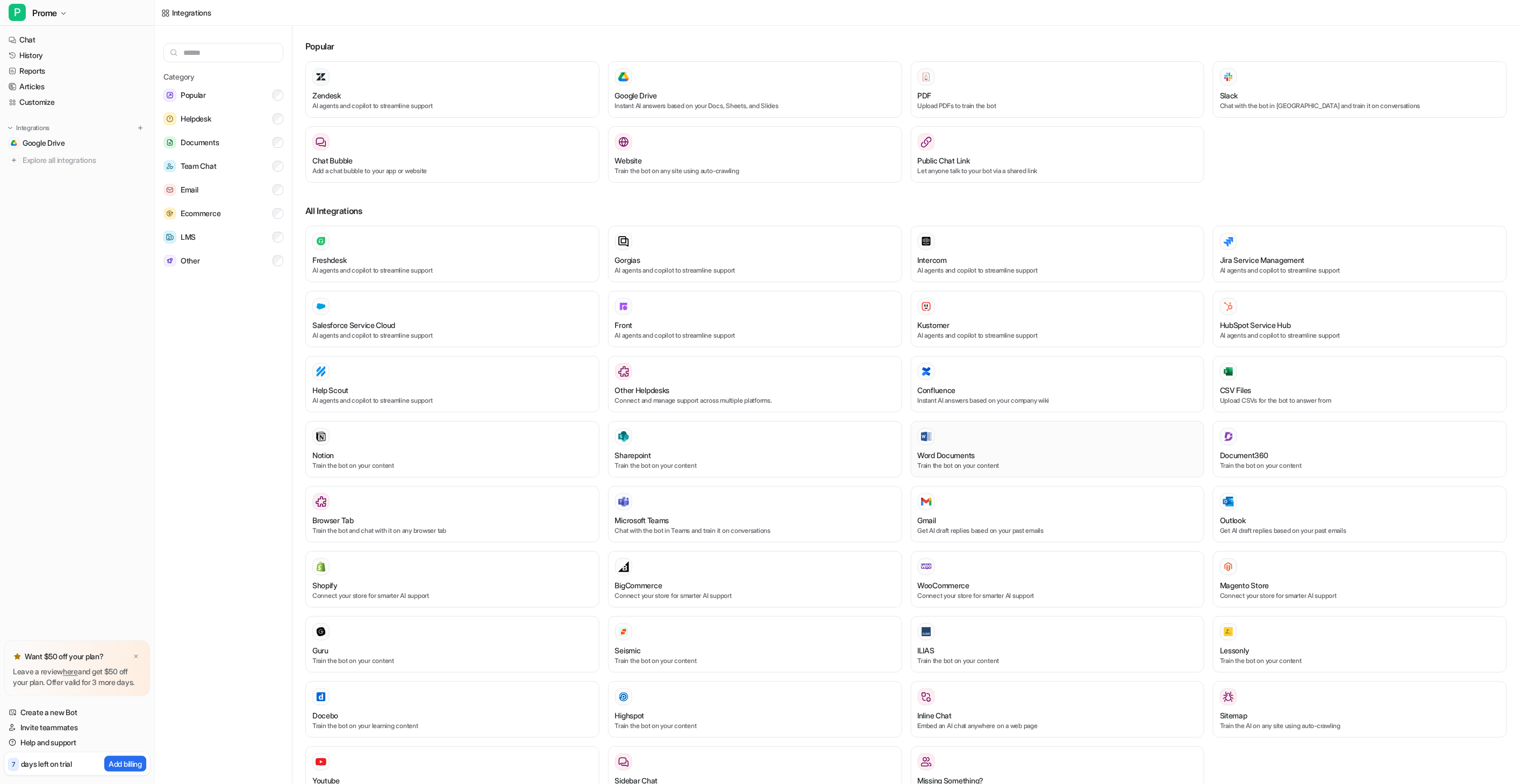
click at [1054, 445] on div "Word Documents Train the bot on your content" at bounding box center [1057, 449] width 280 height 42
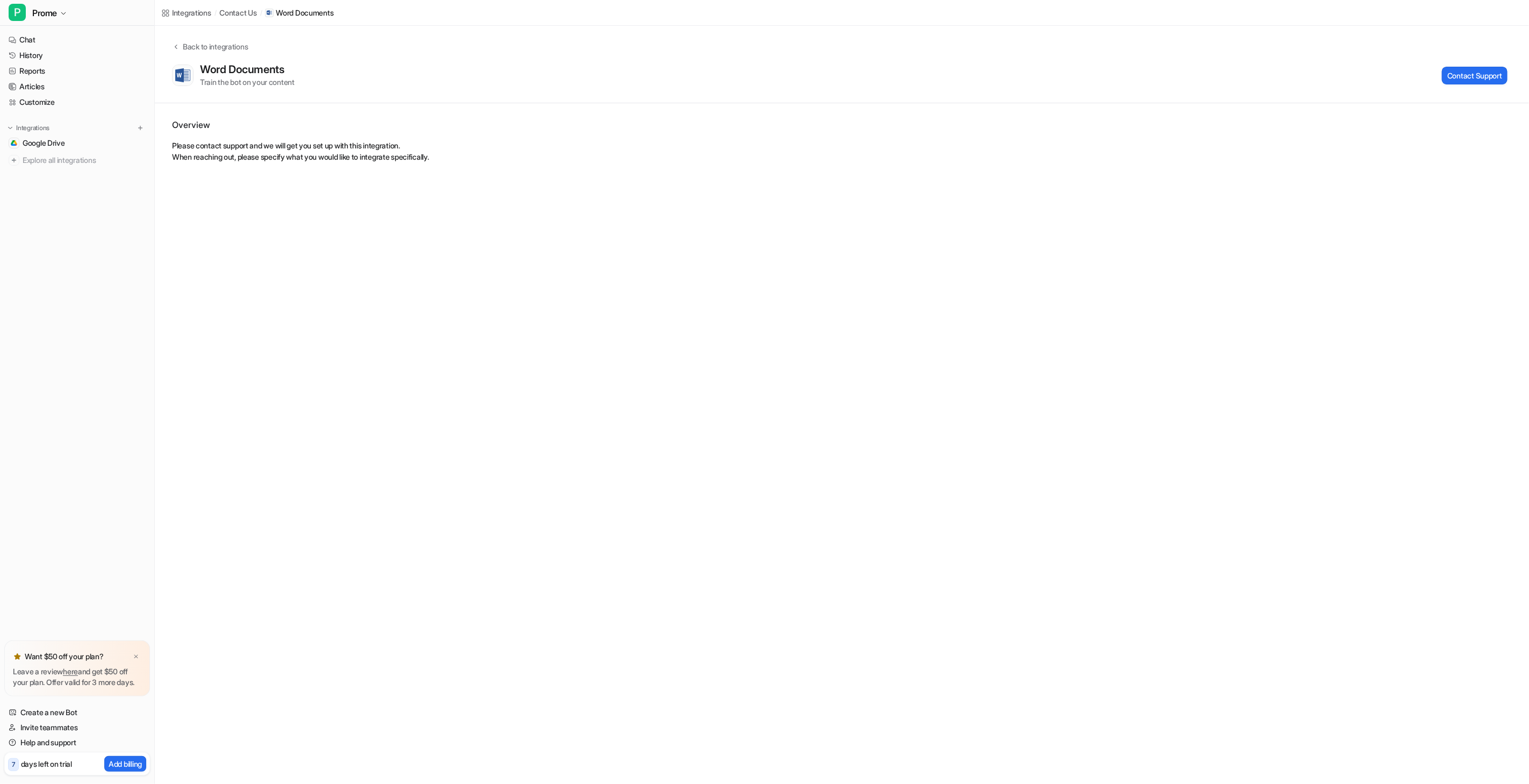
drag, startPoint x: 231, startPoint y: 159, endPoint x: 240, endPoint y: 158, distance: 9.1
click at [233, 159] on p "Please contact support and we will get you set up with this integration. When r…" at bounding box center [842, 151] width 1340 height 22
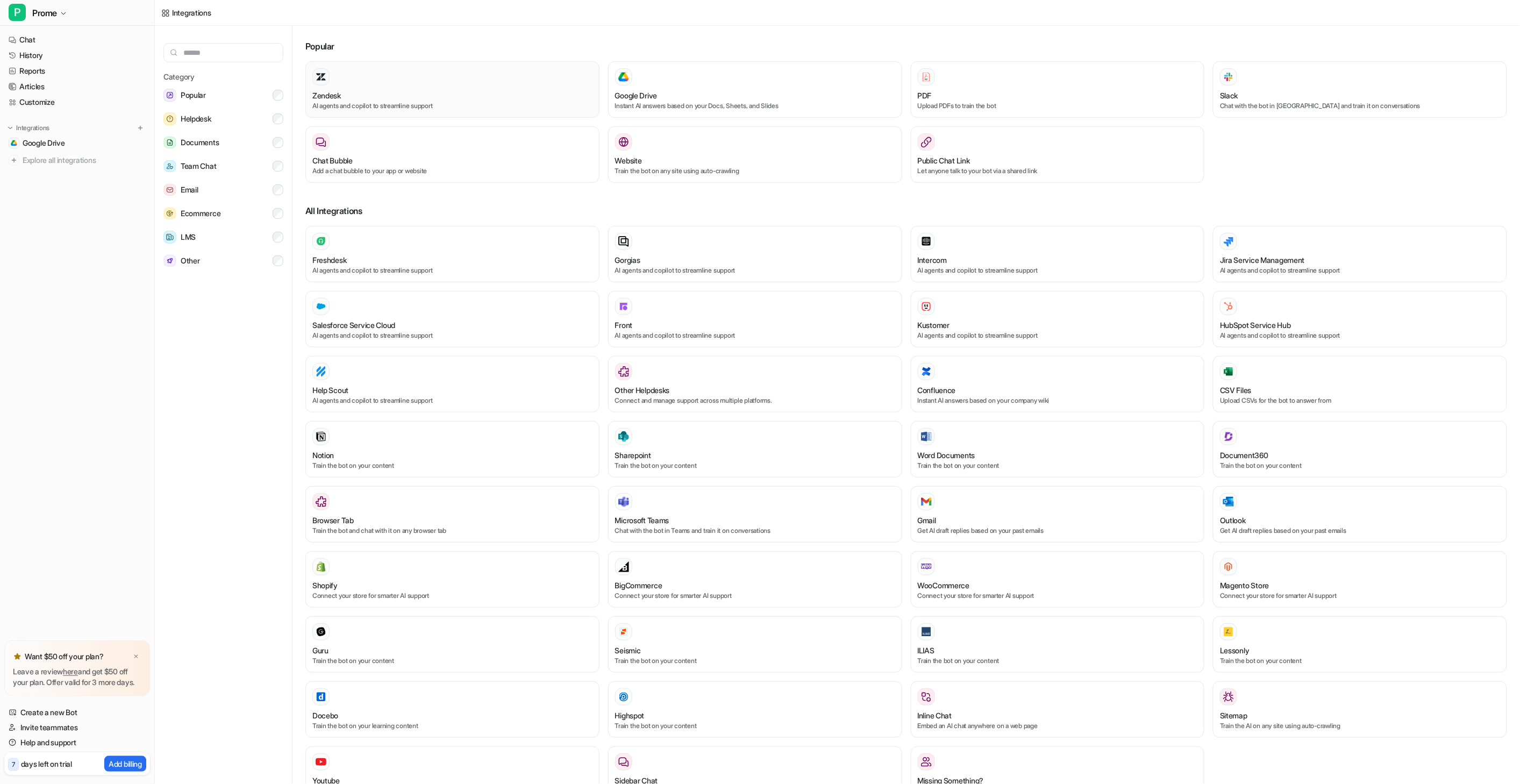
click at [435, 88] on div "Zendesk AI agents and copilot to streamline support" at bounding box center [452, 89] width 280 height 42
click at [211, 96] on button "Popular" at bounding box center [223, 95] width 120 height 22
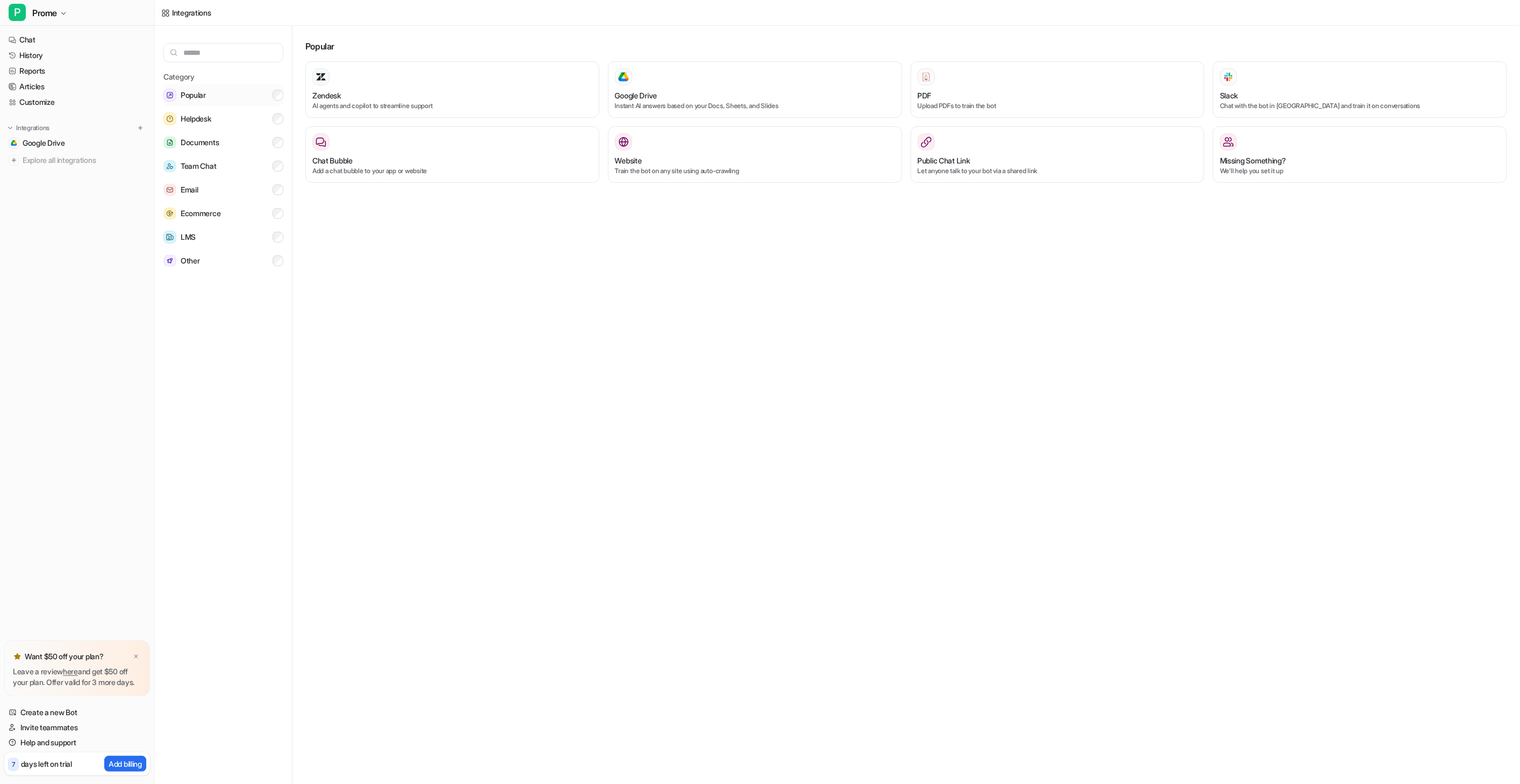
click at [207, 97] on button "Popular" at bounding box center [223, 95] width 120 height 22
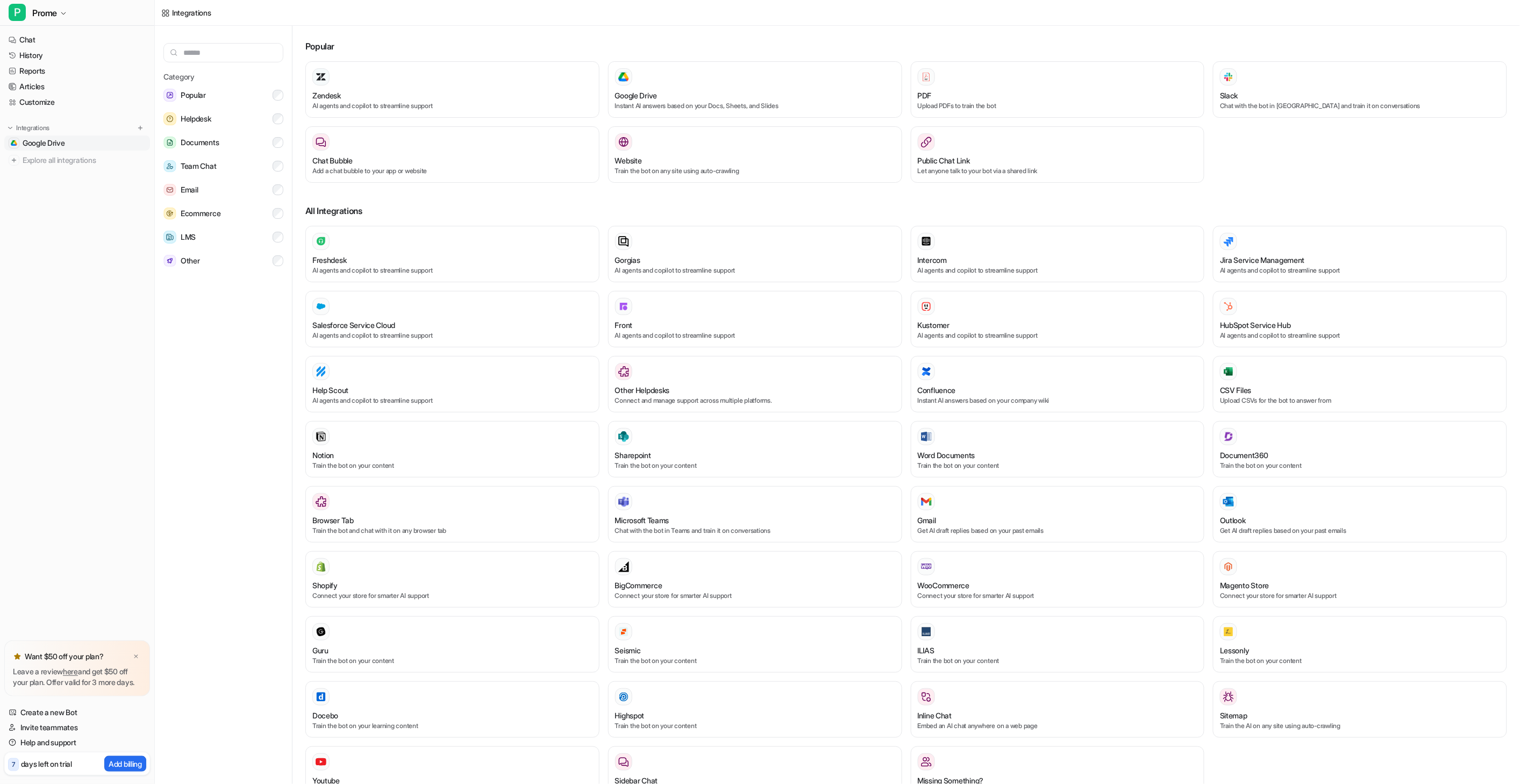
click at [59, 145] on span "Google Drive" at bounding box center [43, 143] width 42 height 10
click at [59, 146] on span "Google Drive" at bounding box center [43, 143] width 42 height 10
click at [138, 653] on img at bounding box center [135, 656] width 6 height 7
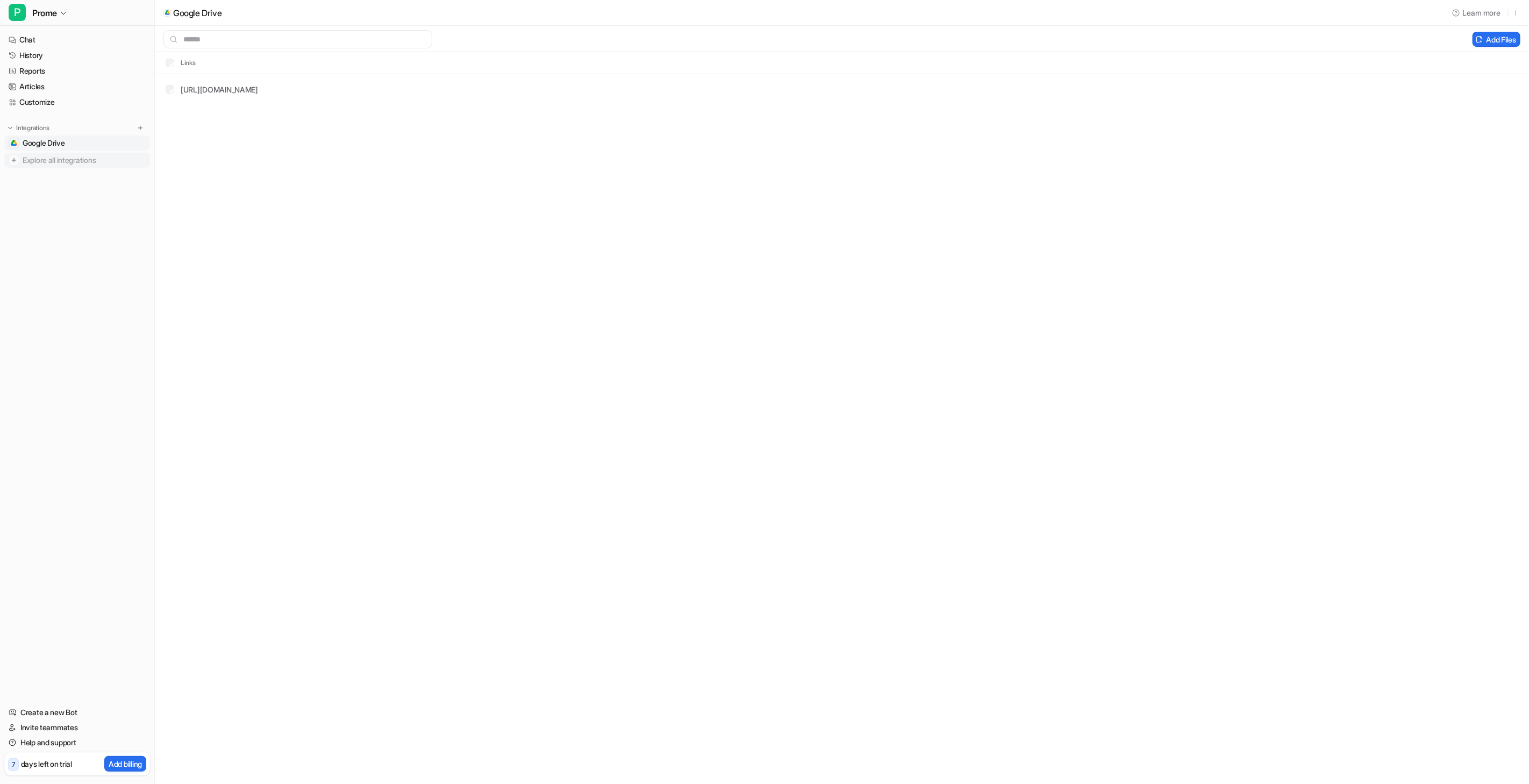
click at [62, 159] on span "Explore all integrations" at bounding box center [84, 160] width 123 height 17
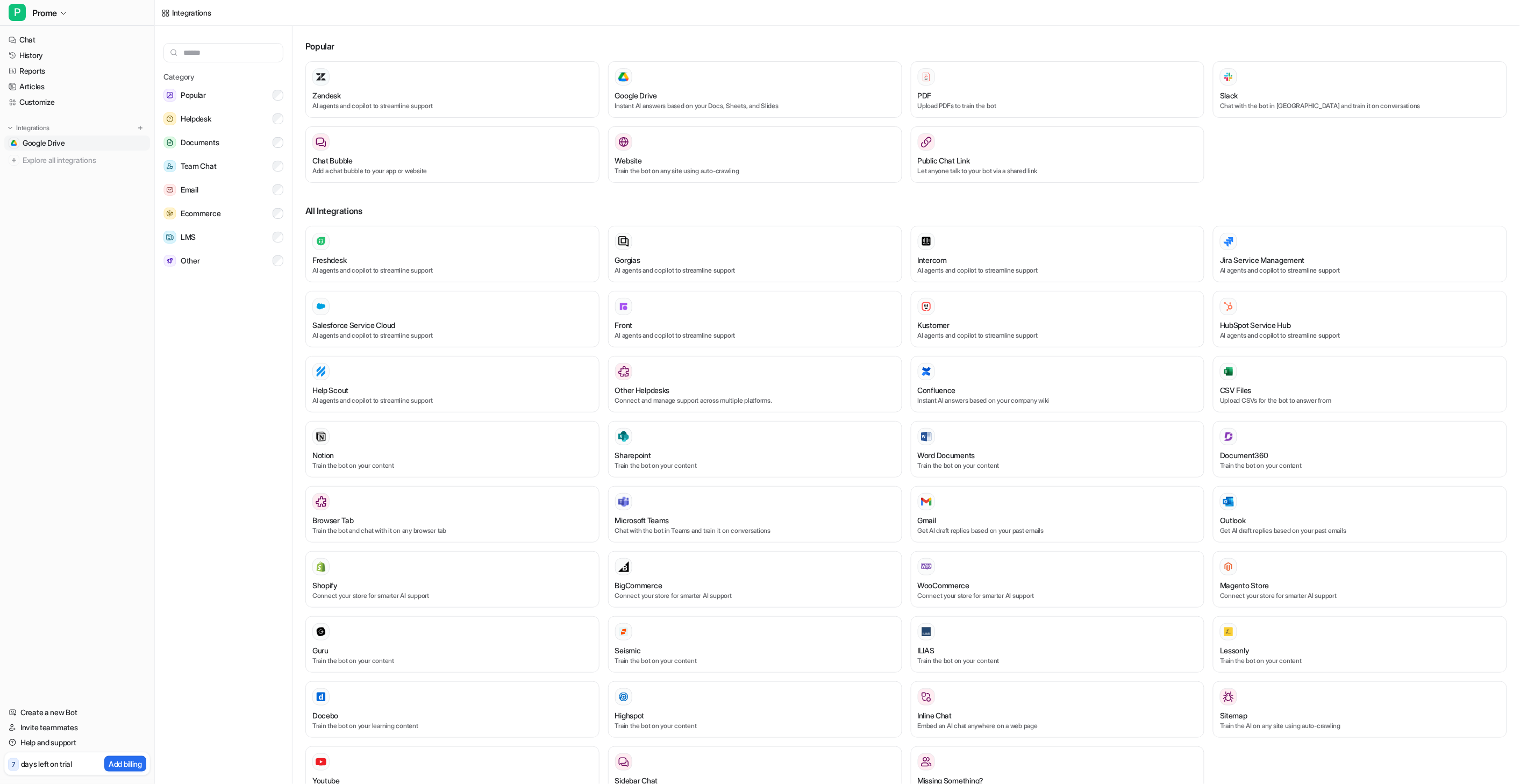
click at [55, 136] on link "Google Drive" at bounding box center [77, 142] width 146 height 15
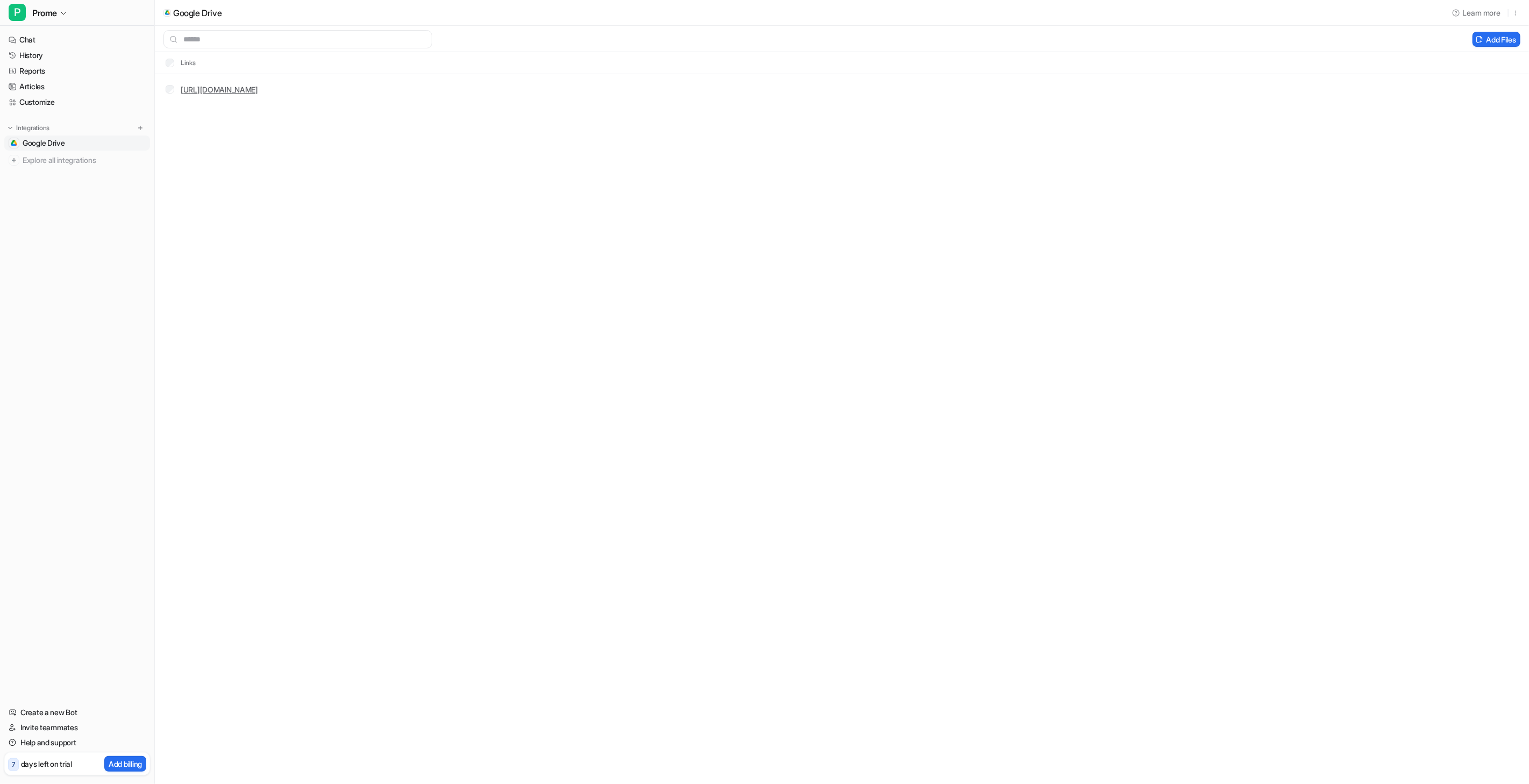
click at [215, 90] on link "[URL][DOMAIN_NAME]" at bounding box center [220, 90] width 78 height 9
click at [71, 132] on div "Integrations" at bounding box center [77, 128] width 137 height 10
click at [59, 140] on span "Google Drive" at bounding box center [43, 143] width 42 height 10
click at [1485, 43] on button "Add Files" at bounding box center [1497, 39] width 48 height 15
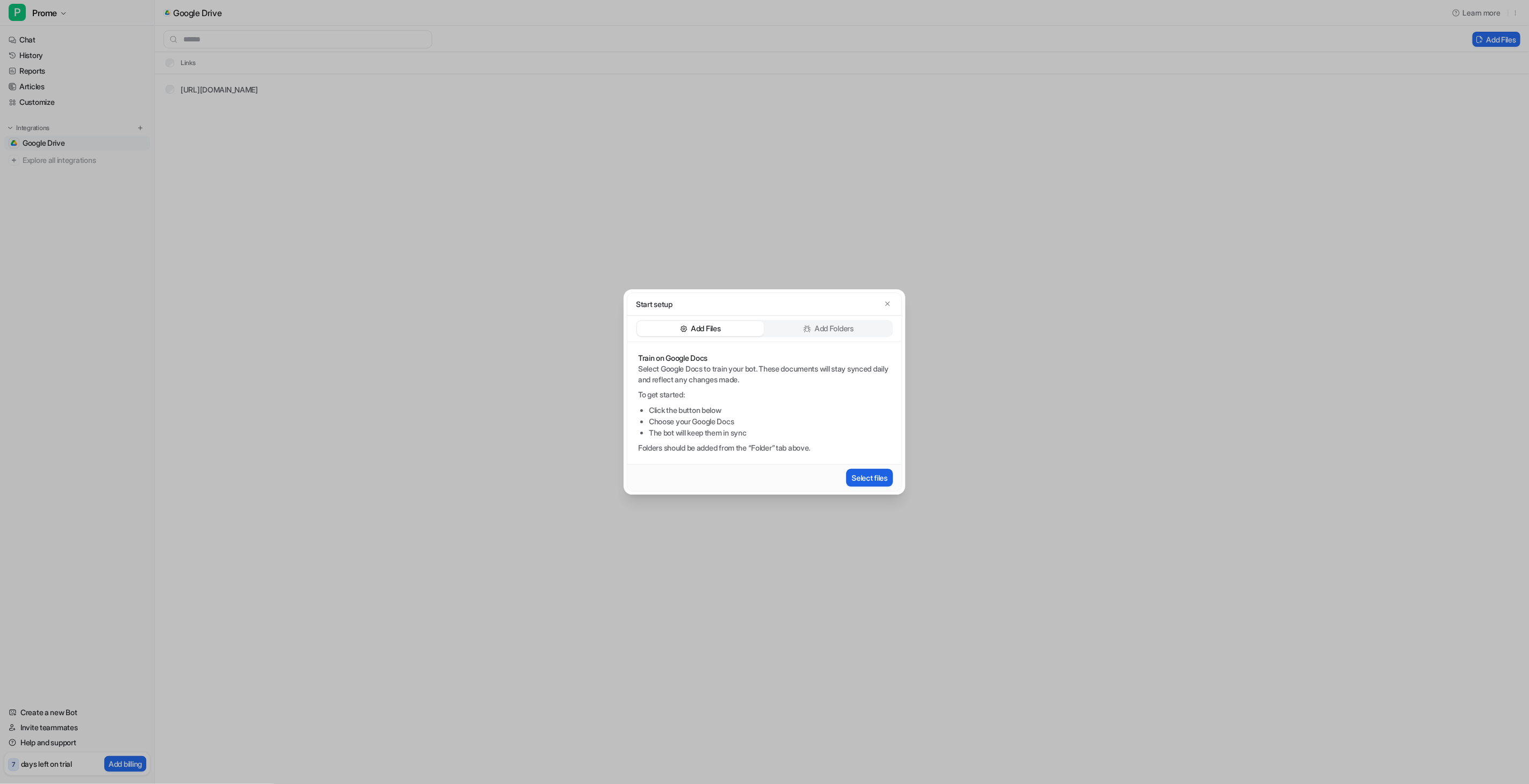
click at [873, 476] on button "Select files" at bounding box center [870, 477] width 47 height 18
click at [872, 482] on button "Select files" at bounding box center [870, 477] width 47 height 18
click at [889, 300] on icon "button" at bounding box center [888, 303] width 8 height 8
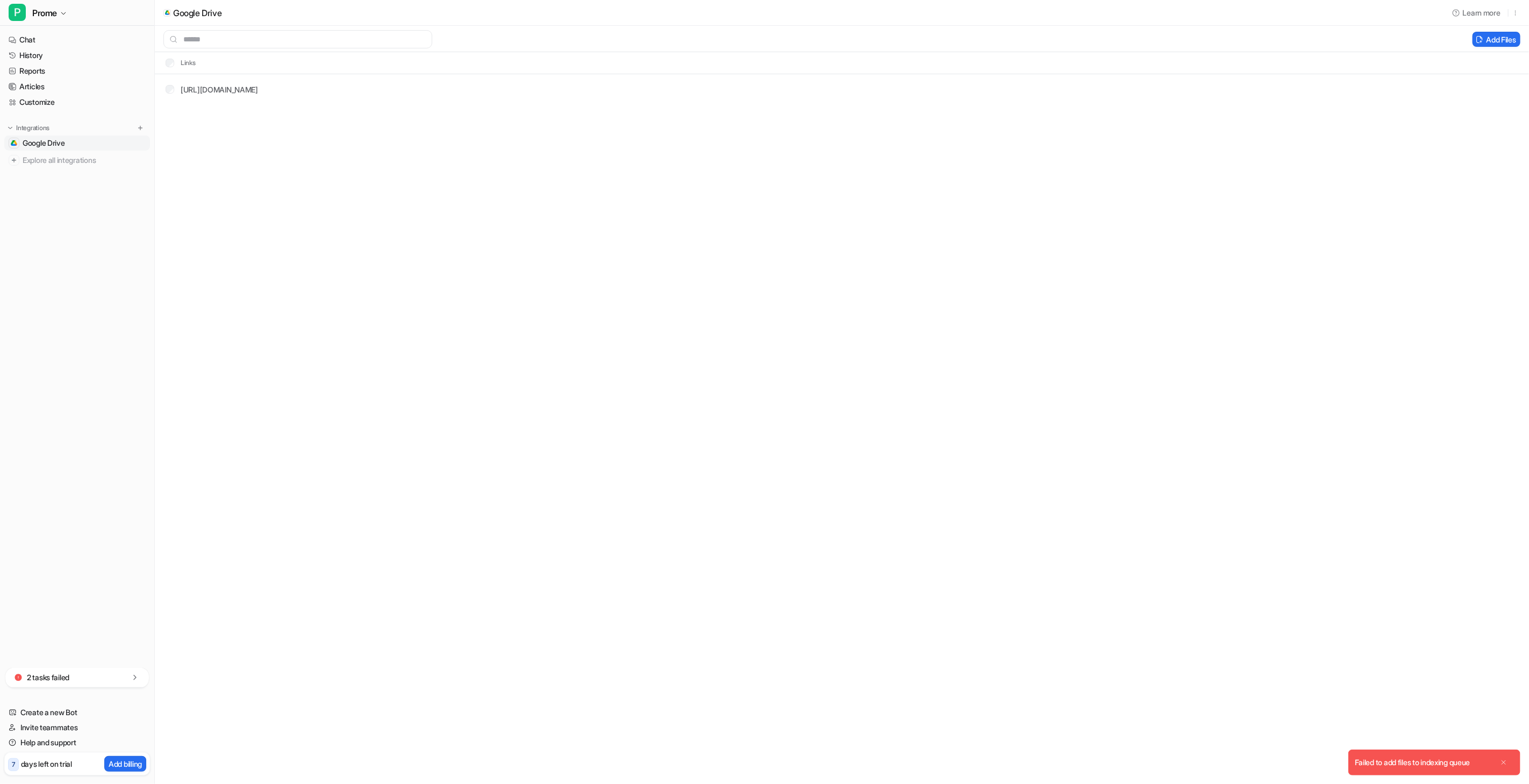
click at [388, 202] on div "Google Drive Learn more Add Files Links https://docs.google.com/document/d/1V0F…" at bounding box center [764, 392] width 1529 height 784
click at [48, 153] on span "Explore all integrations" at bounding box center [84, 160] width 123 height 17
click at [49, 138] on span "Google Drive" at bounding box center [43, 143] width 42 height 10
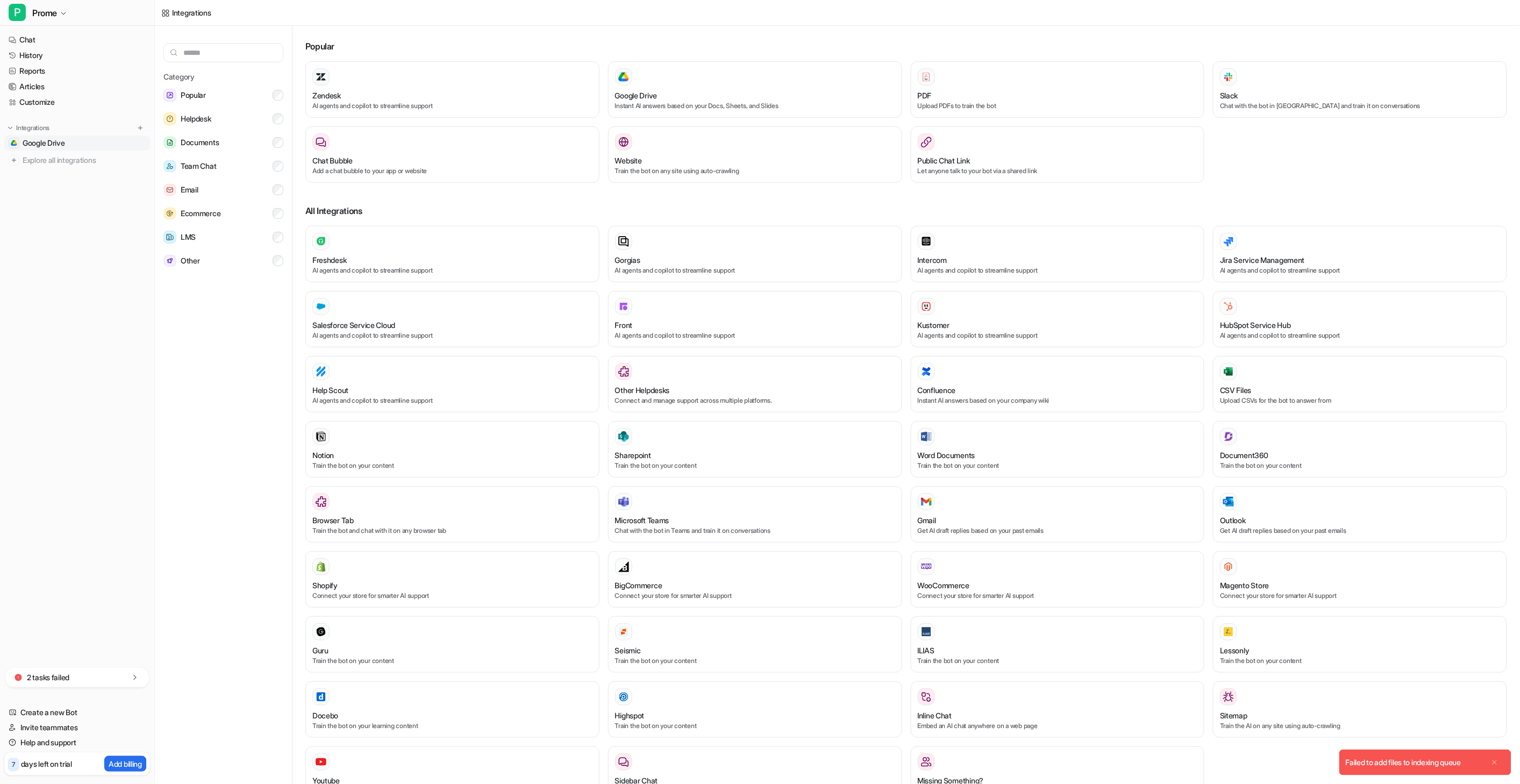
click at [49, 138] on span "Google Drive" at bounding box center [43, 143] width 42 height 10
click at [44, 140] on span "Google Drive" at bounding box center [43, 143] width 42 height 10
click at [129, 678] on icon at bounding box center [134, 677] width 10 height 10
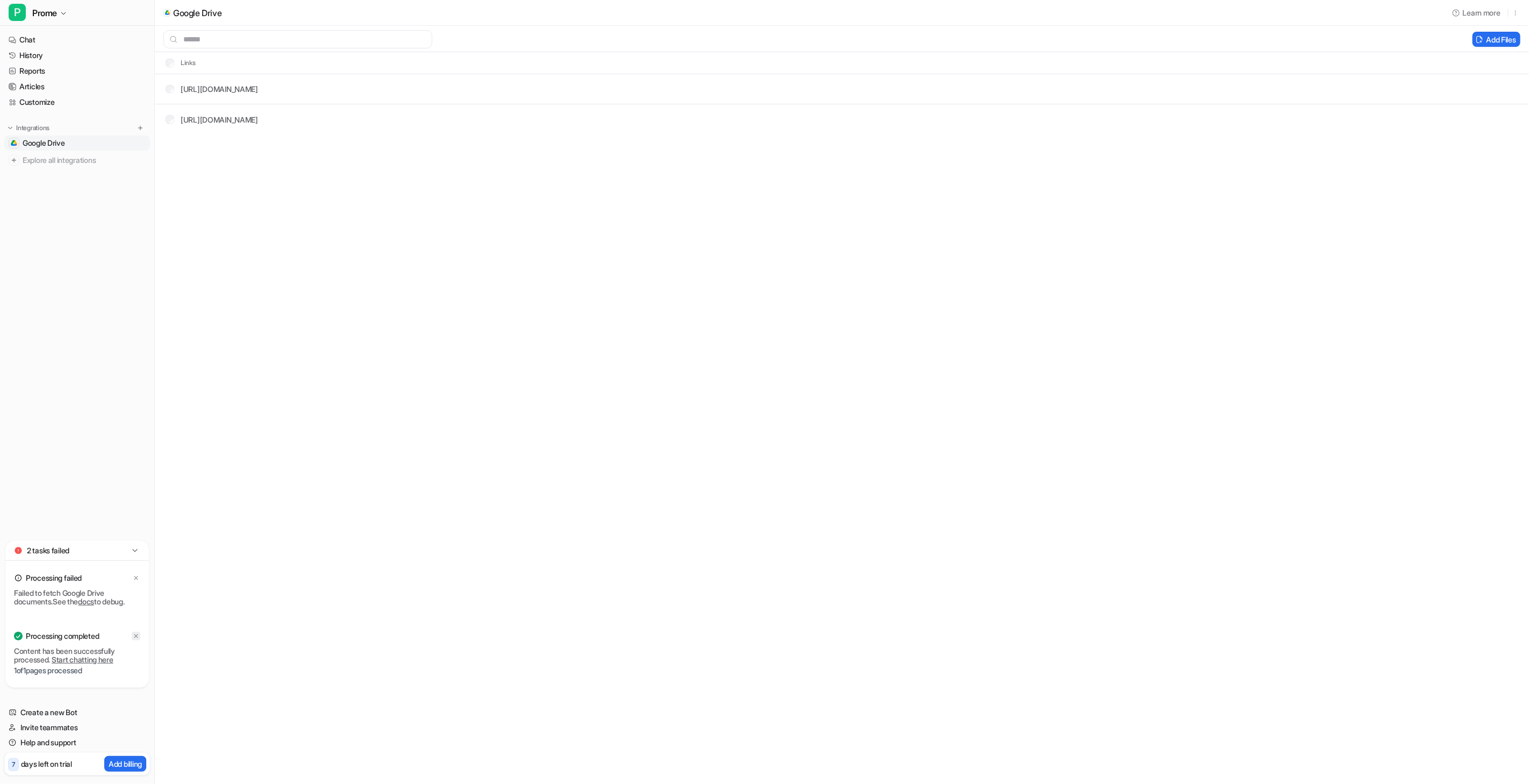
click at [140, 632] on div at bounding box center [136, 636] width 9 height 9
click at [139, 643] on div at bounding box center [136, 647] width 9 height 9
drag, startPoint x: 103, startPoint y: 426, endPoint x: 103, endPoint y: 398, distance: 28.0
click at [103, 420] on nav "Chat History Reports Articles Customize Integrations Google Drive Explore all i…" at bounding box center [77, 362] width 154 height 669
click at [258, 84] on link "[URL][DOMAIN_NAME]" at bounding box center [220, 89] width 78 height 9
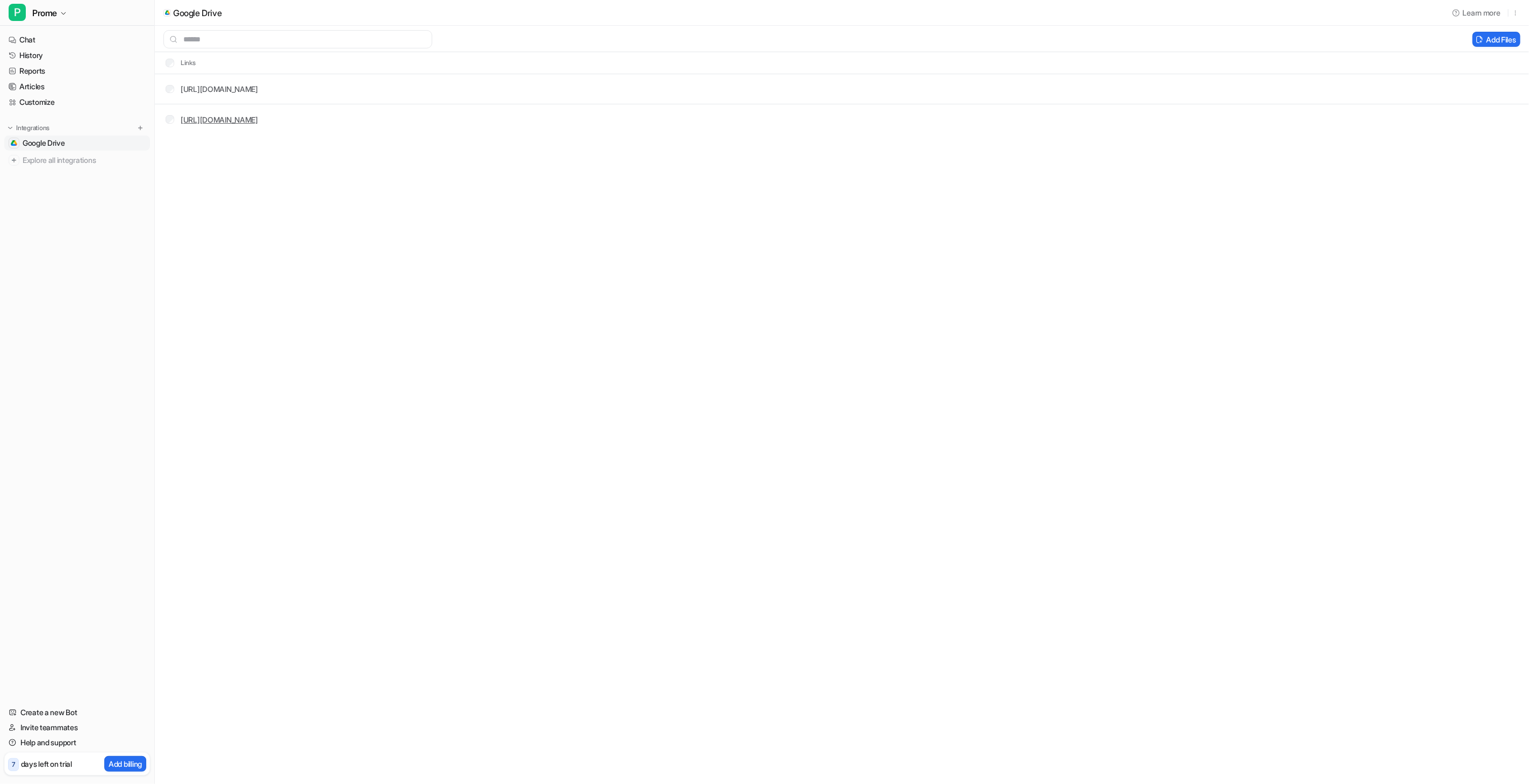
click at [258, 115] on link "[URL][DOMAIN_NAME]" at bounding box center [220, 120] width 78 height 9
click at [1482, 34] on button "Add Files" at bounding box center [1497, 39] width 48 height 15
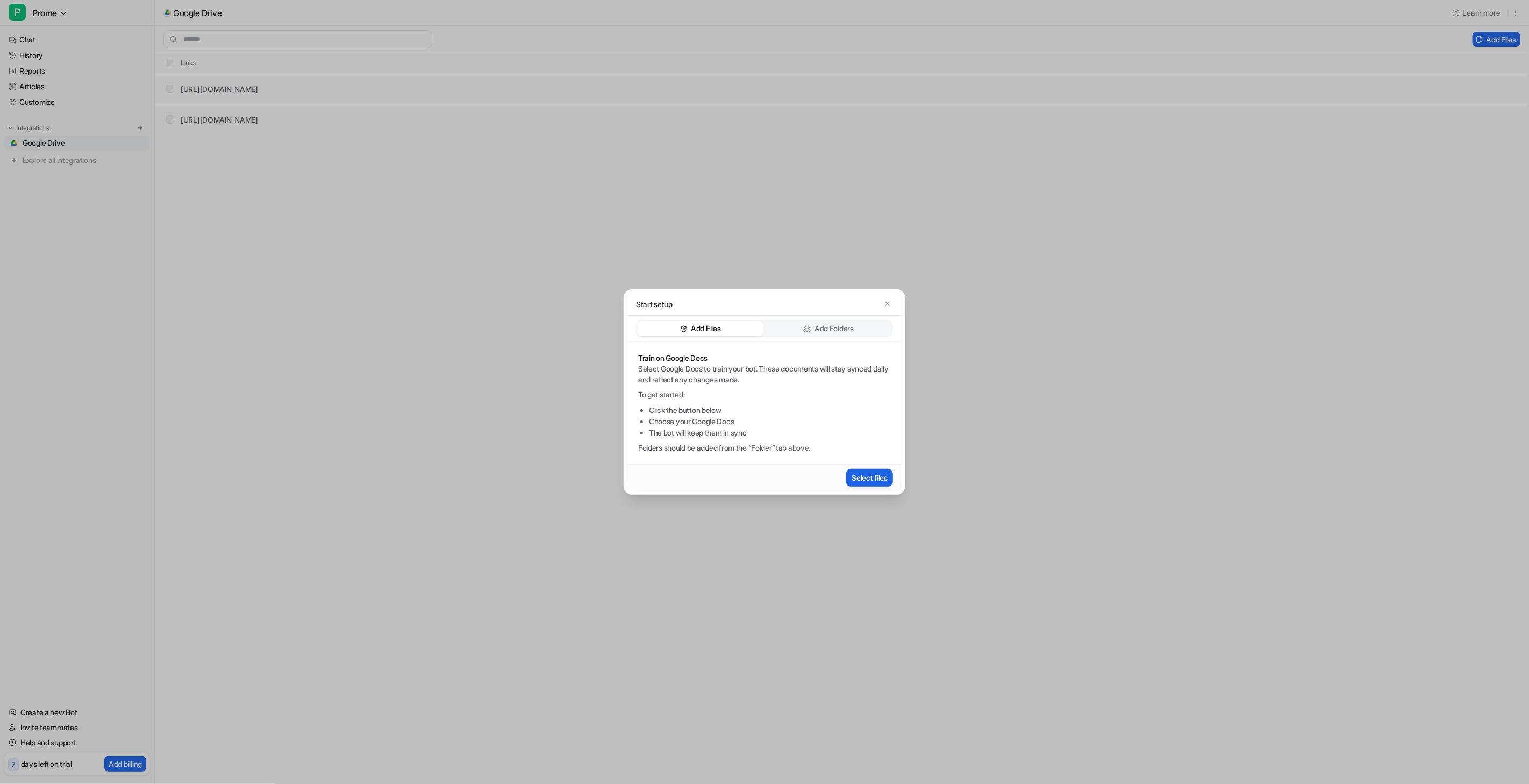
click at [871, 481] on button "Select files" at bounding box center [870, 477] width 47 height 18
click at [867, 488] on div "Select files" at bounding box center [764, 476] width 274 height 27
click at [868, 487] on div "Select files" at bounding box center [764, 477] width 265 height 20
click at [864, 480] on button "Select files" at bounding box center [870, 477] width 47 height 18
click at [880, 471] on button "Select files" at bounding box center [870, 477] width 47 height 18
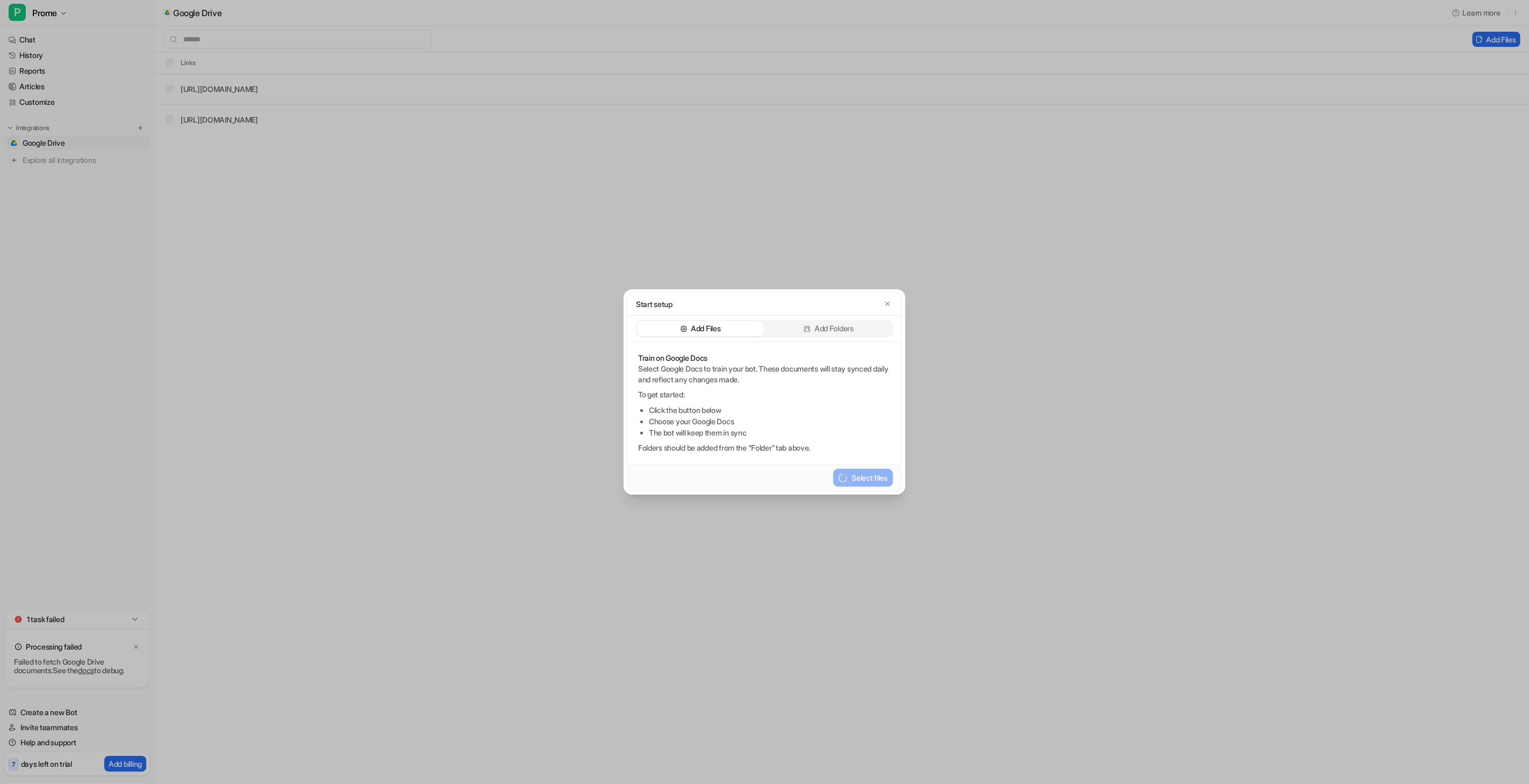
drag, startPoint x: 887, startPoint y: 308, endPoint x: 893, endPoint y: 302, distance: 8.5
click at [886, 308] on icon "button" at bounding box center [888, 303] width 8 height 8
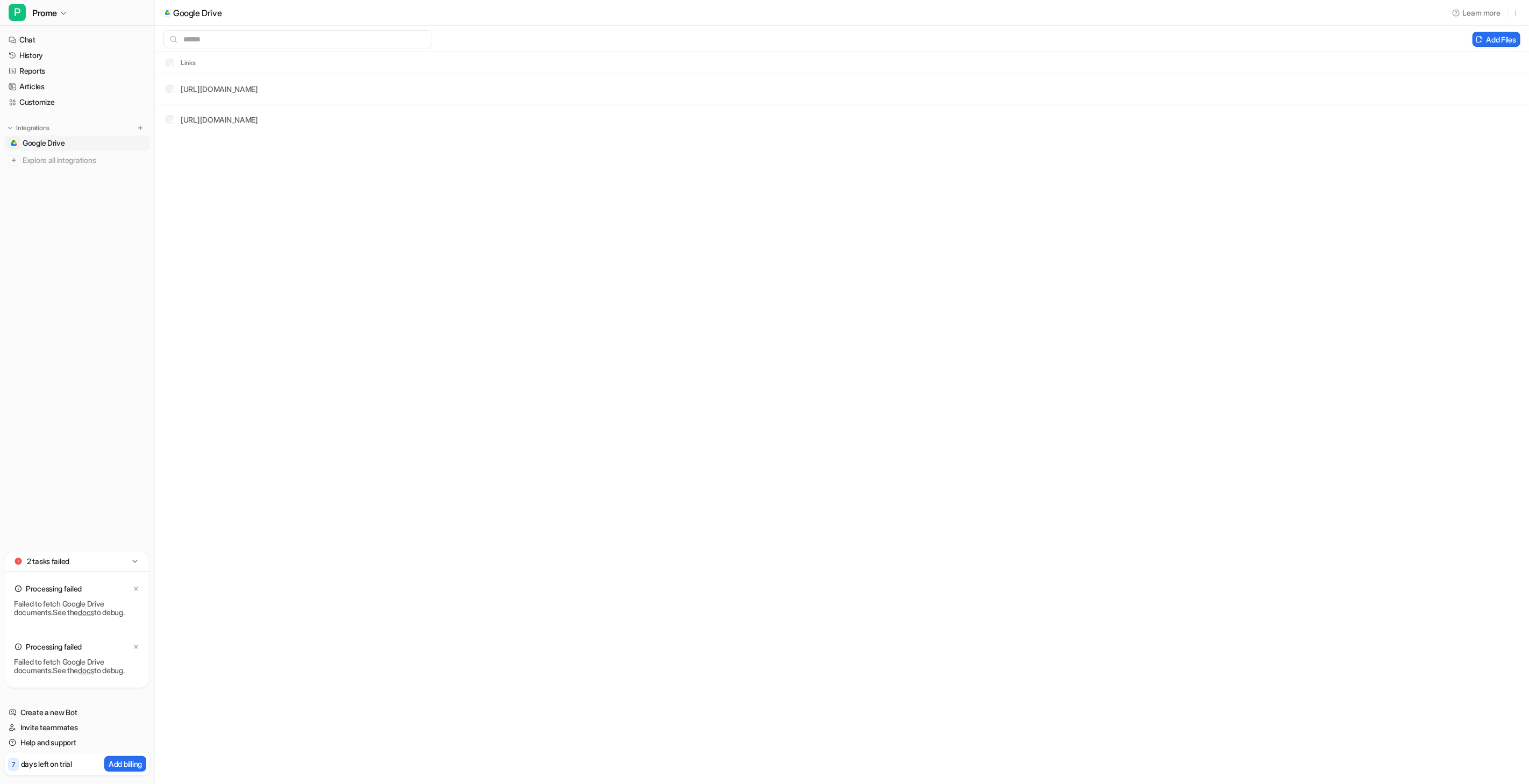
click at [415, 230] on div "Google Drive Learn more Add Files Links [URL][DOMAIN_NAME] [URL][DOMAIN_NAME]" at bounding box center [764, 392] width 1529 height 784
click at [1484, 40] on button "Add Files" at bounding box center [1497, 39] width 48 height 15
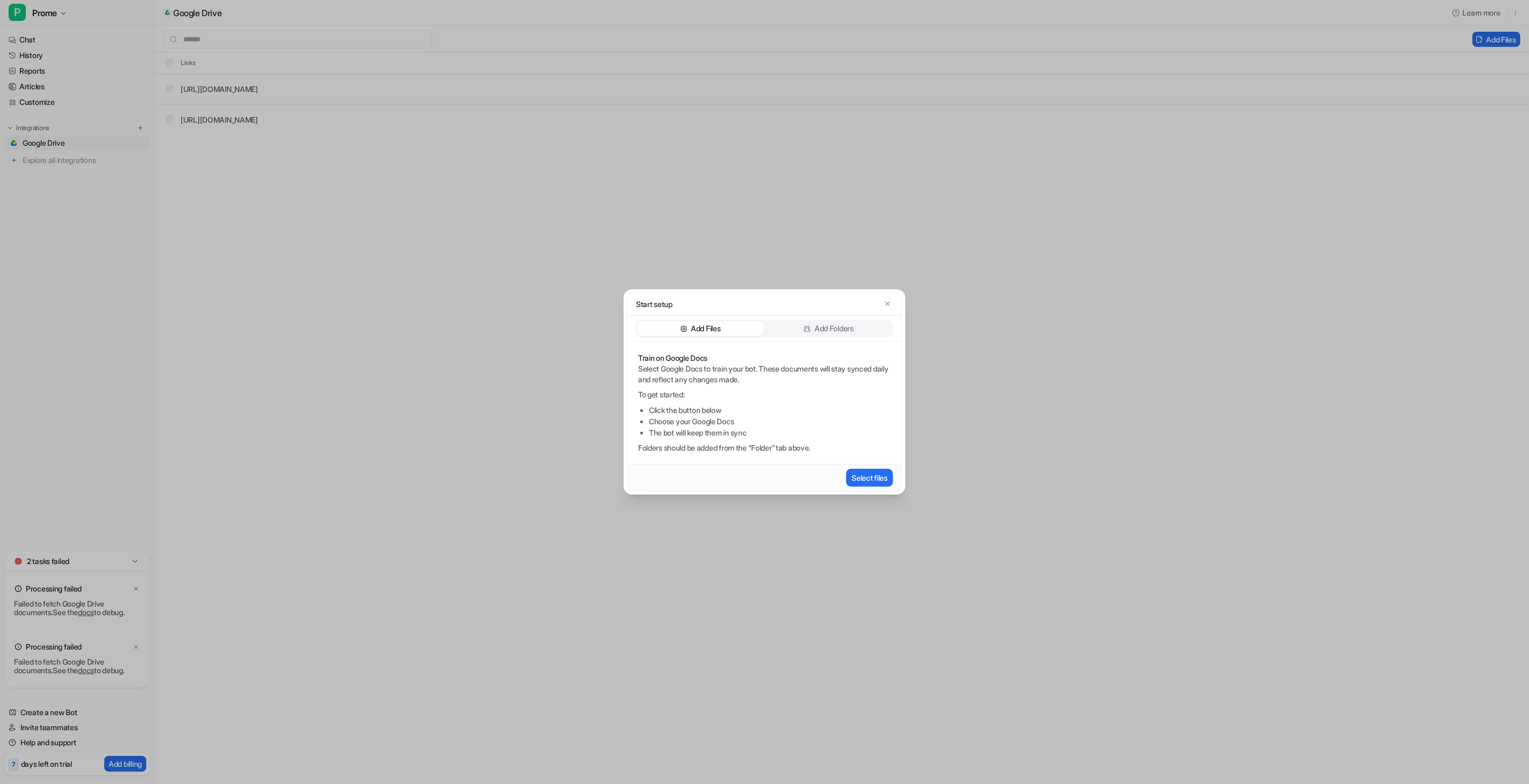
drag, startPoint x: 969, startPoint y: 337, endPoint x: 955, endPoint y: 332, distance: 14.9
click at [968, 339] on div "Start setup Add Files Add Folders Train on Google Docs Select Google Docs to tr…" at bounding box center [764, 392] width 1529 height 784
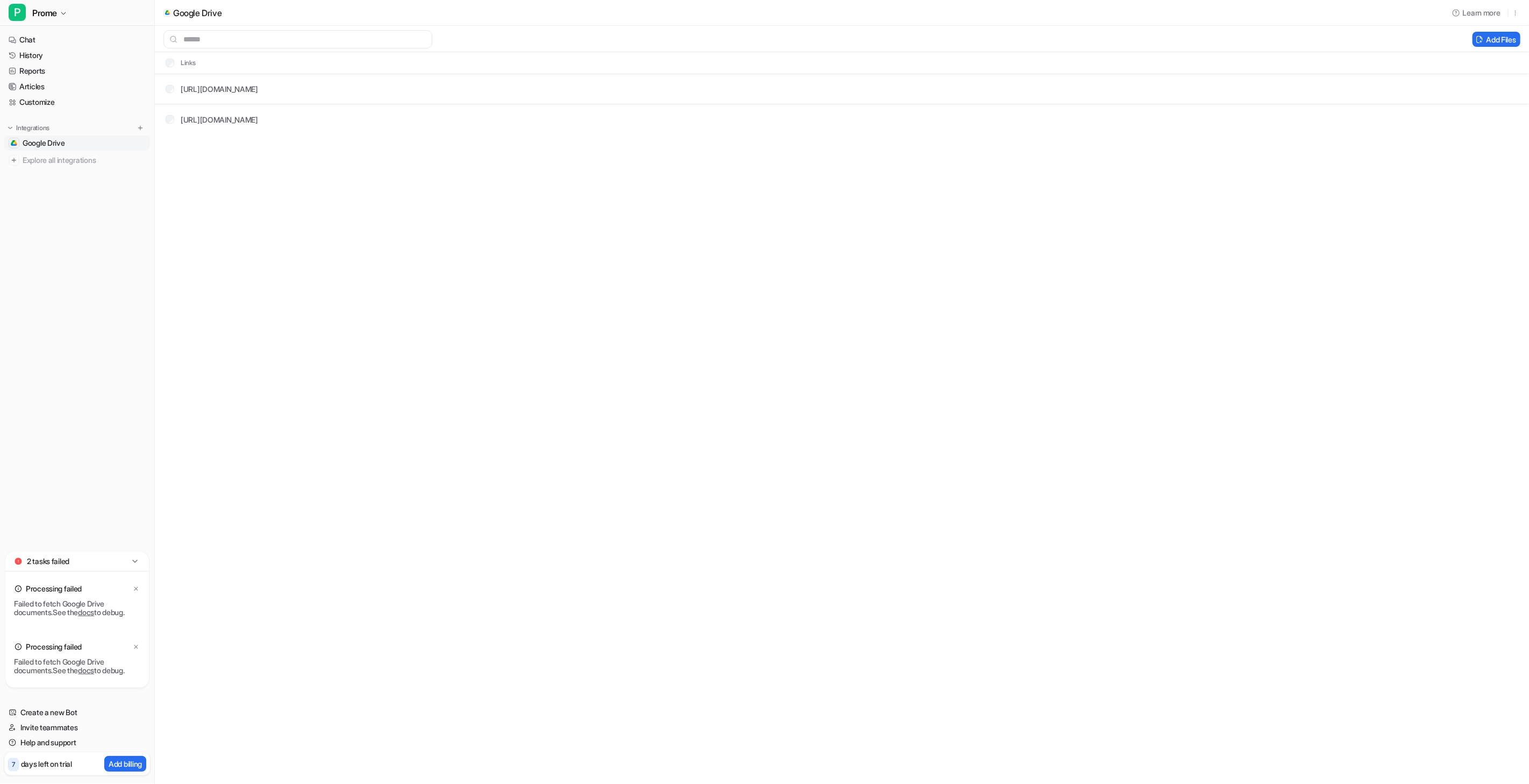
click at [65, 144] on span "Google Drive" at bounding box center [43, 143] width 42 height 10
click at [38, 40] on link "Chat" at bounding box center [77, 39] width 146 height 15
click at [47, 143] on span "Google Drive" at bounding box center [43, 143] width 42 height 10
click at [1499, 35] on button "Add Files" at bounding box center [1497, 39] width 48 height 15
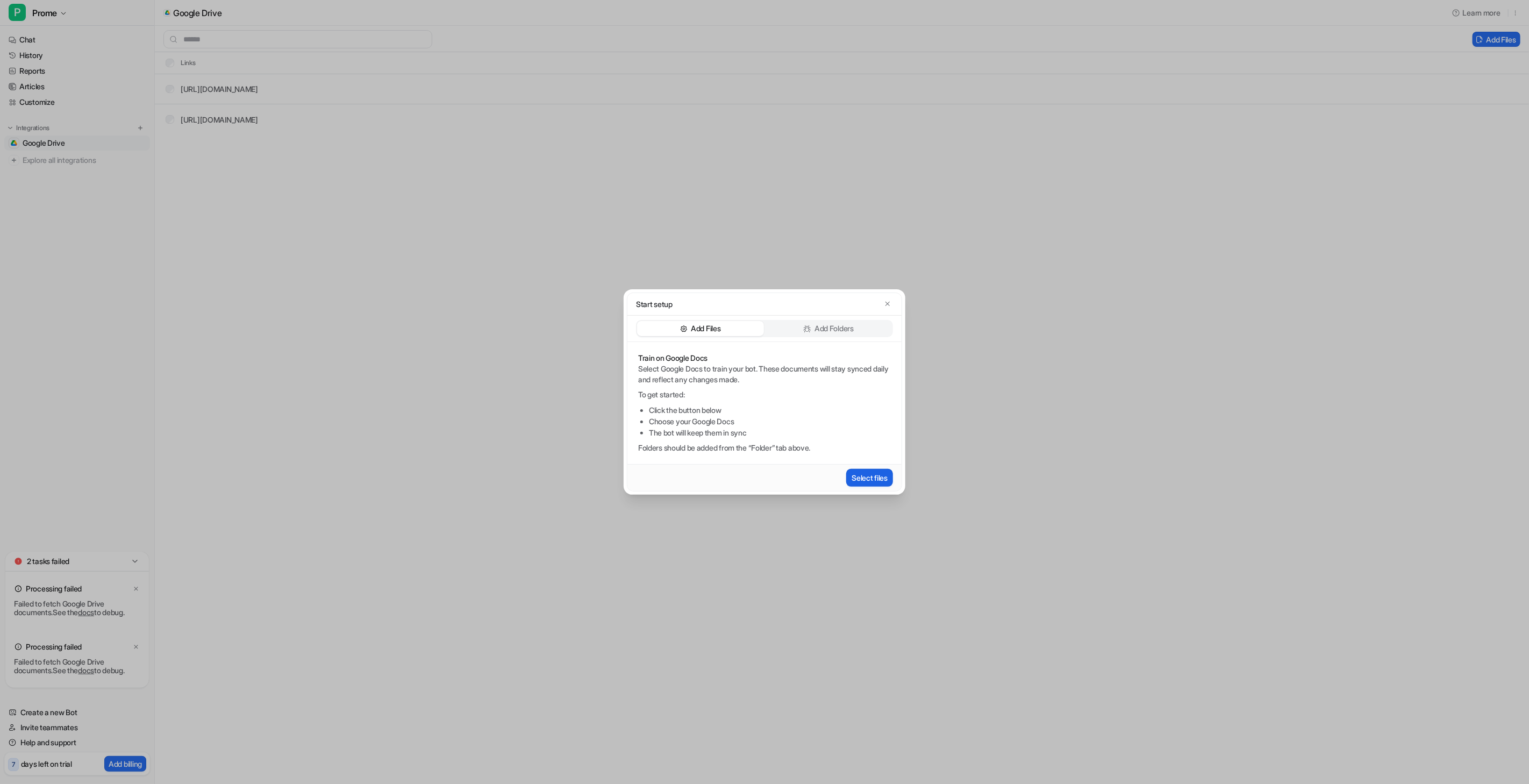
click at [881, 472] on button "Select files" at bounding box center [870, 477] width 47 height 18
click at [848, 474] on button "Select files" at bounding box center [870, 477] width 47 height 18
click at [861, 484] on button "Select files" at bounding box center [870, 477] width 47 height 18
click at [886, 302] on icon "button" at bounding box center [888, 303] width 8 height 8
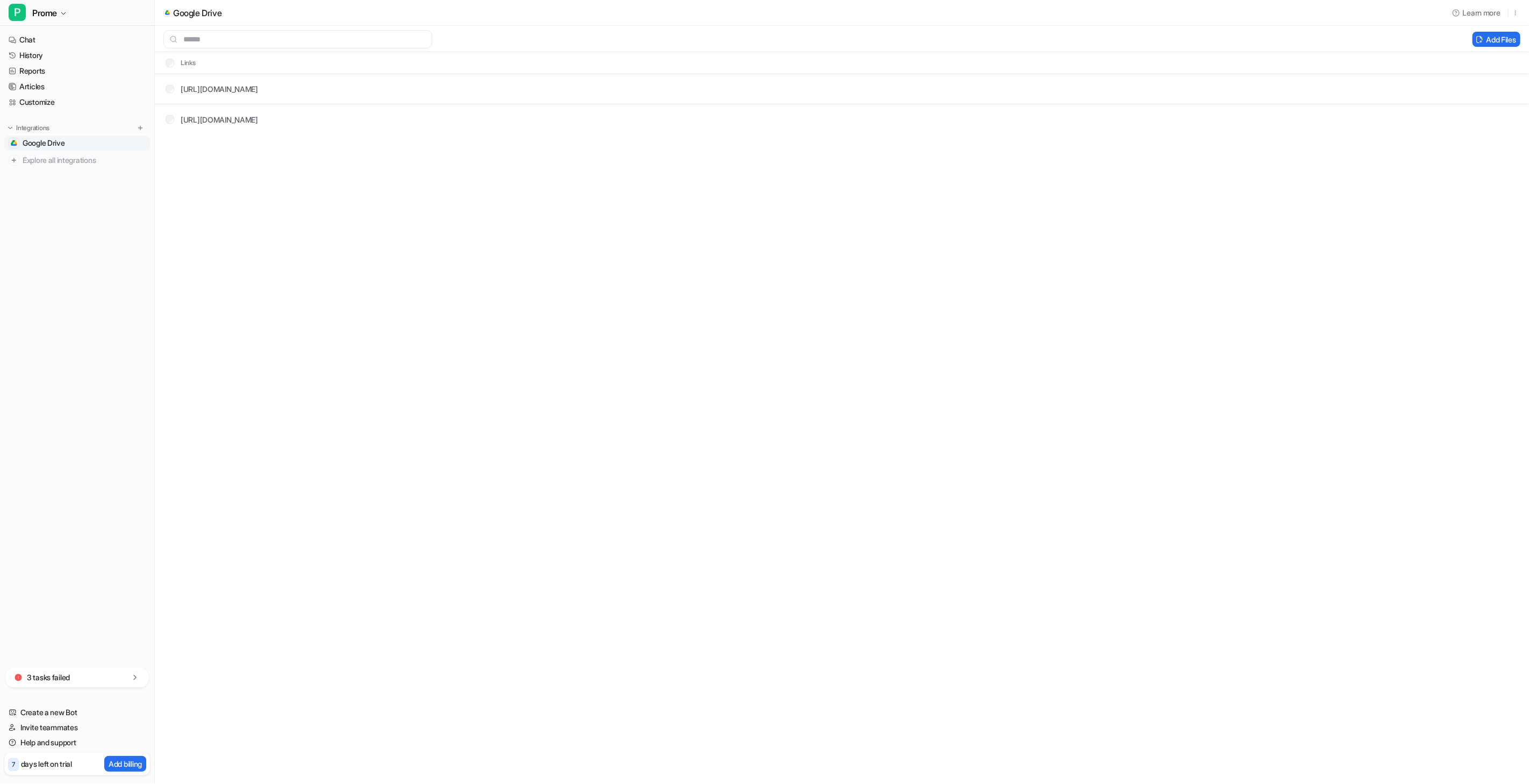
click at [284, 54] on tr "Links" at bounding box center [842, 63] width 1375 height 22
click at [1501, 40] on button "Add Files" at bounding box center [1497, 39] width 48 height 15
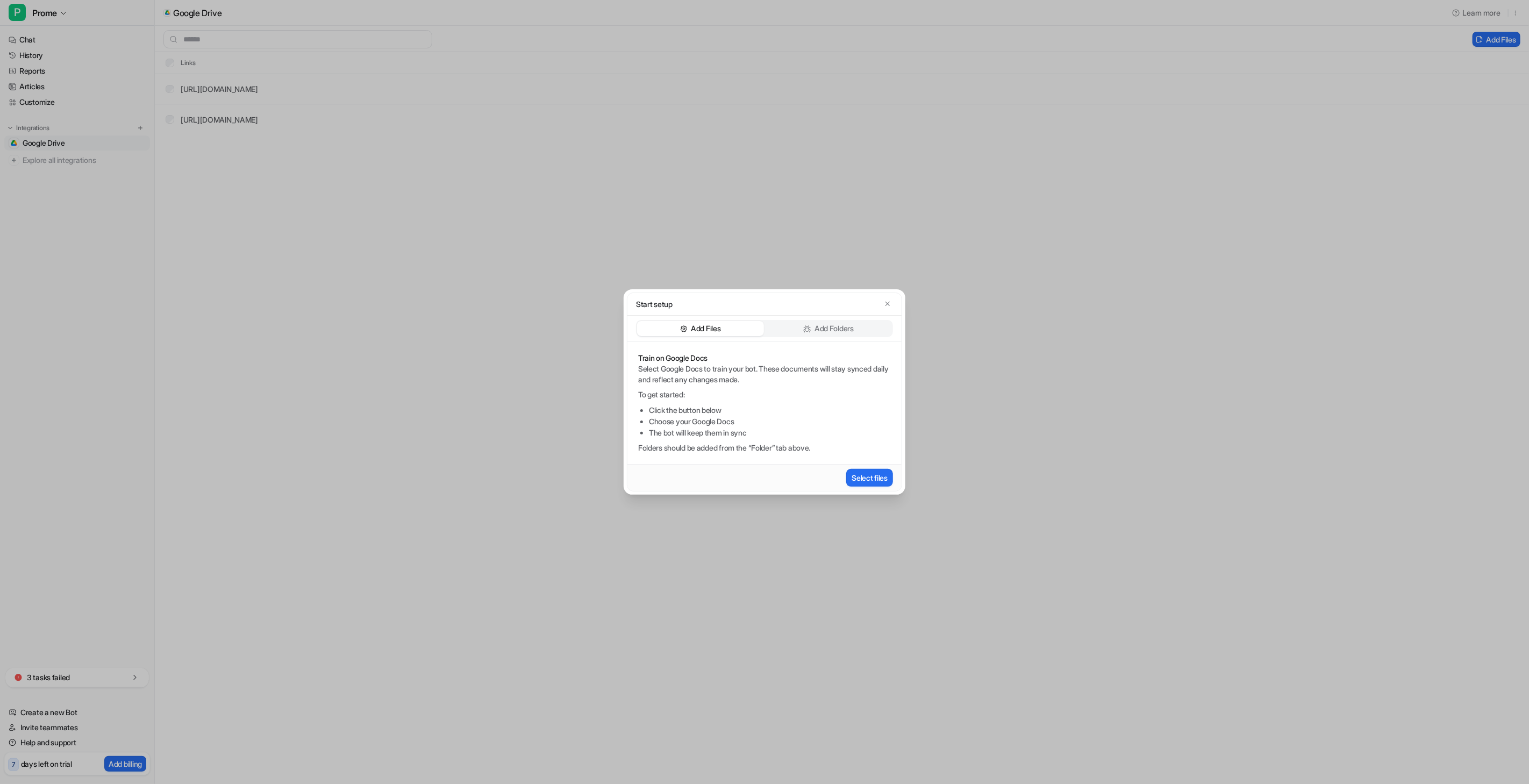
click at [810, 320] on div "Add Folders" at bounding box center [828, 327] width 127 height 15
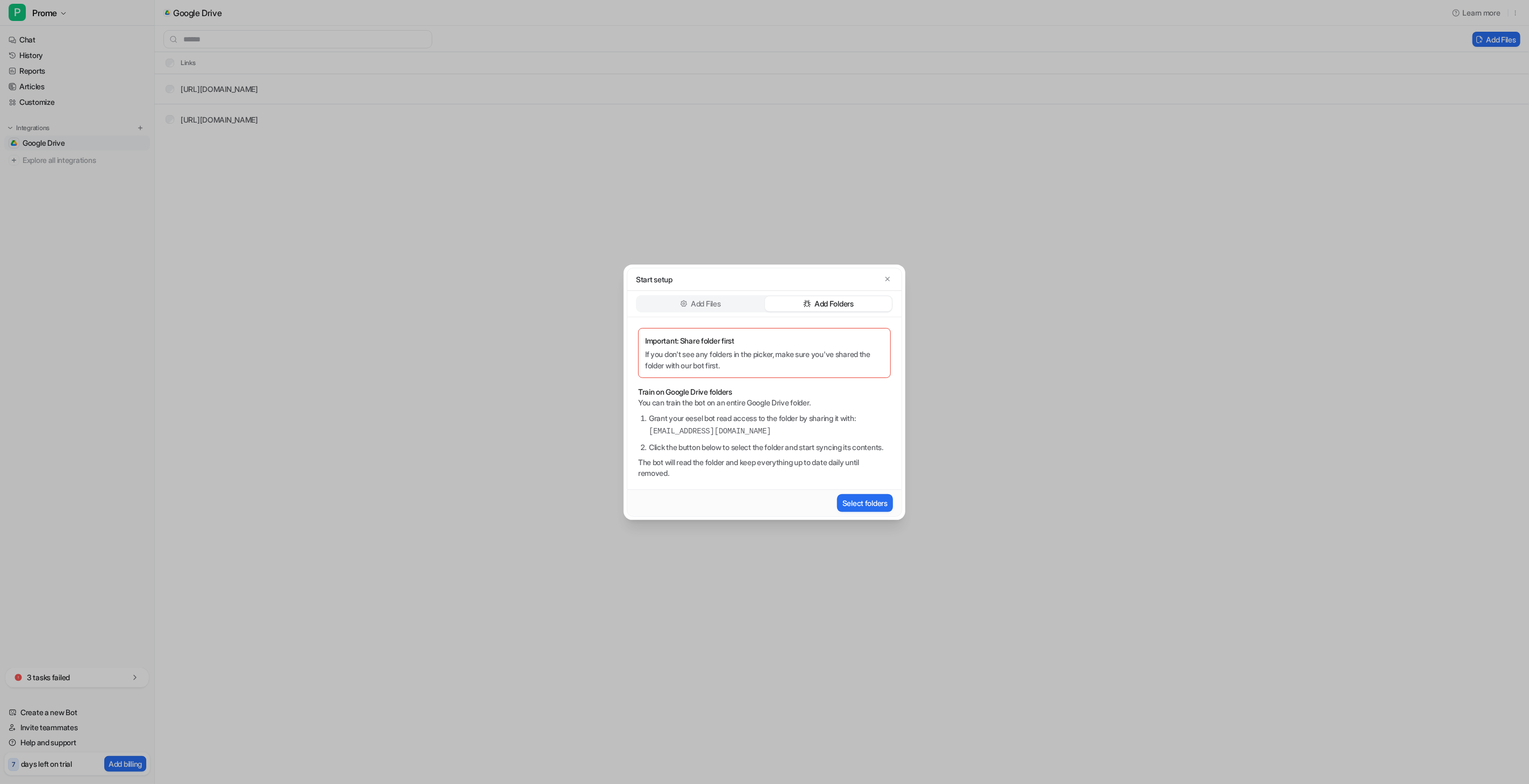
drag, startPoint x: 800, startPoint y: 341, endPoint x: 724, endPoint y: 399, distance: 95.6
click at [798, 342] on div "Important: Share folder first If you don't see any folders in the picker, make …" at bounding box center [764, 353] width 239 height 36
drag, startPoint x: 706, startPoint y: 418, endPoint x: 711, endPoint y: 455, distance: 37.3
click at [699, 425] on li "Grant your eesel bot read access to the folder by sharing it with: [EMAIL_ADDRE…" at bounding box center [770, 425] width 242 height 25
drag, startPoint x: 711, startPoint y: 455, endPoint x: 730, endPoint y: 464, distance: 21.0
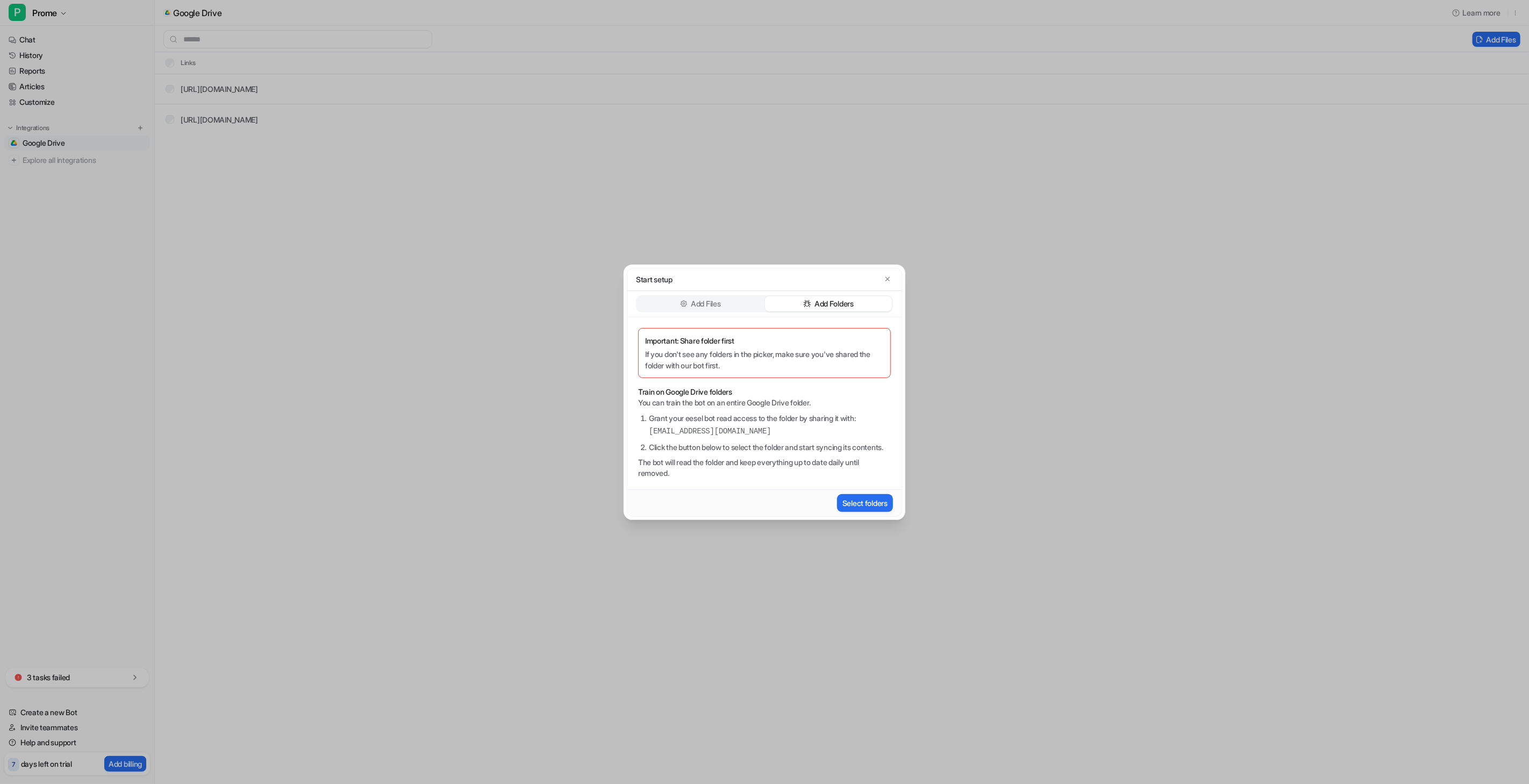
click at [711, 452] on li "Click the button below to select the folder and start syncing its contents." at bounding box center [770, 446] width 242 height 11
click at [732, 466] on p "The bot will read the folder and keep everything up to date daily until removed." at bounding box center [764, 467] width 253 height 22
click at [690, 296] on div "Add Files" at bounding box center [700, 303] width 127 height 15
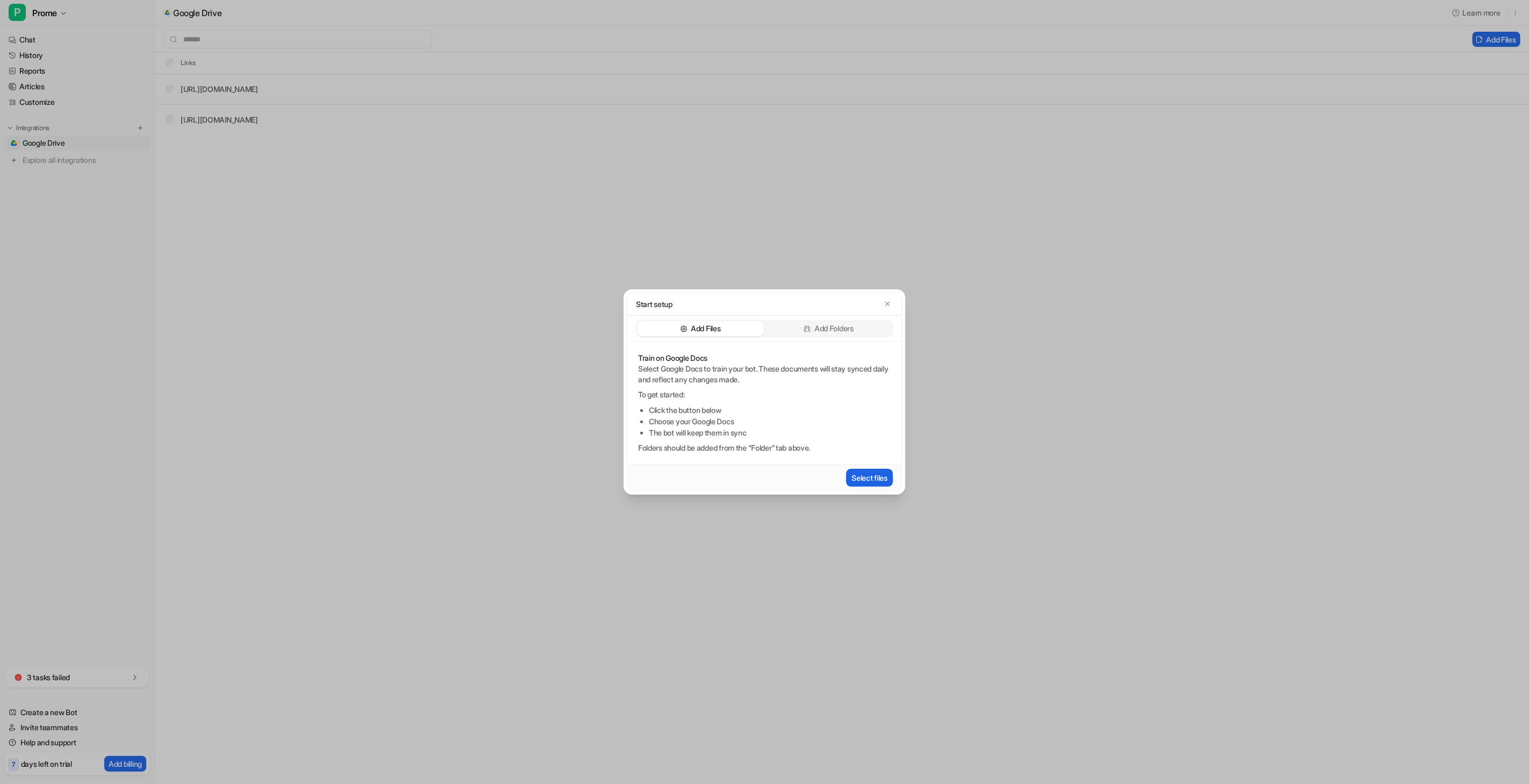
click at [864, 470] on button "Select files" at bounding box center [870, 477] width 47 height 18
click at [888, 305] on icon "button" at bounding box center [888, 303] width 8 height 8
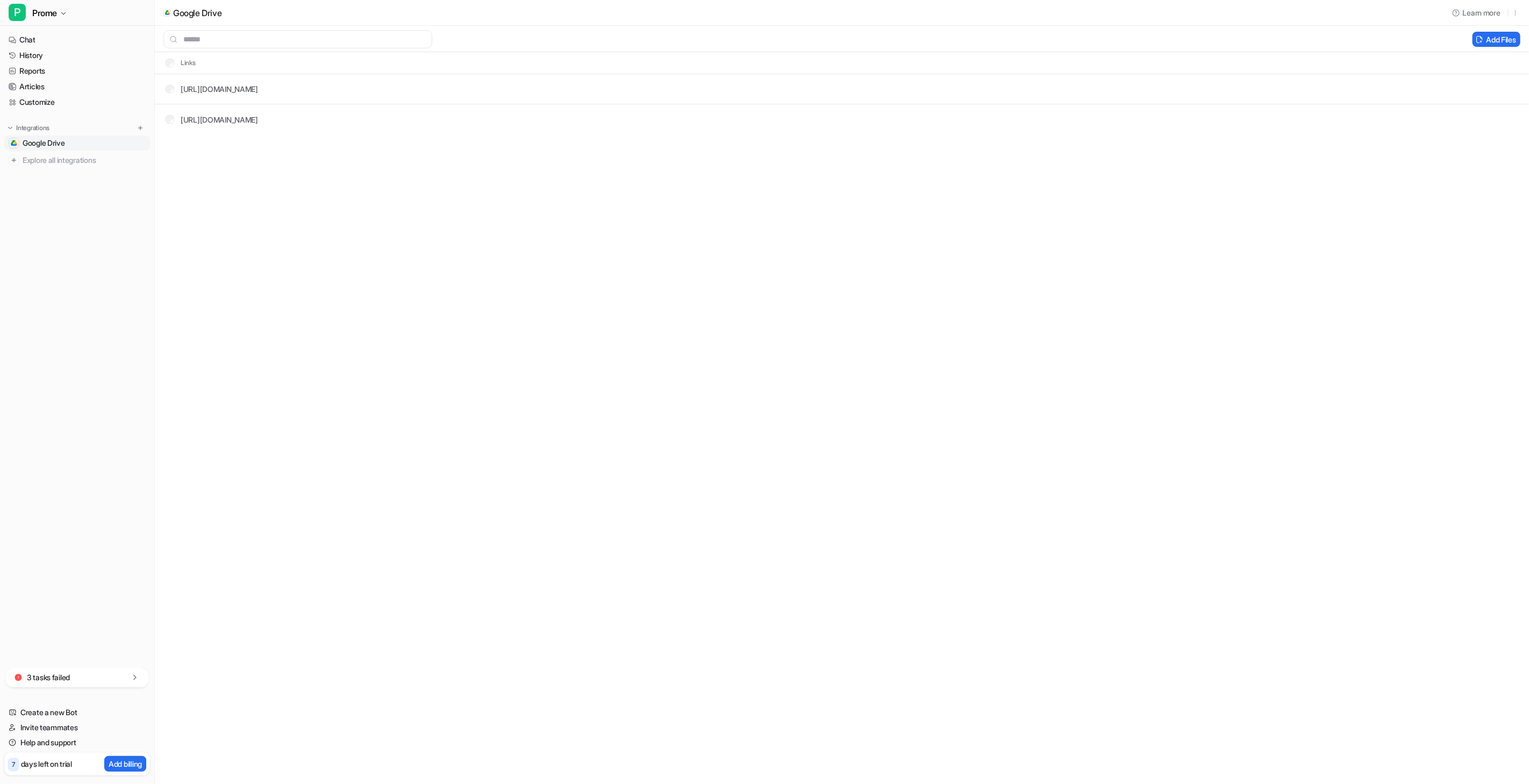
click at [129, 672] on div "3 tasks failed" at bounding box center [77, 677] width 144 height 20
click at [137, 529] on icon at bounding box center [135, 530] width 6 height 6
click at [136, 530] on nav "Chat History Reports Articles Customize Integrations Google Drive Explore all i…" at bounding box center [77, 289] width 154 height 524
click at [135, 530] on nav "Chat History Reports Articles Customize Integrations Google Drive Explore all i…" at bounding box center [77, 289] width 154 height 524
click at [136, 578] on div "Processing failed Failed to fetch Google Drive documents.See the docs to debug." at bounding box center [77, 600] width 144 height 58
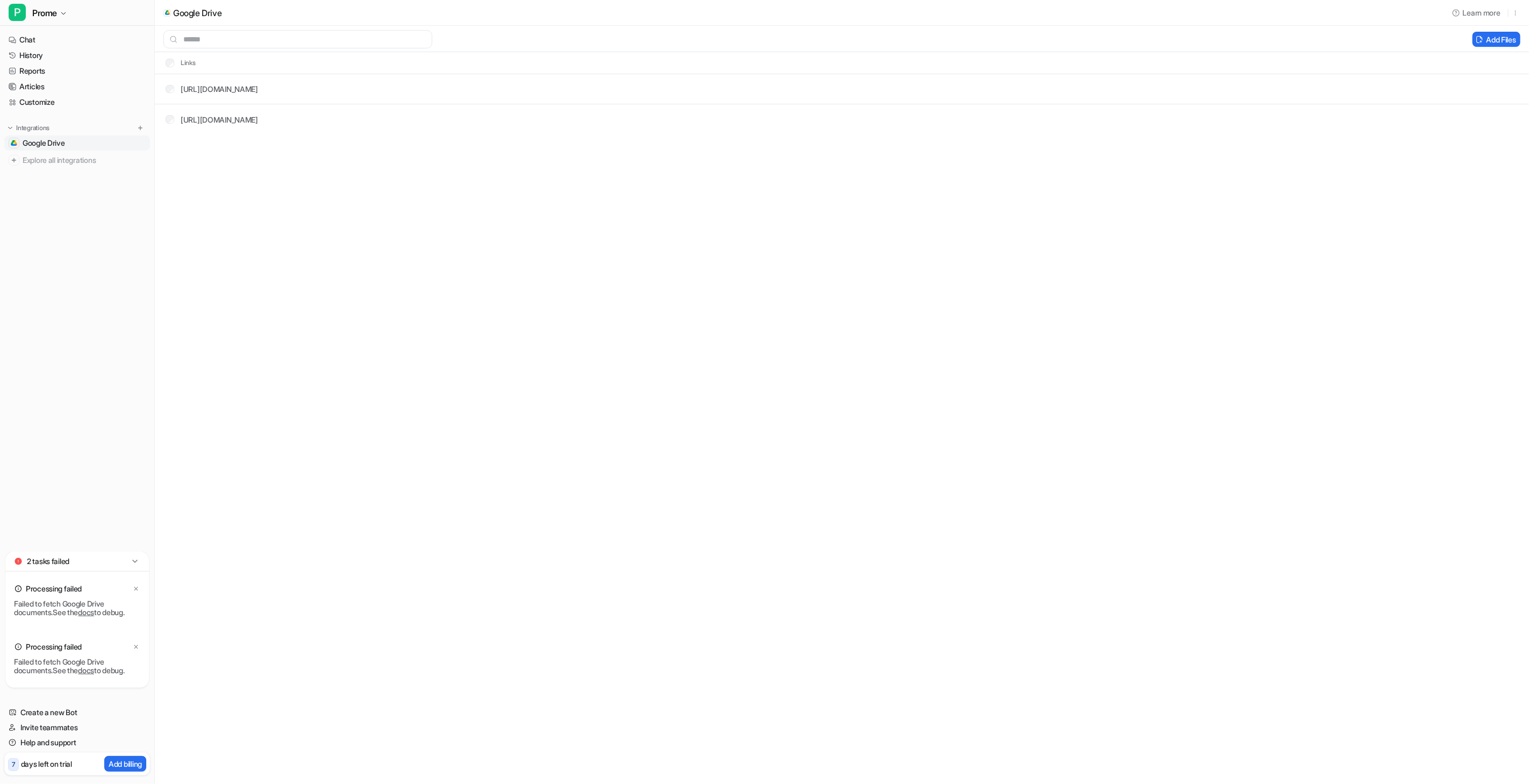
click at [140, 591] on div "Processing failed Failed to fetch Google Drive documents.See the docs to debug." at bounding box center [77, 600] width 144 height 58
click at [133, 649] on icon at bounding box center [135, 646] width 6 height 6
click at [138, 648] on icon at bounding box center [135, 646] width 6 height 6
click at [178, 117] on div "[URL][DOMAIN_NAME]" at bounding box center [211, 119] width 92 height 11
click at [174, 118] on div "[URL][DOMAIN_NAME]" at bounding box center [211, 119] width 92 height 11
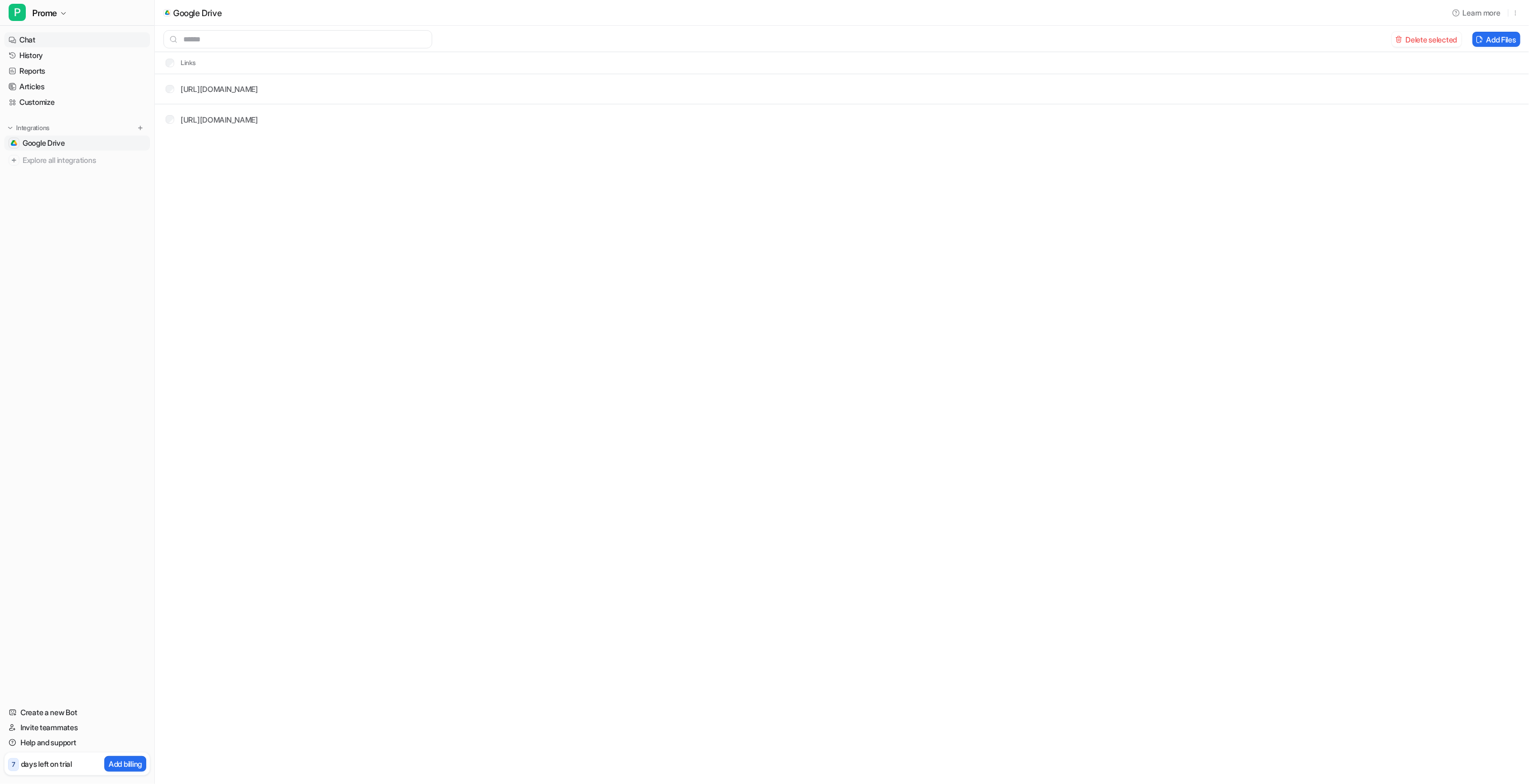
click at [49, 40] on link "Chat" at bounding box center [77, 39] width 146 height 15
type textarea "**********"
click at [766, 411] on div "**********" at bounding box center [841, 415] width 315 height 25
click at [696, 439] on button at bounding box center [697, 436] width 13 height 13
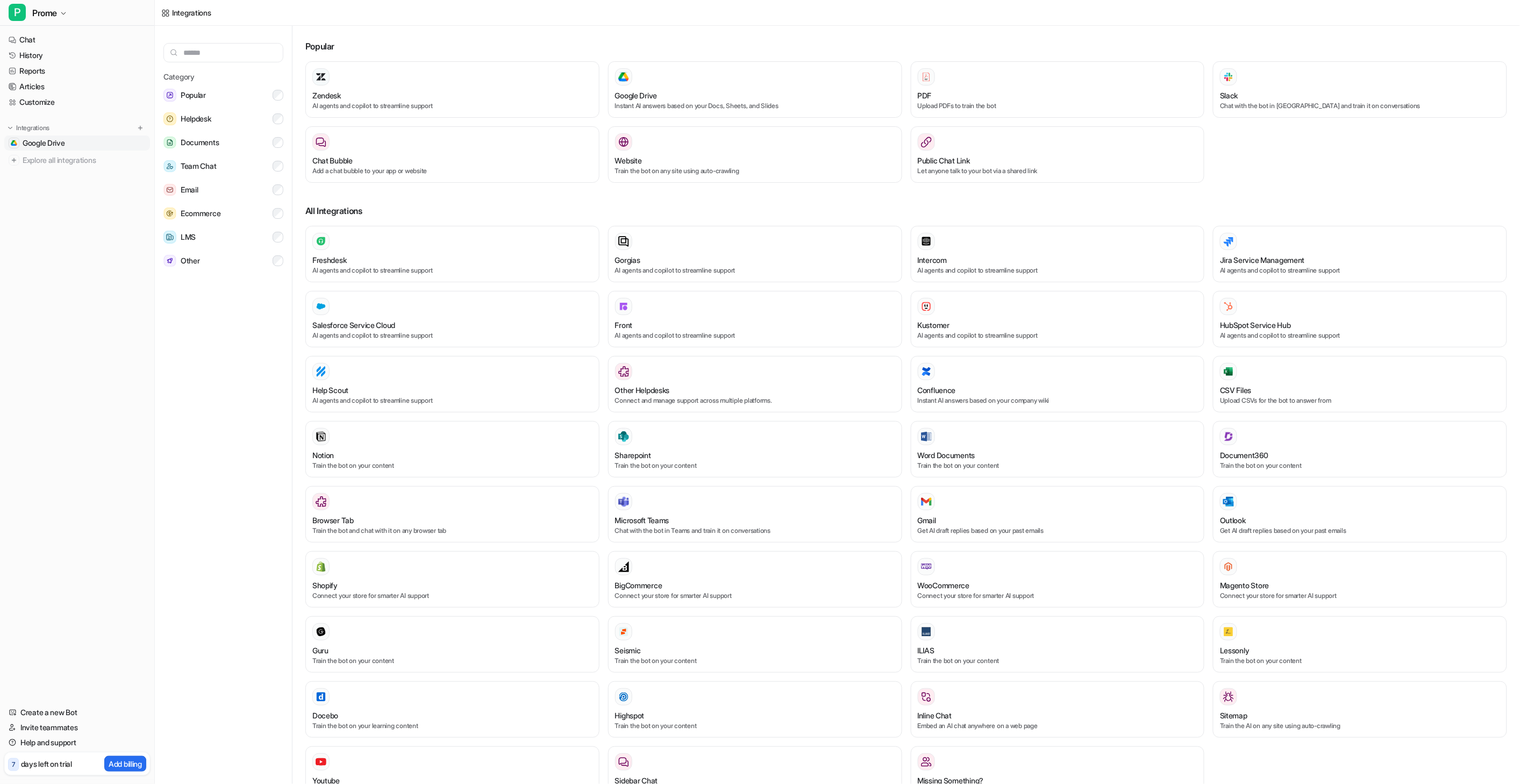
click at [38, 147] on span "Google Drive" at bounding box center [43, 143] width 42 height 10
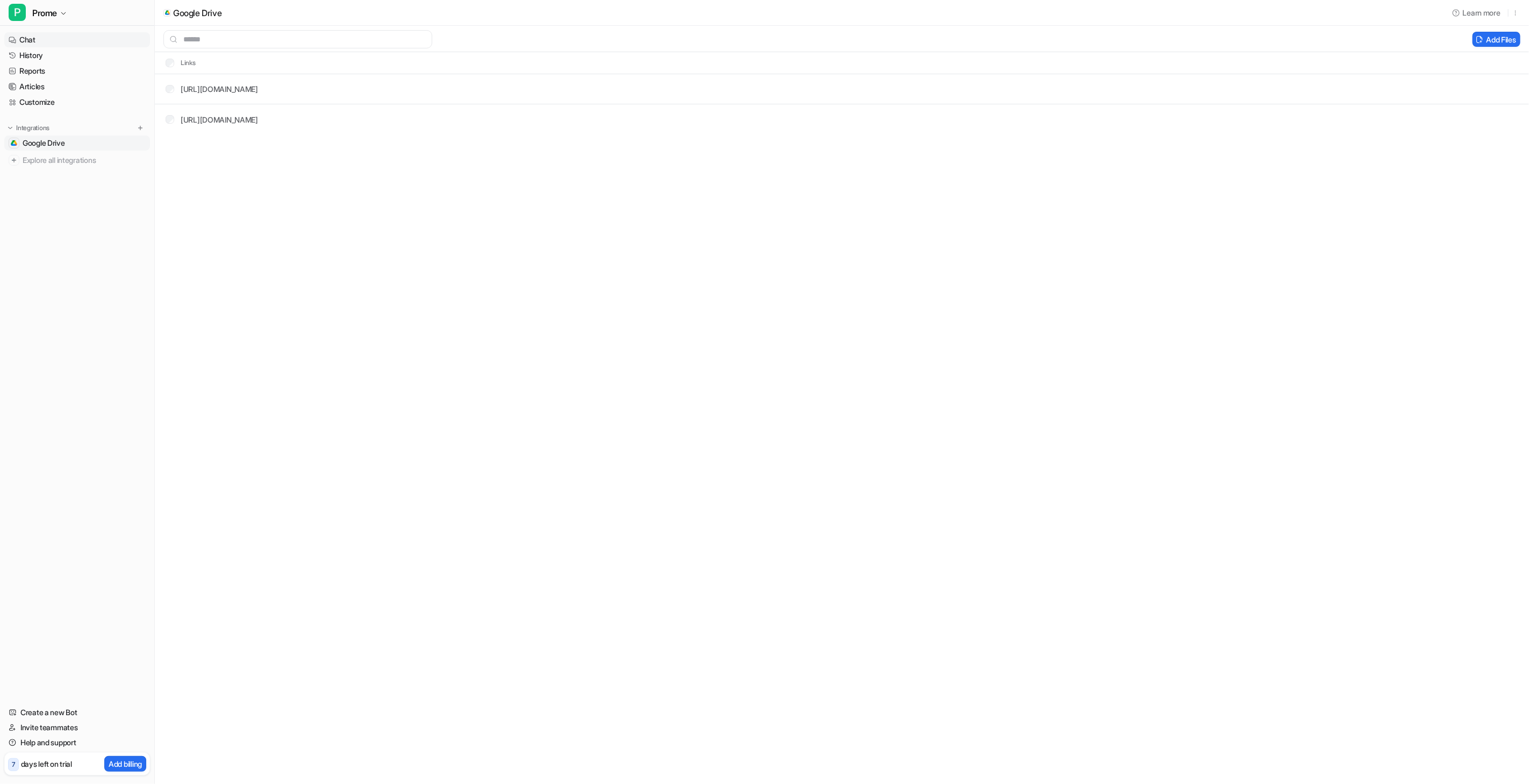
click at [40, 40] on link "Chat" at bounding box center [77, 39] width 146 height 15
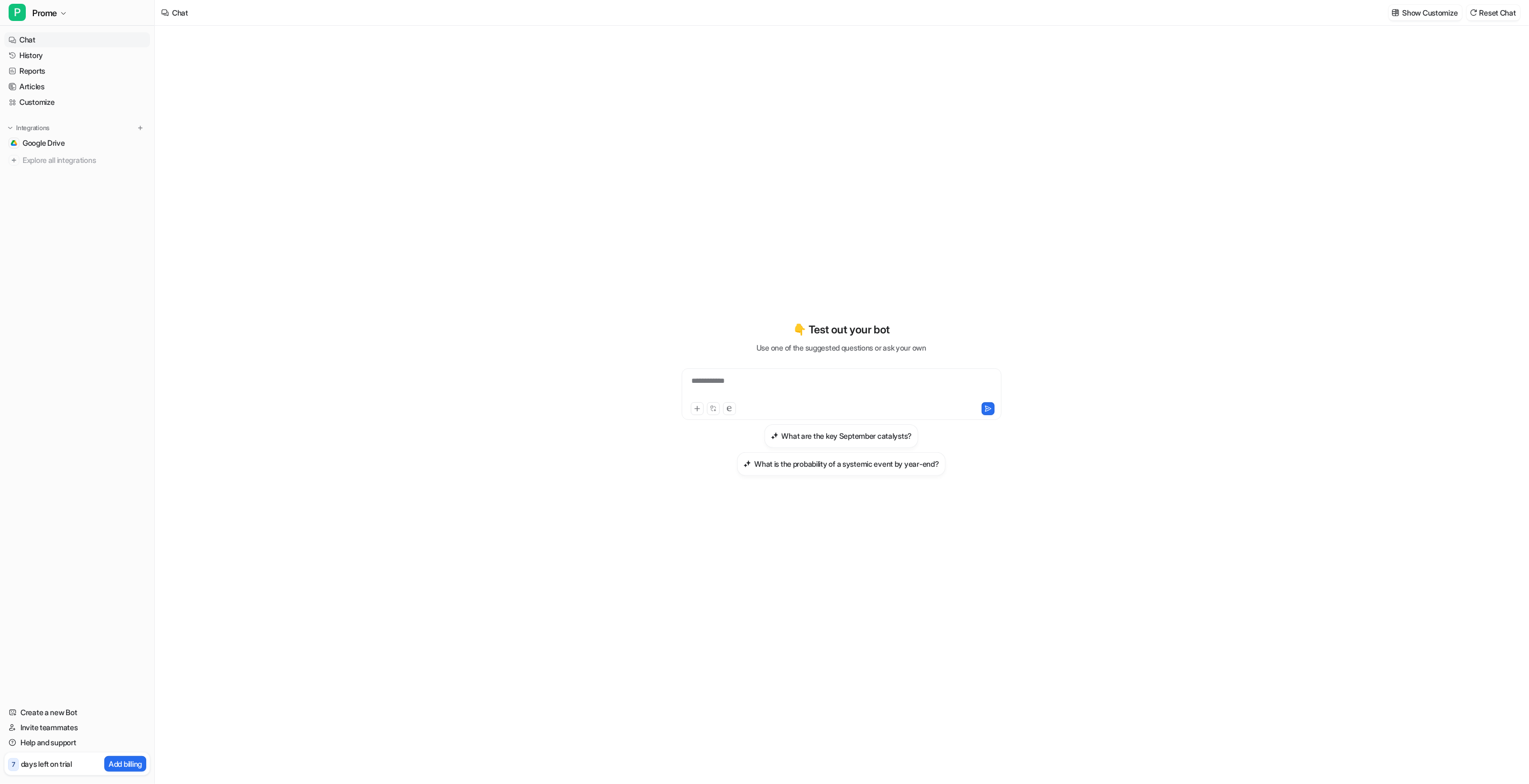
click at [719, 383] on div "**********" at bounding box center [841, 387] width 315 height 25
click at [991, 411] on button at bounding box center [988, 408] width 13 height 13
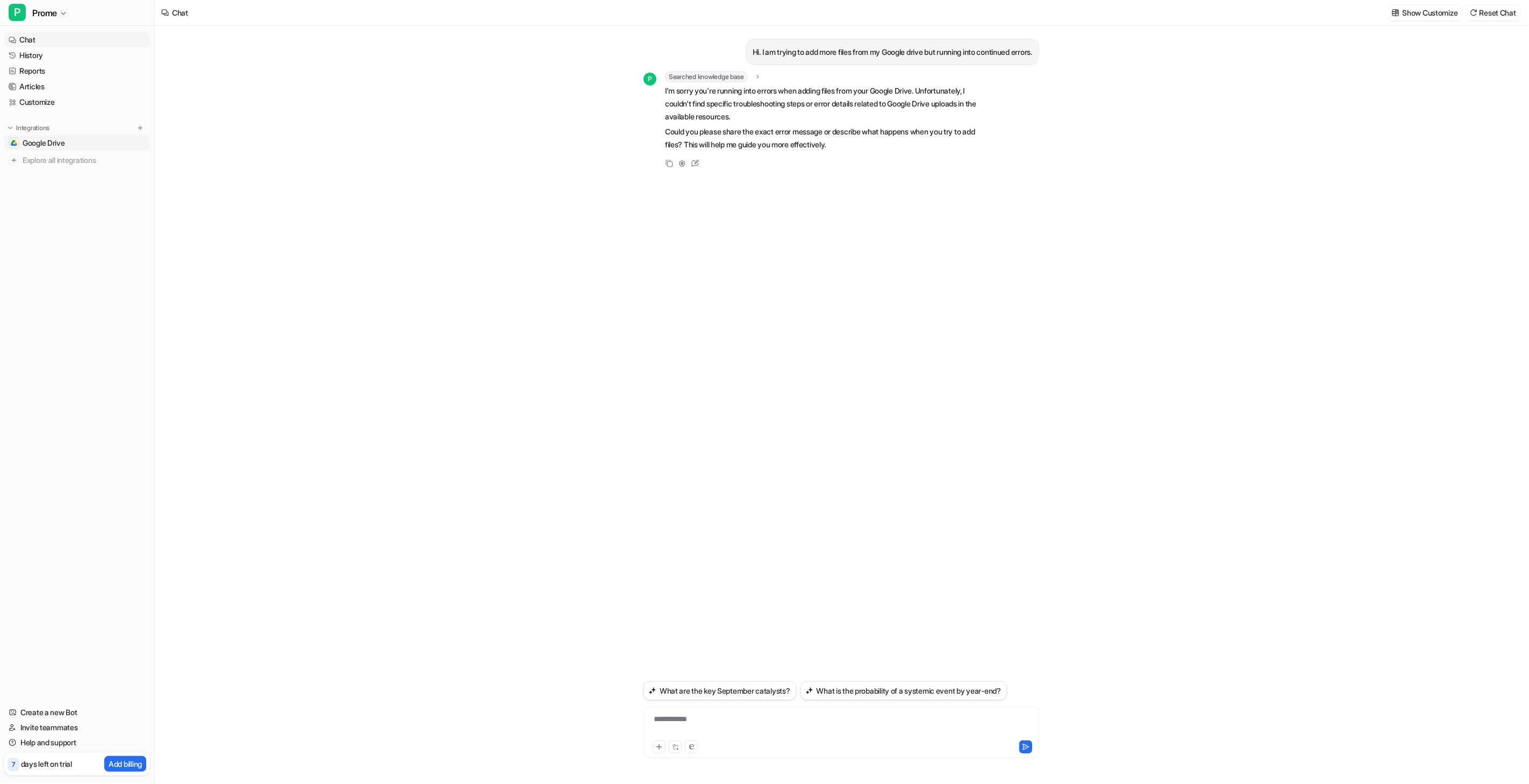
click at [77, 140] on link "Google Drive" at bounding box center [77, 142] width 146 height 15
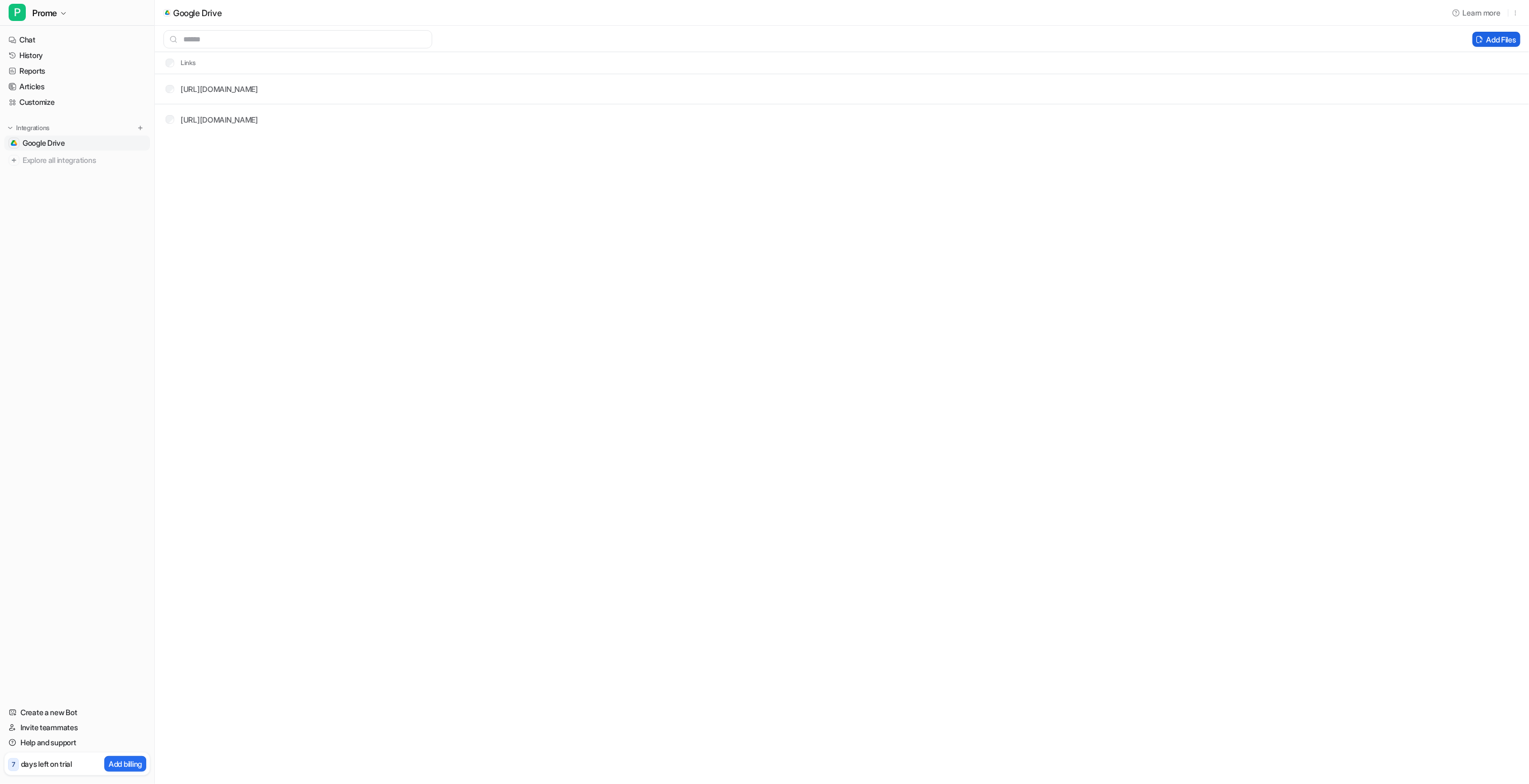
click at [1501, 34] on button "Add Files" at bounding box center [1497, 39] width 48 height 15
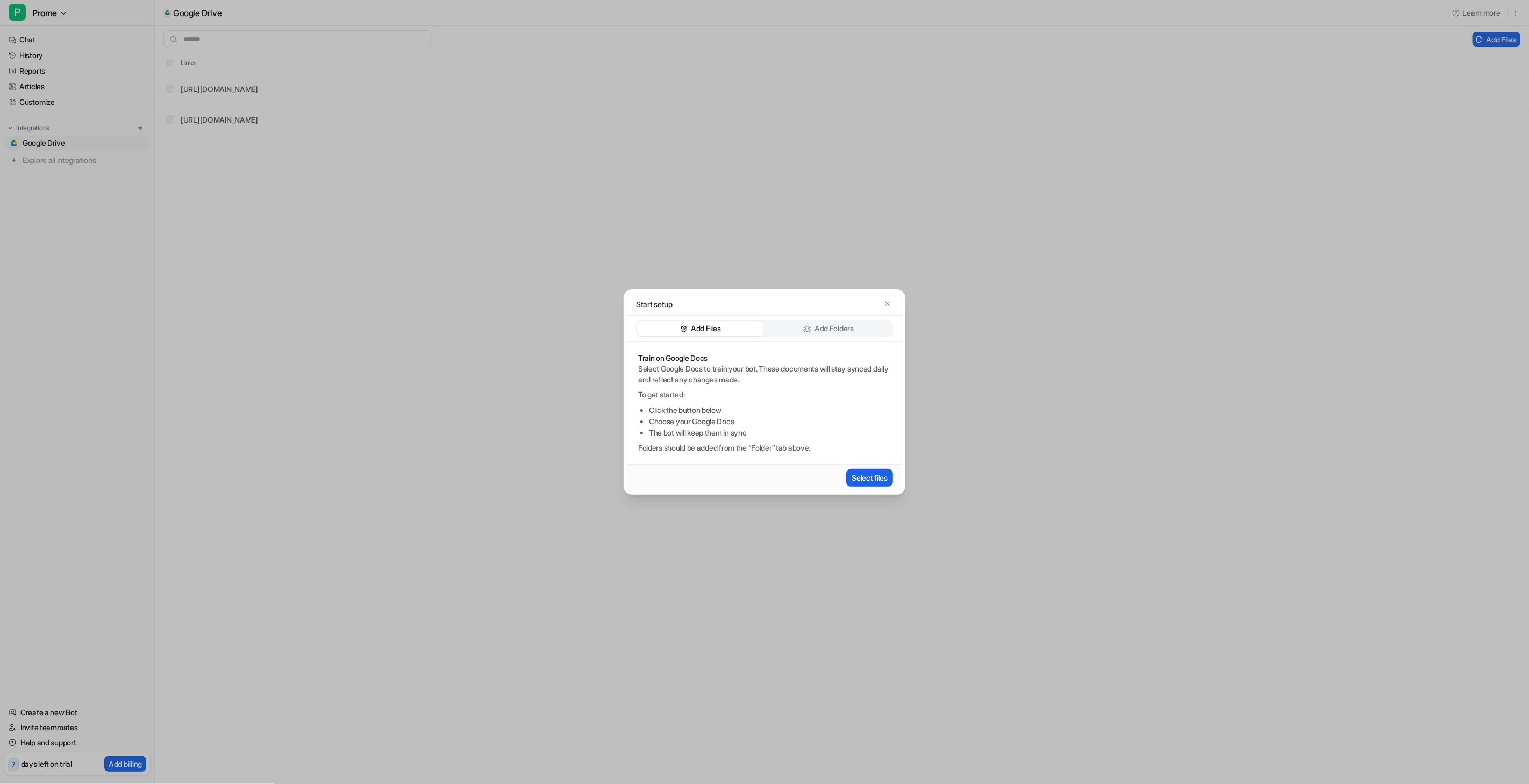
click at [882, 474] on button "Select files" at bounding box center [870, 477] width 47 height 18
click at [890, 304] on icon "button" at bounding box center [888, 303] width 8 height 8
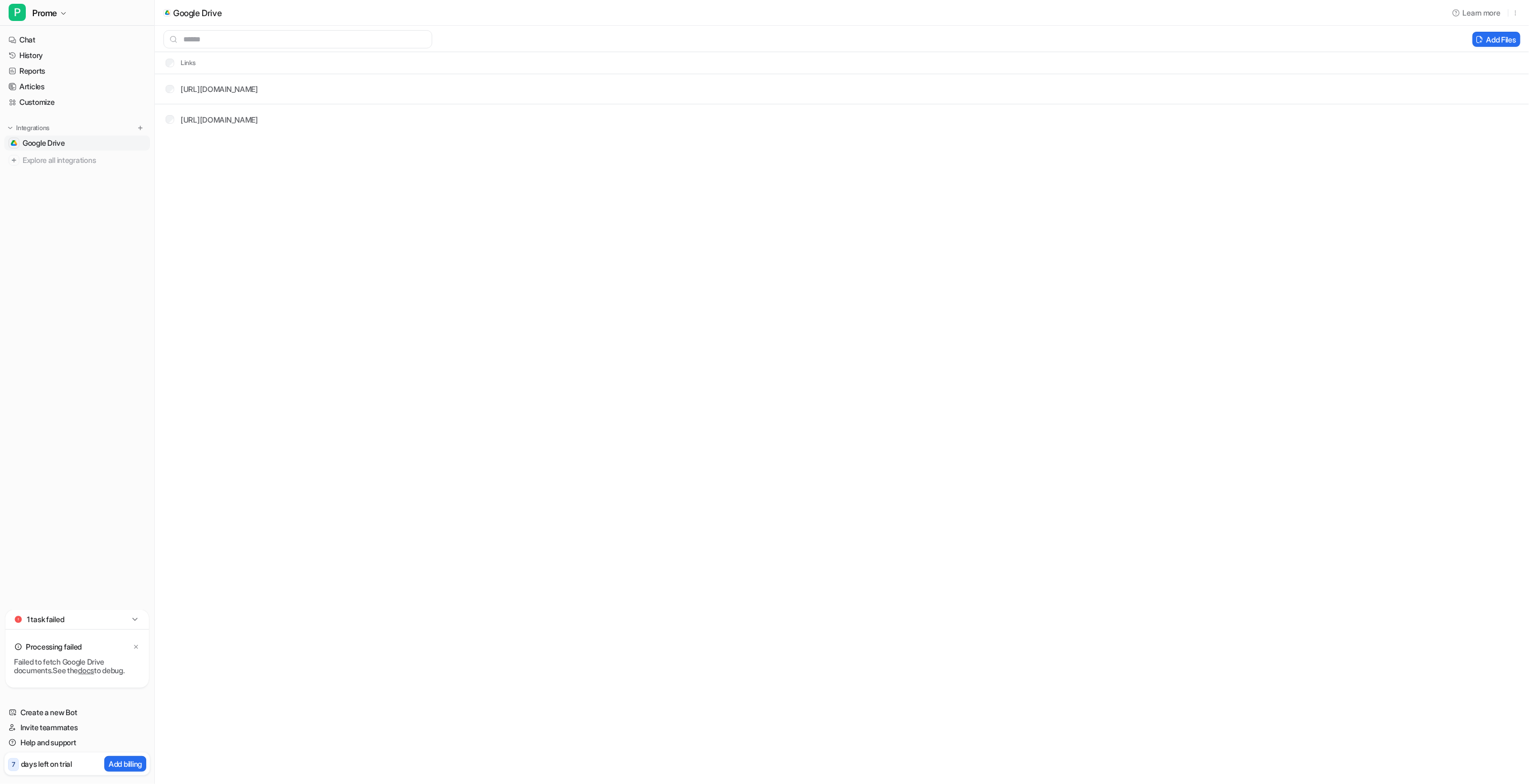
click at [379, 304] on div "Google Drive Learn more Add Files Links [URL][DOMAIN_NAME] [URL][DOMAIN_NAME]" at bounding box center [764, 392] width 1529 height 784
click at [41, 40] on link "Chat" at bounding box center [77, 39] width 146 height 15
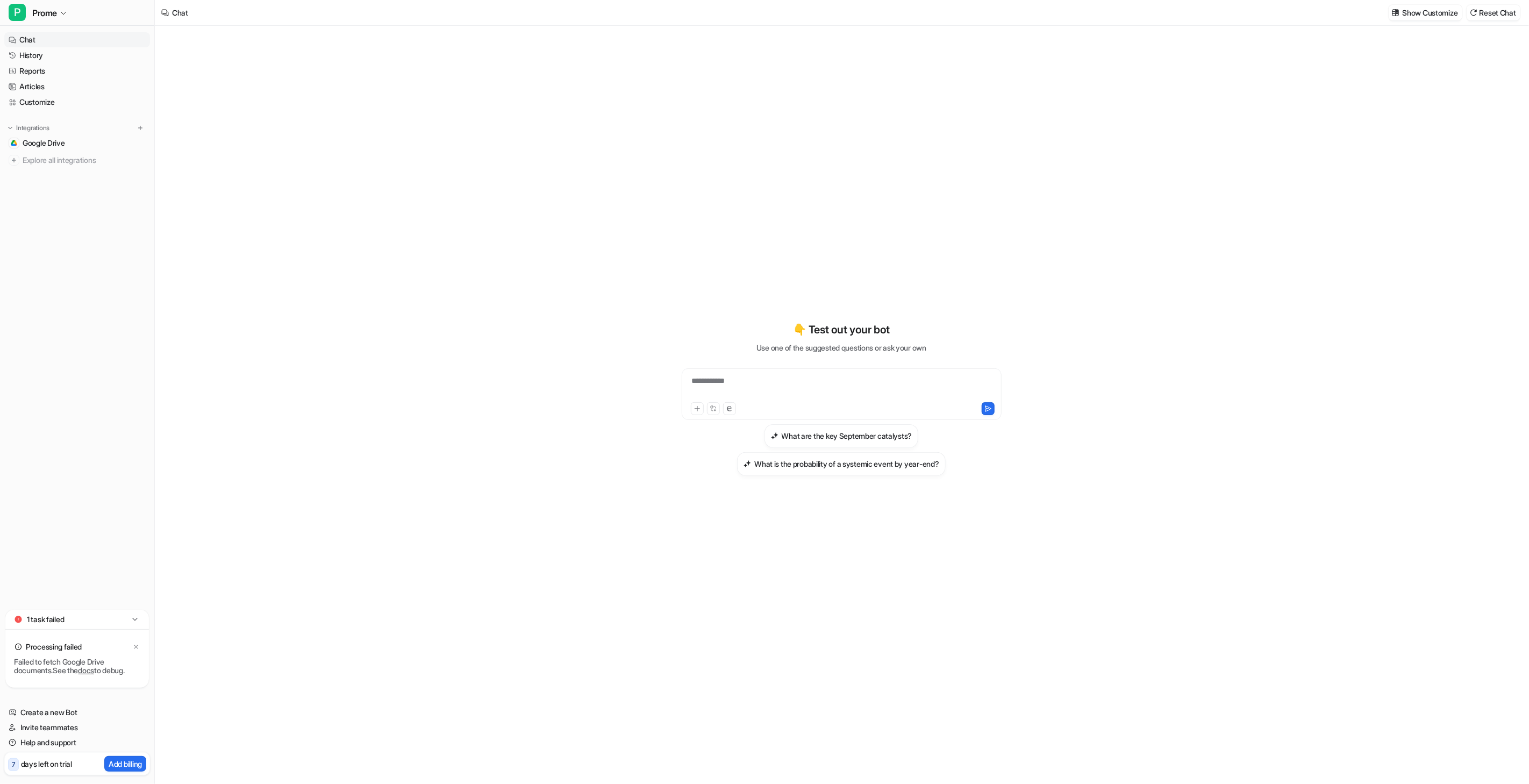
click at [857, 381] on div "**********" at bounding box center [841, 387] width 315 height 25
paste div
click at [815, 370] on div at bounding box center [841, 394] width 320 height 52
click at [823, 380] on div "**********" at bounding box center [841, 387] width 315 height 25
click at [1420, 19] on button "Show Customize" at bounding box center [1426, 13] width 73 height 16
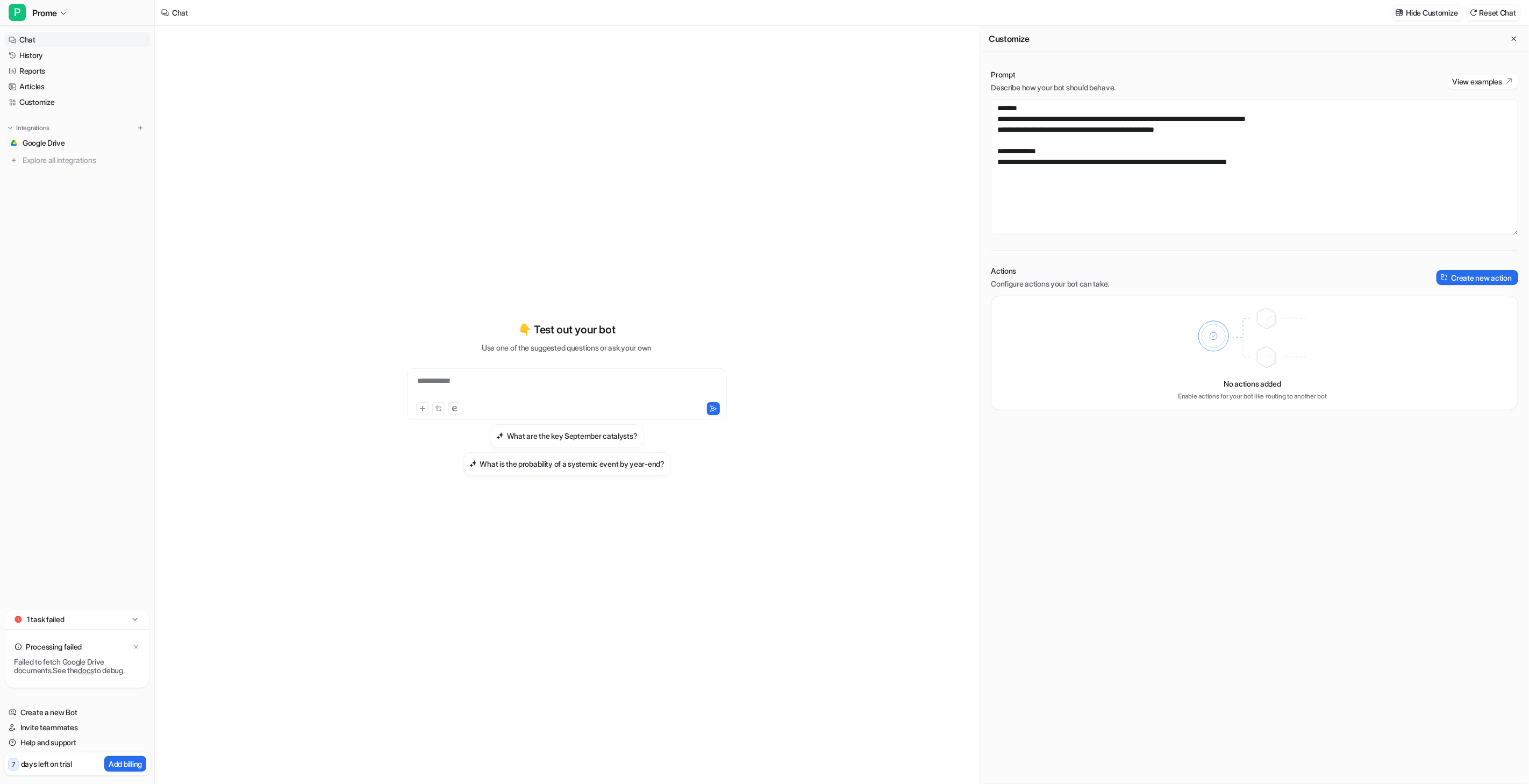
click at [1421, 16] on p "Hide Customize" at bounding box center [1432, 12] width 52 height 11
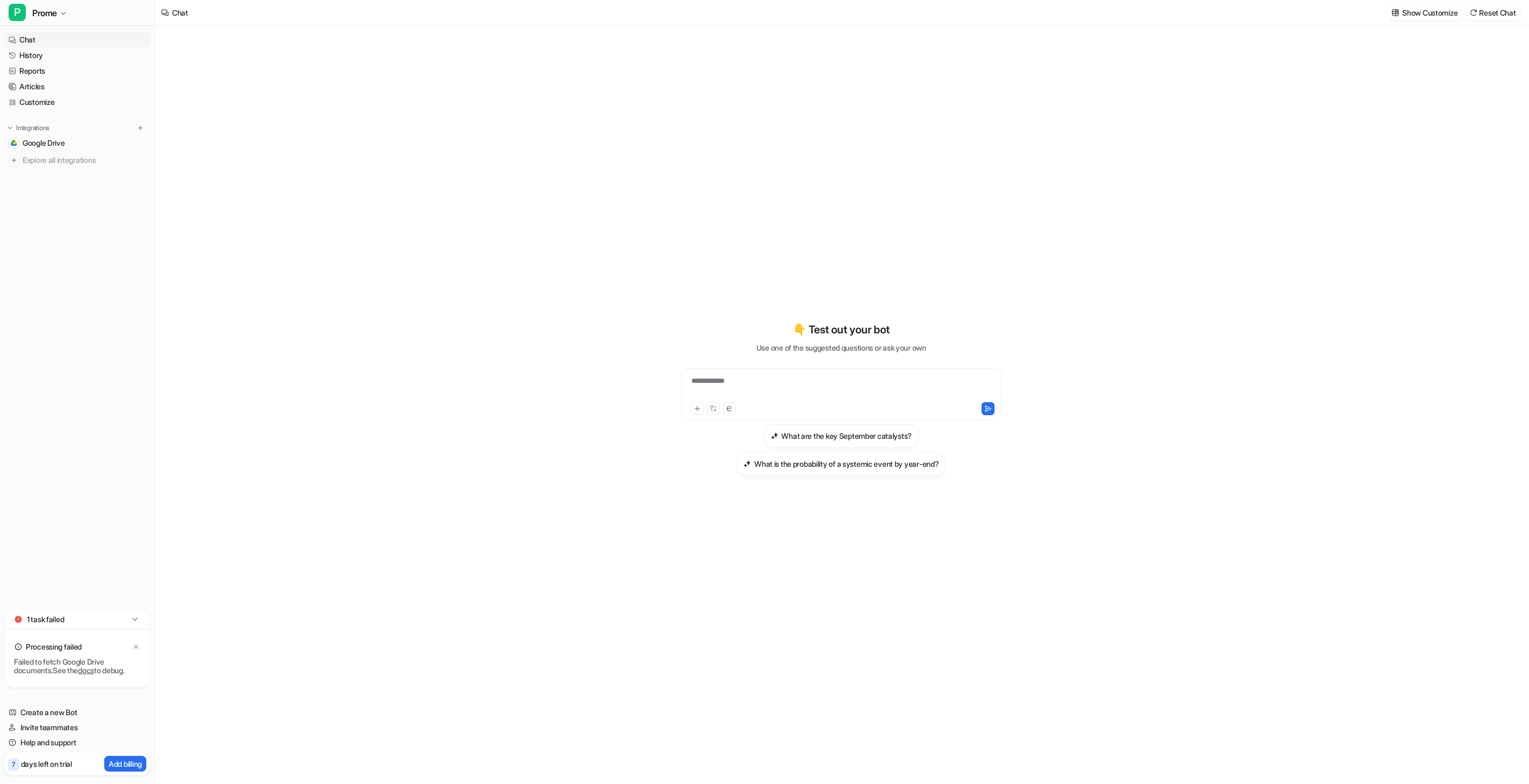
click at [864, 385] on div "**********" at bounding box center [841, 387] width 315 height 25
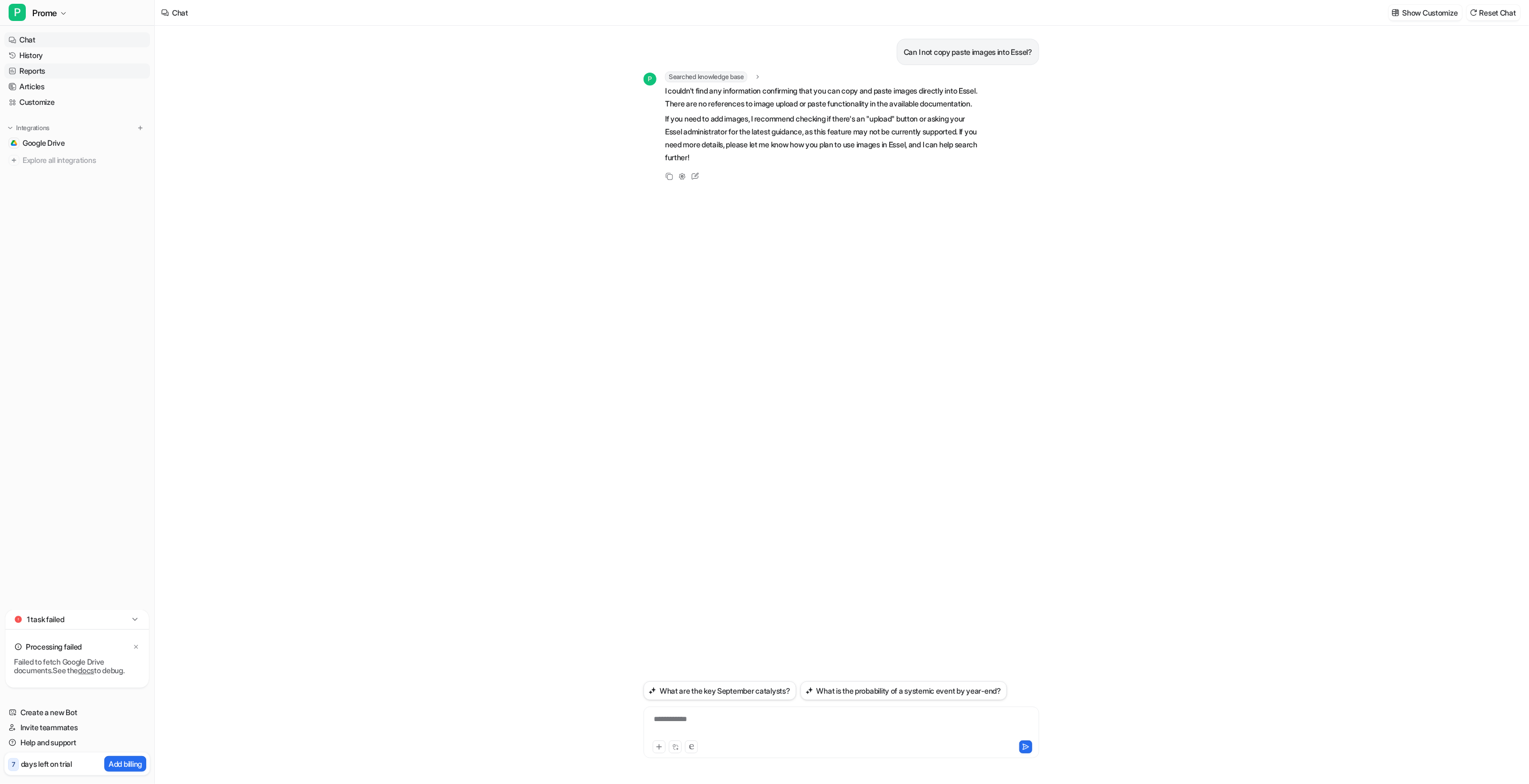
click at [35, 73] on link "Reports" at bounding box center [77, 71] width 146 height 15
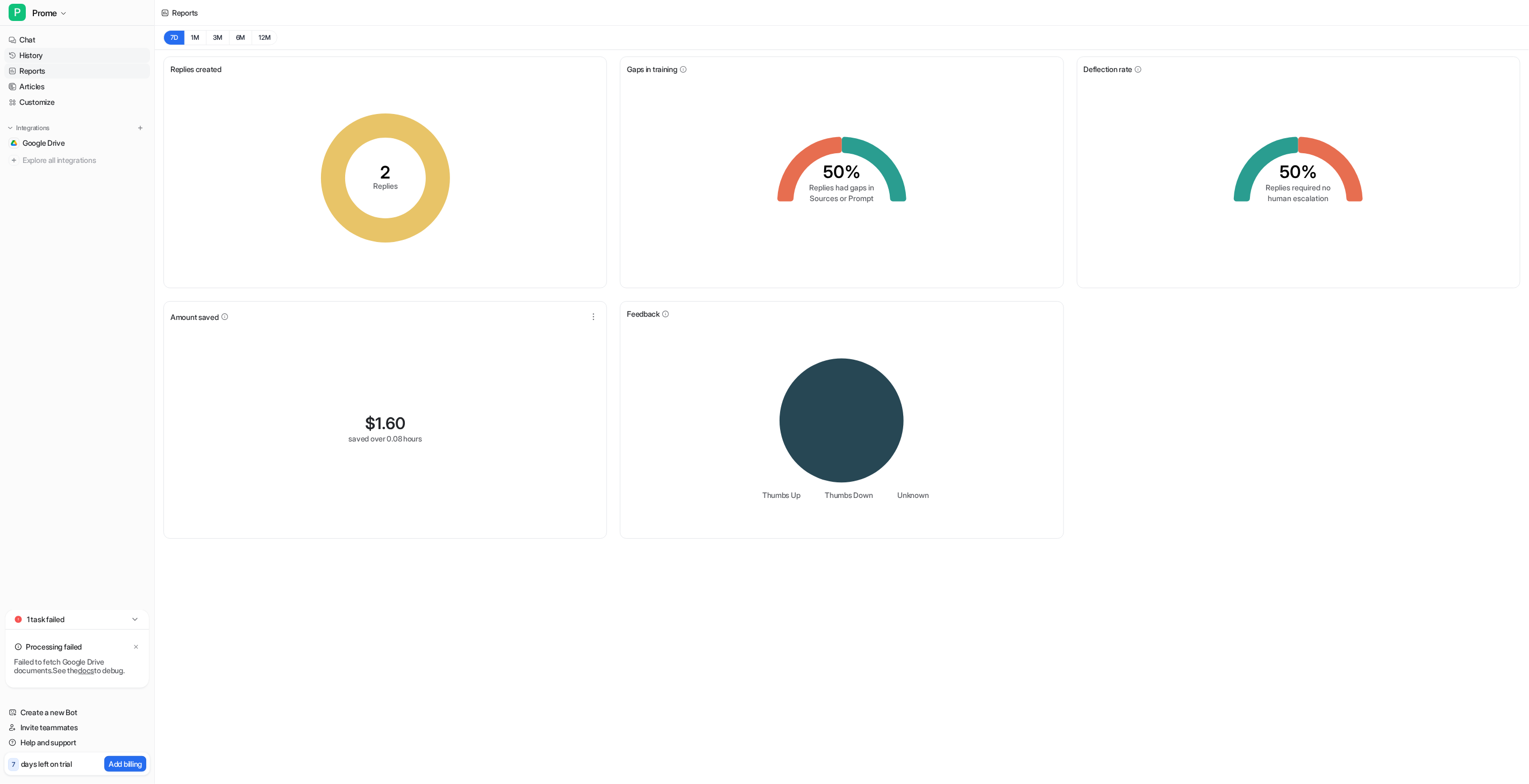
click at [38, 56] on link "History" at bounding box center [77, 55] width 146 height 15
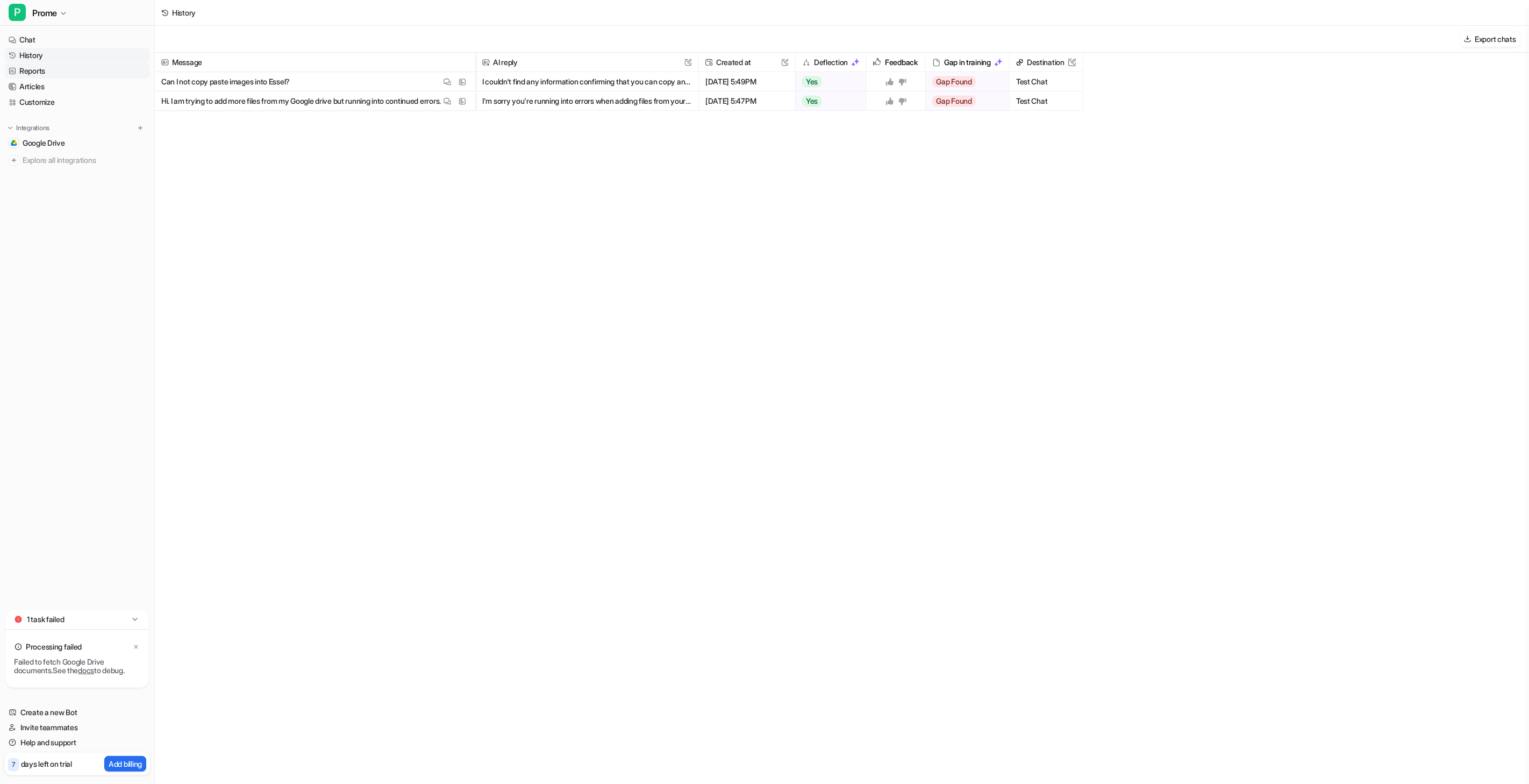
click at [43, 73] on link "Reports" at bounding box center [77, 71] width 146 height 15
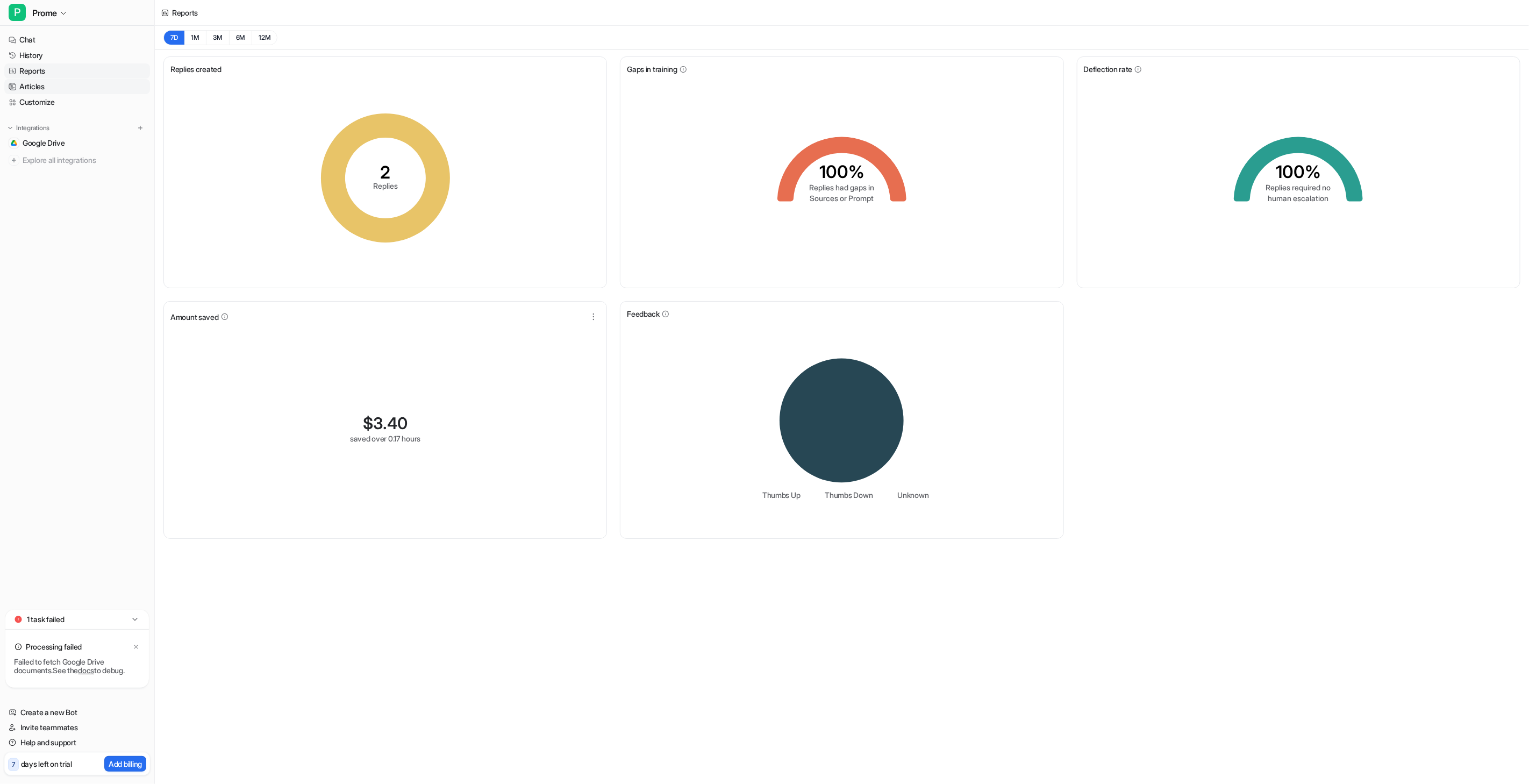
click at [28, 85] on link "Articles" at bounding box center [77, 86] width 146 height 15
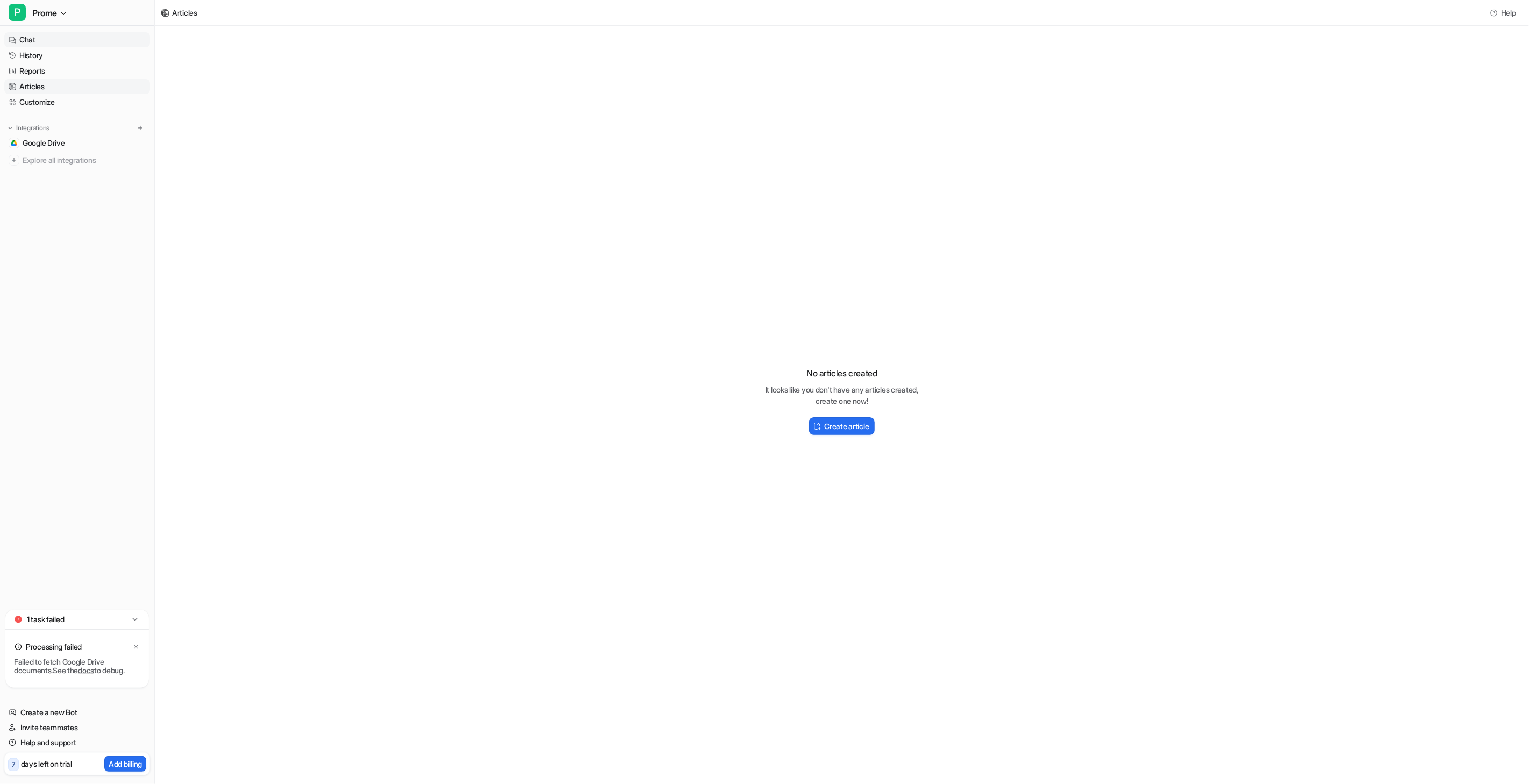
click at [28, 36] on link "Chat" at bounding box center [77, 39] width 146 height 15
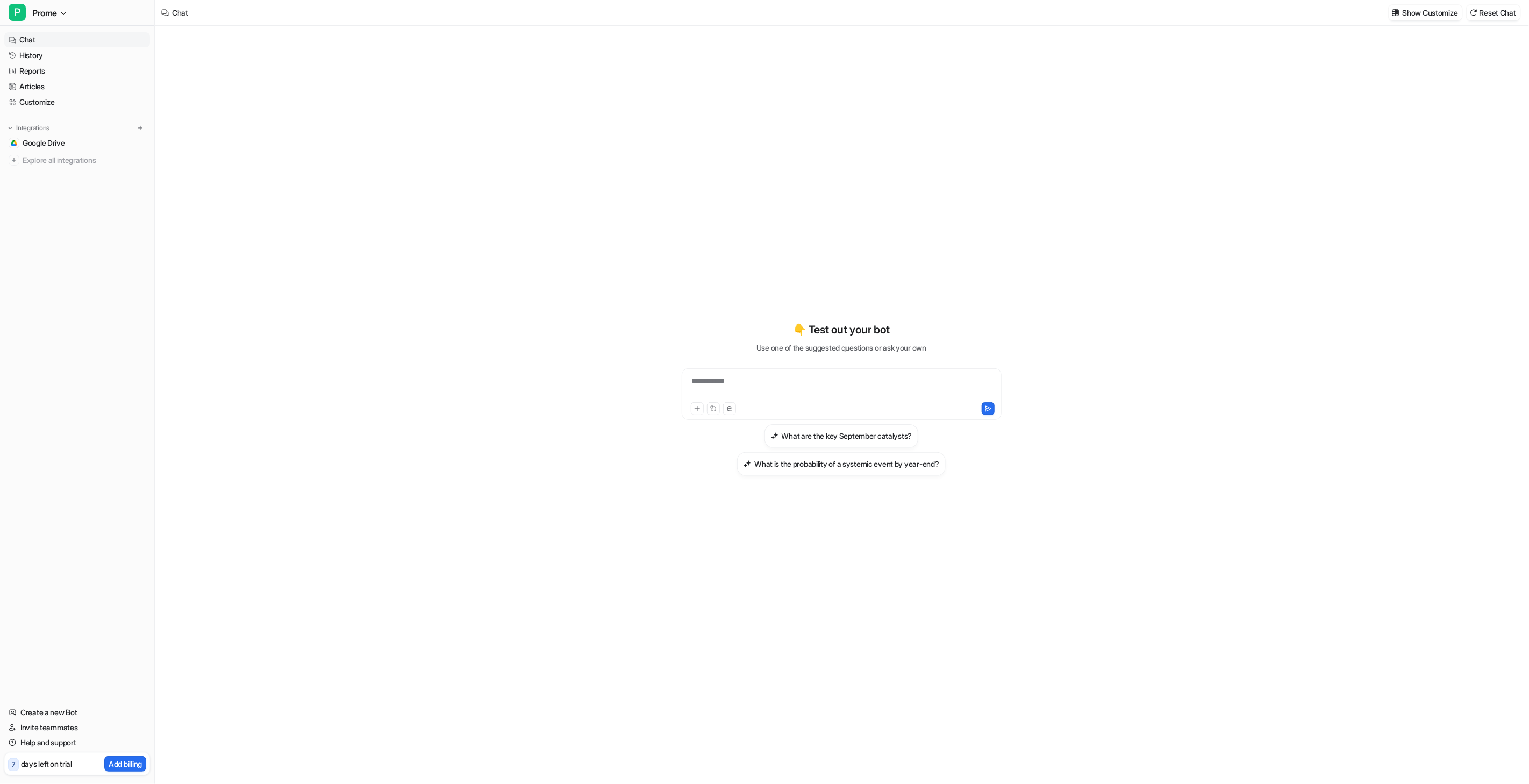
drag, startPoint x: 613, startPoint y: 238, endPoint x: 674, endPoint y: 213, distance: 65.9
click at [615, 238] on div "**********" at bounding box center [841, 405] width 1373 height 758
click at [23, 142] on span "Google Drive" at bounding box center [43, 143] width 42 height 10
